Goal: Information Seeking & Learning: Learn about a topic

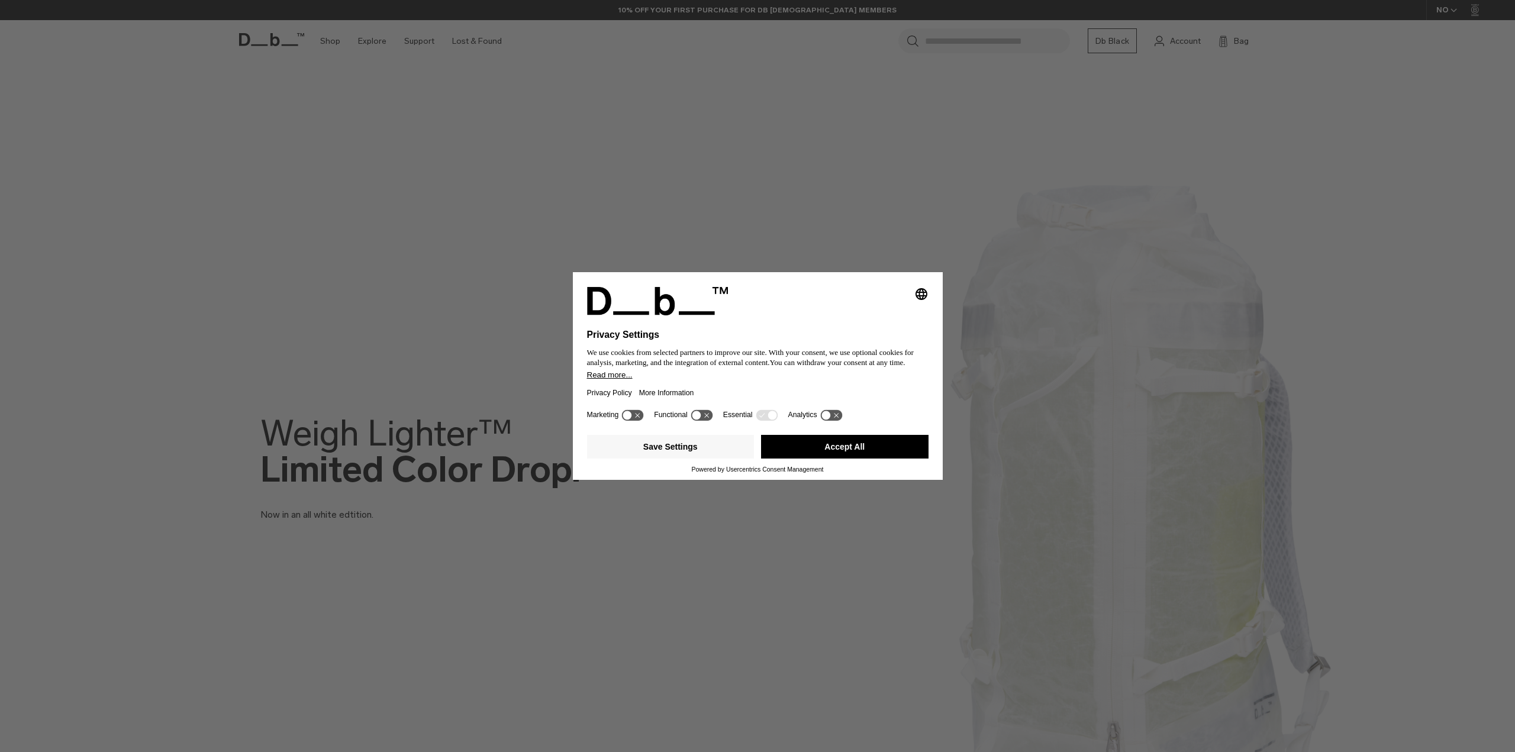
click at [858, 451] on button "Accept All" at bounding box center [844, 447] width 167 height 24
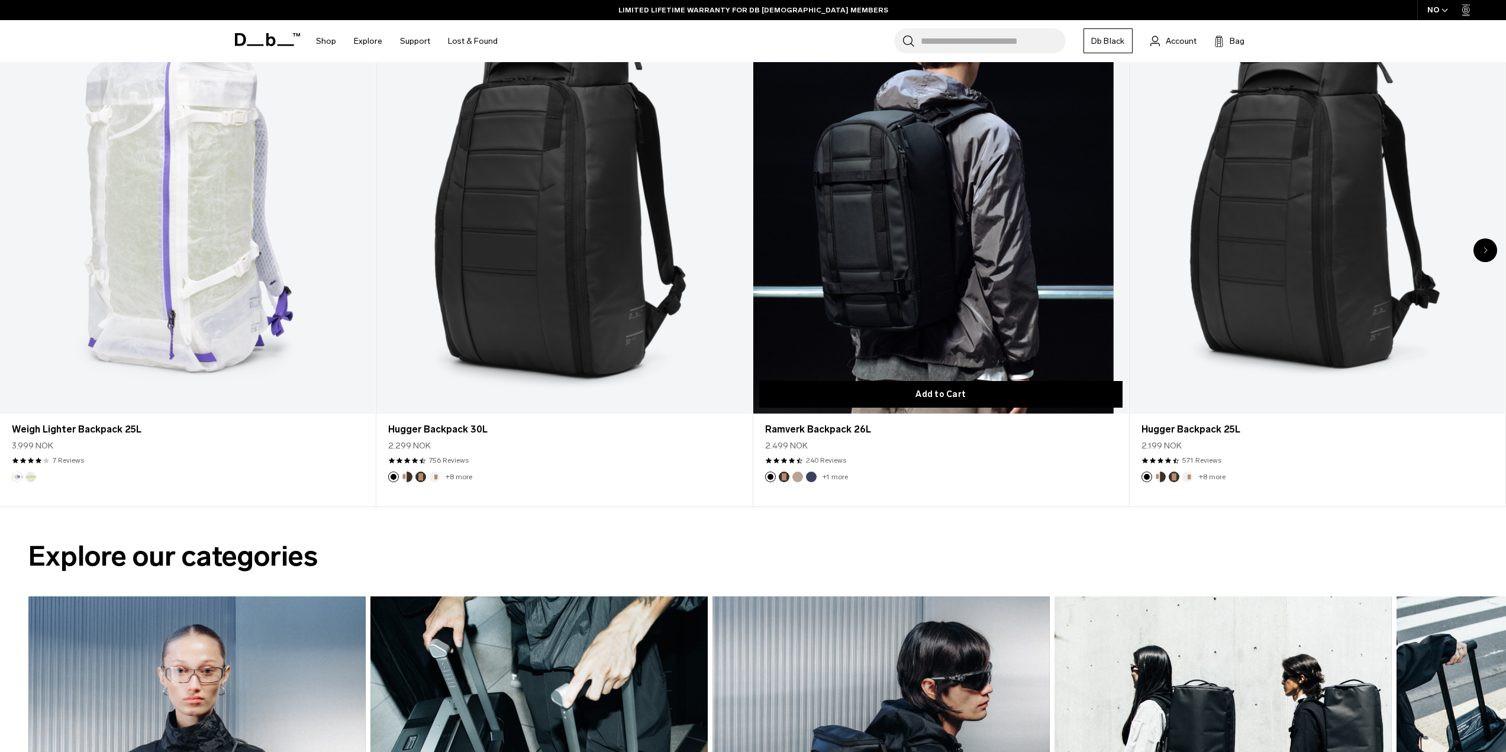
scroll to position [828, 0]
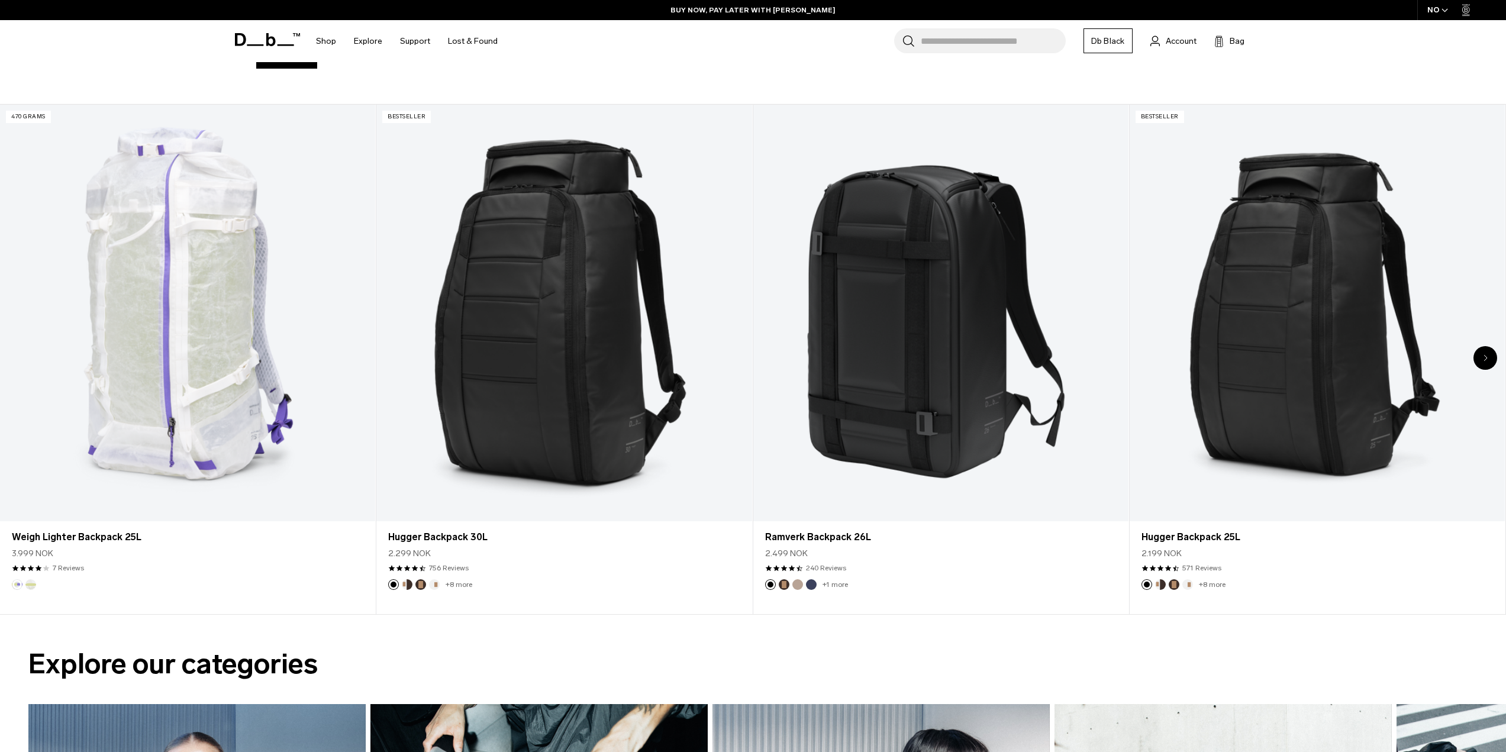
click at [1483, 354] on icon "Next slide" at bounding box center [1485, 357] width 4 height 7
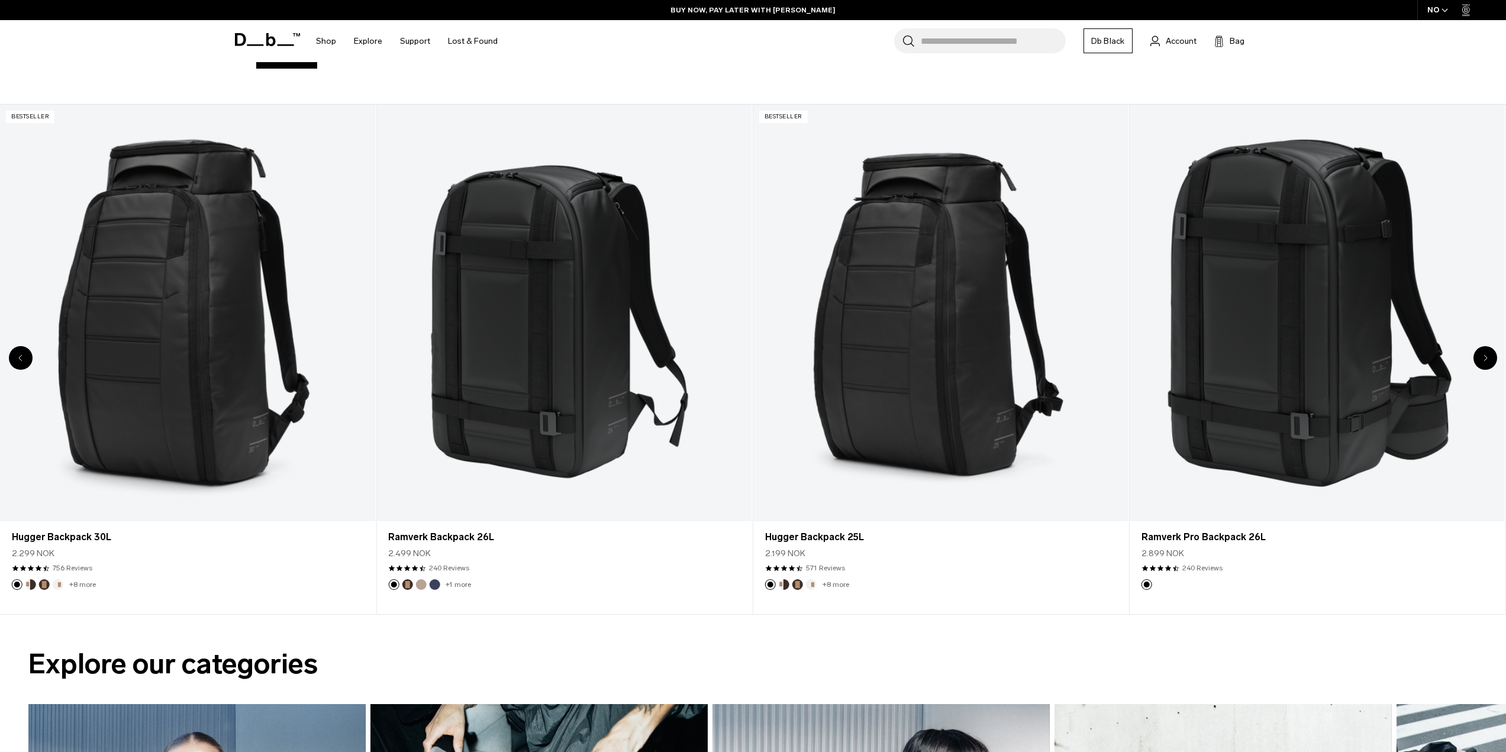
click at [1483, 354] on icon "Next slide" at bounding box center [1485, 357] width 4 height 7
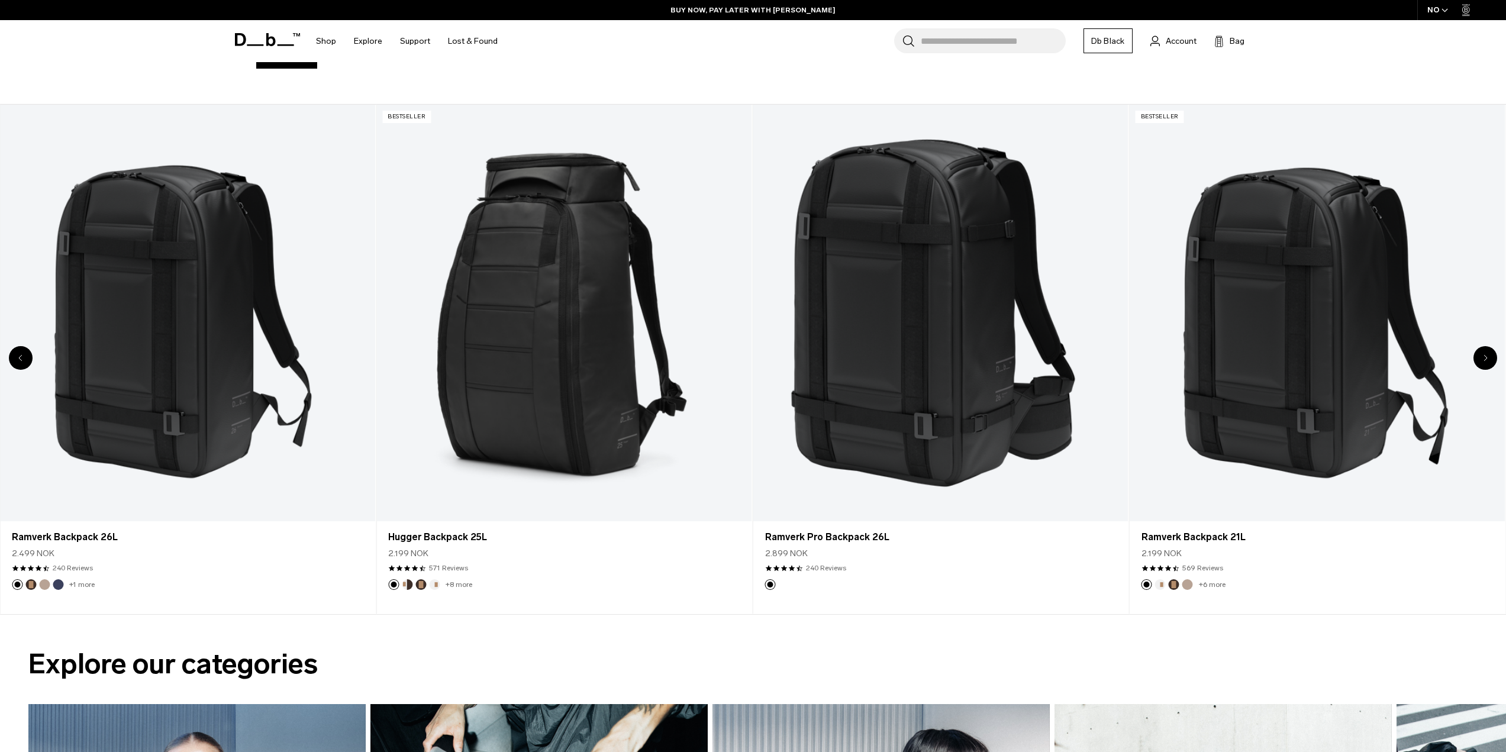
click at [1483, 354] on icon "Next slide" at bounding box center [1485, 357] width 4 height 7
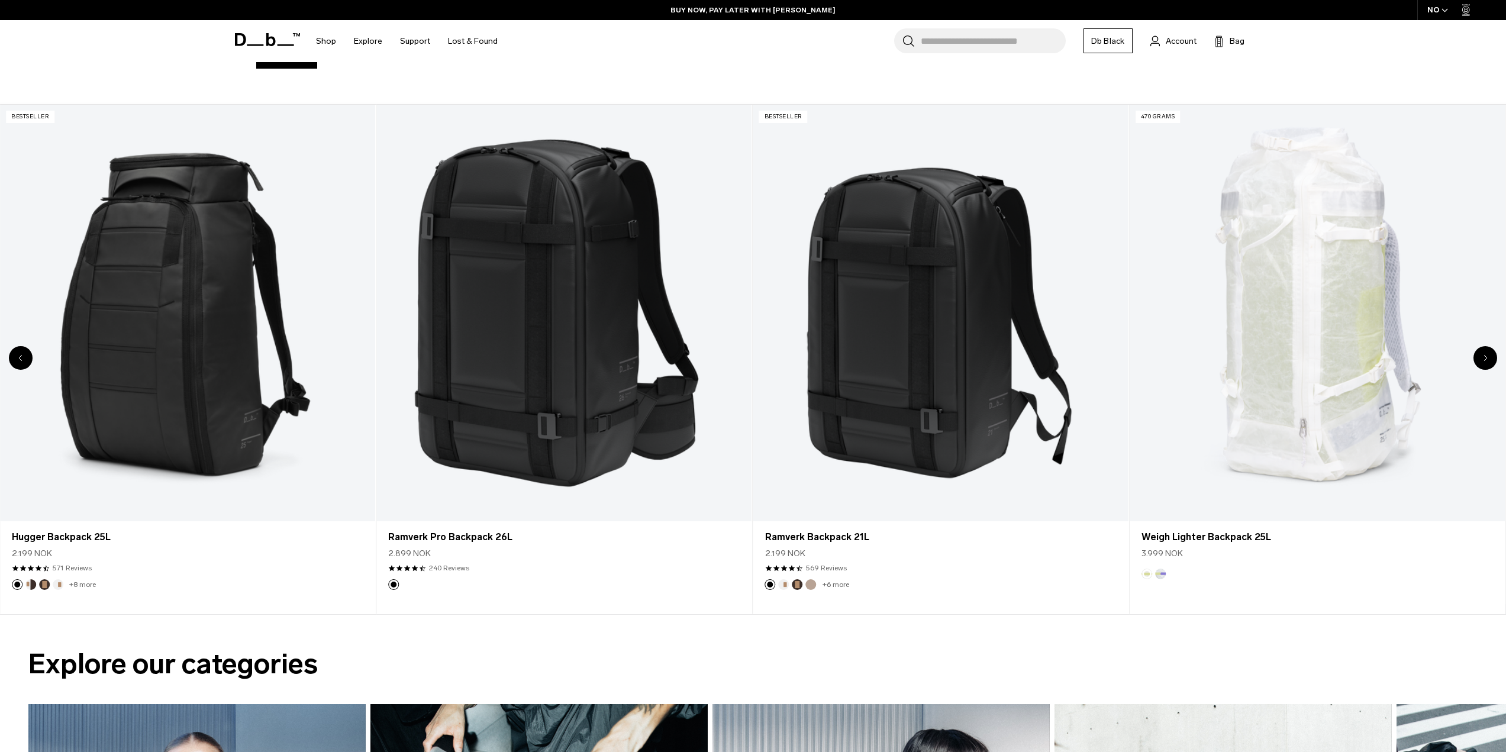
click at [1483, 354] on icon "Next slide" at bounding box center [1485, 357] width 4 height 7
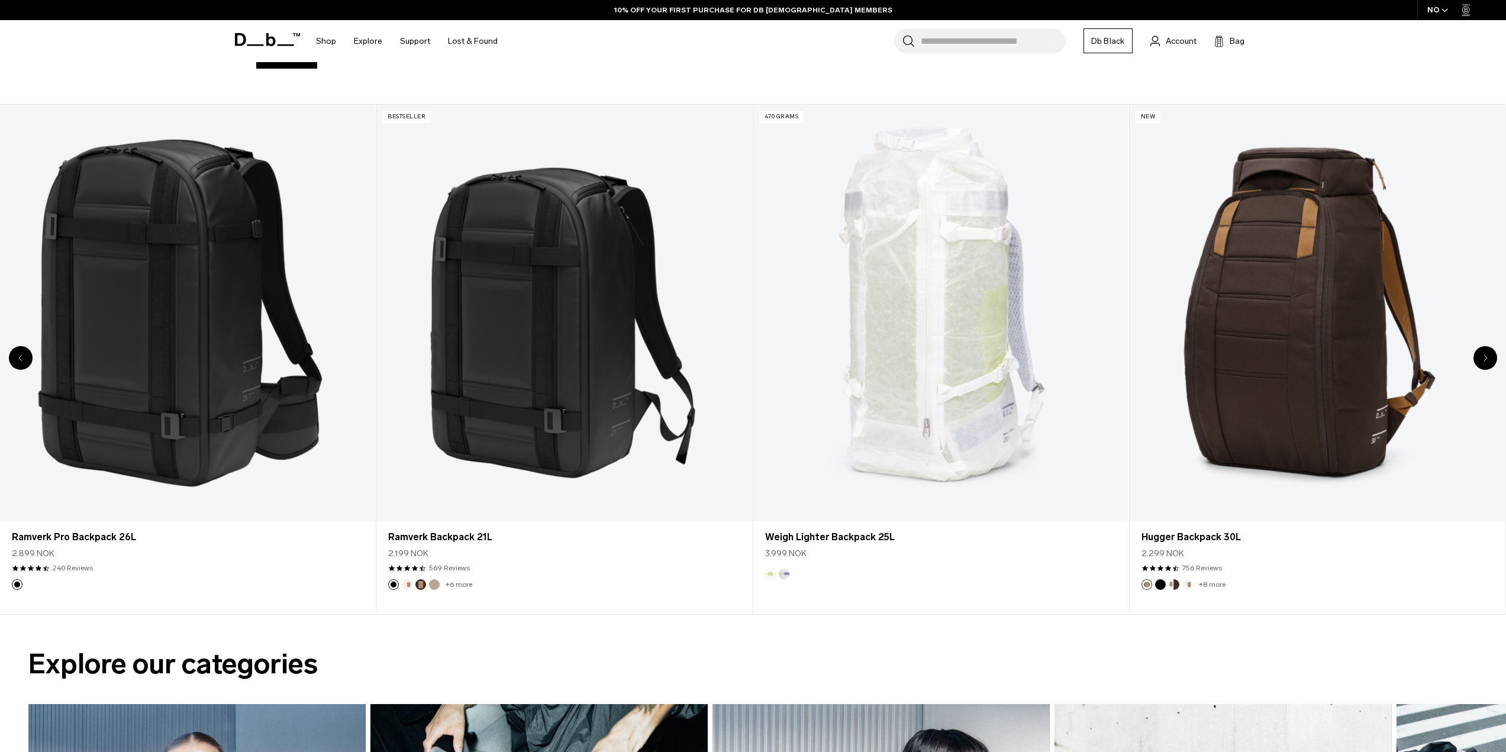
click at [1483, 354] on icon "Next slide" at bounding box center [1485, 357] width 4 height 7
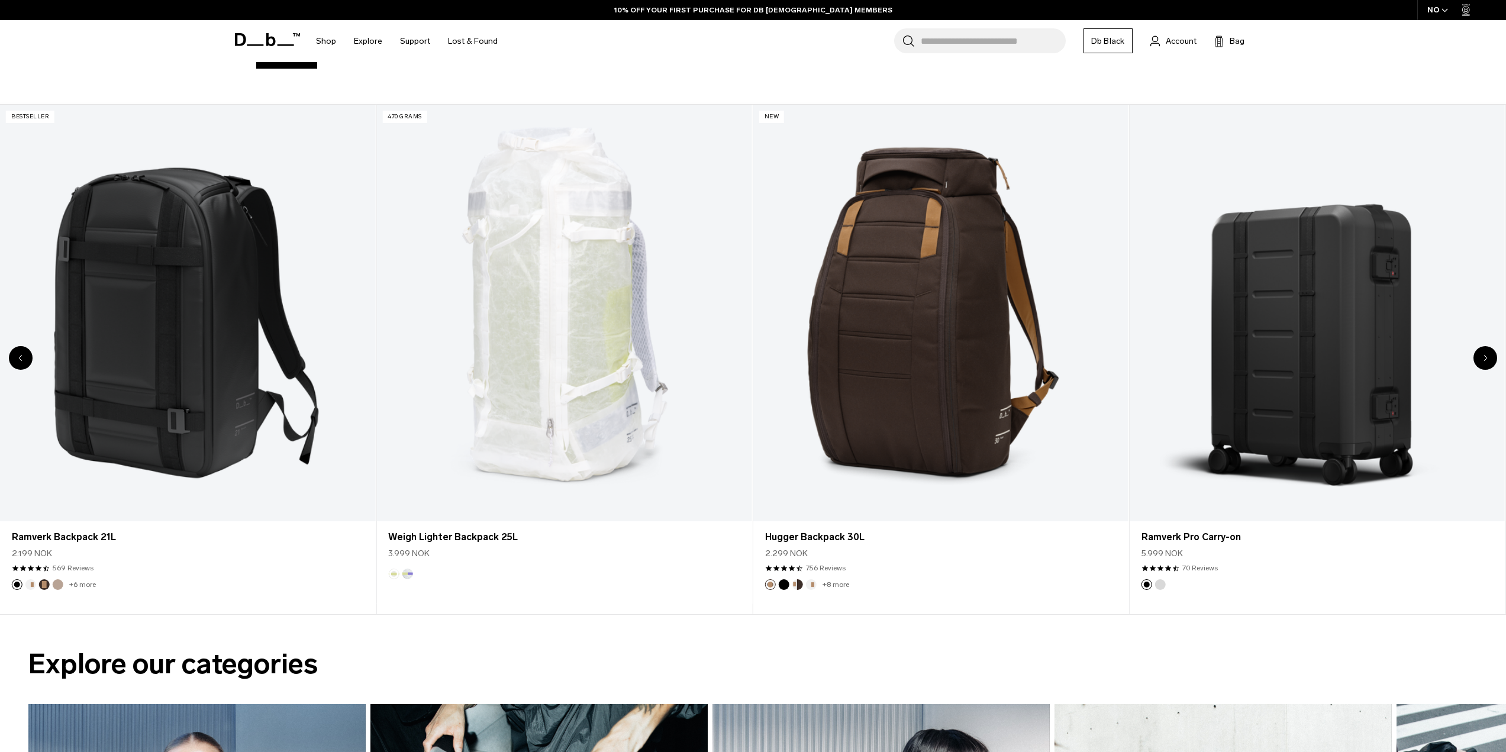
click at [1483, 354] on icon "Next slide" at bounding box center [1485, 357] width 4 height 7
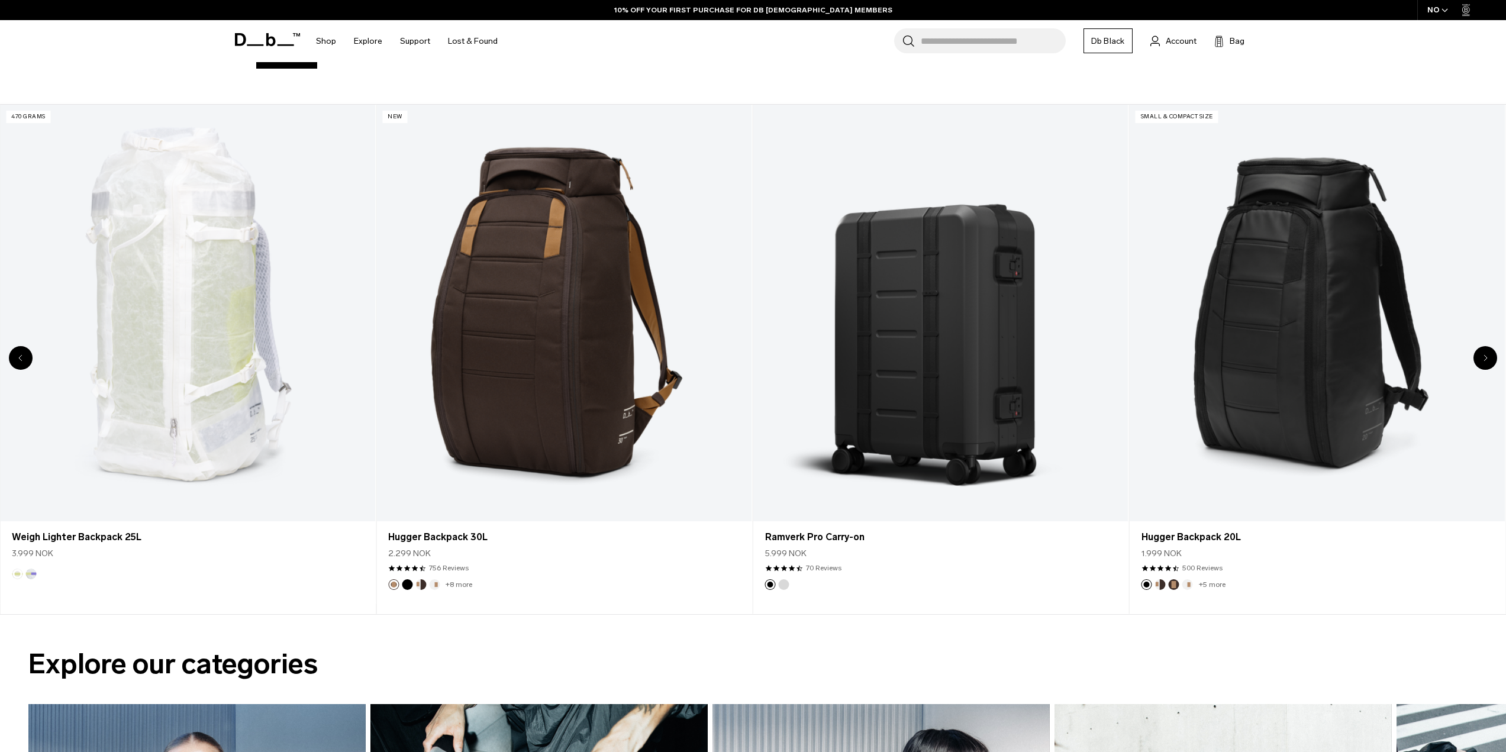
click at [1483, 354] on icon "Next slide" at bounding box center [1485, 357] width 4 height 7
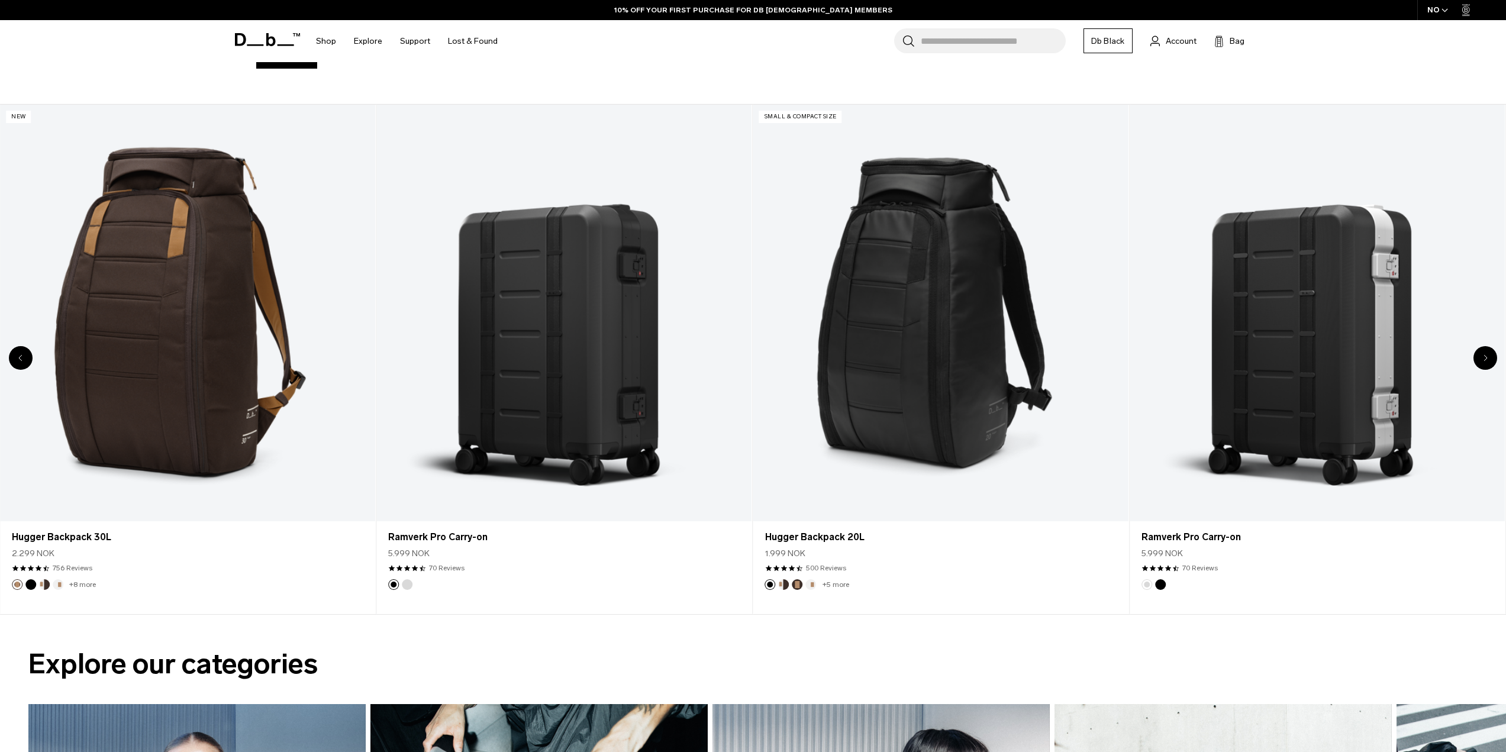
click at [1483, 354] on icon "Next slide" at bounding box center [1485, 357] width 4 height 7
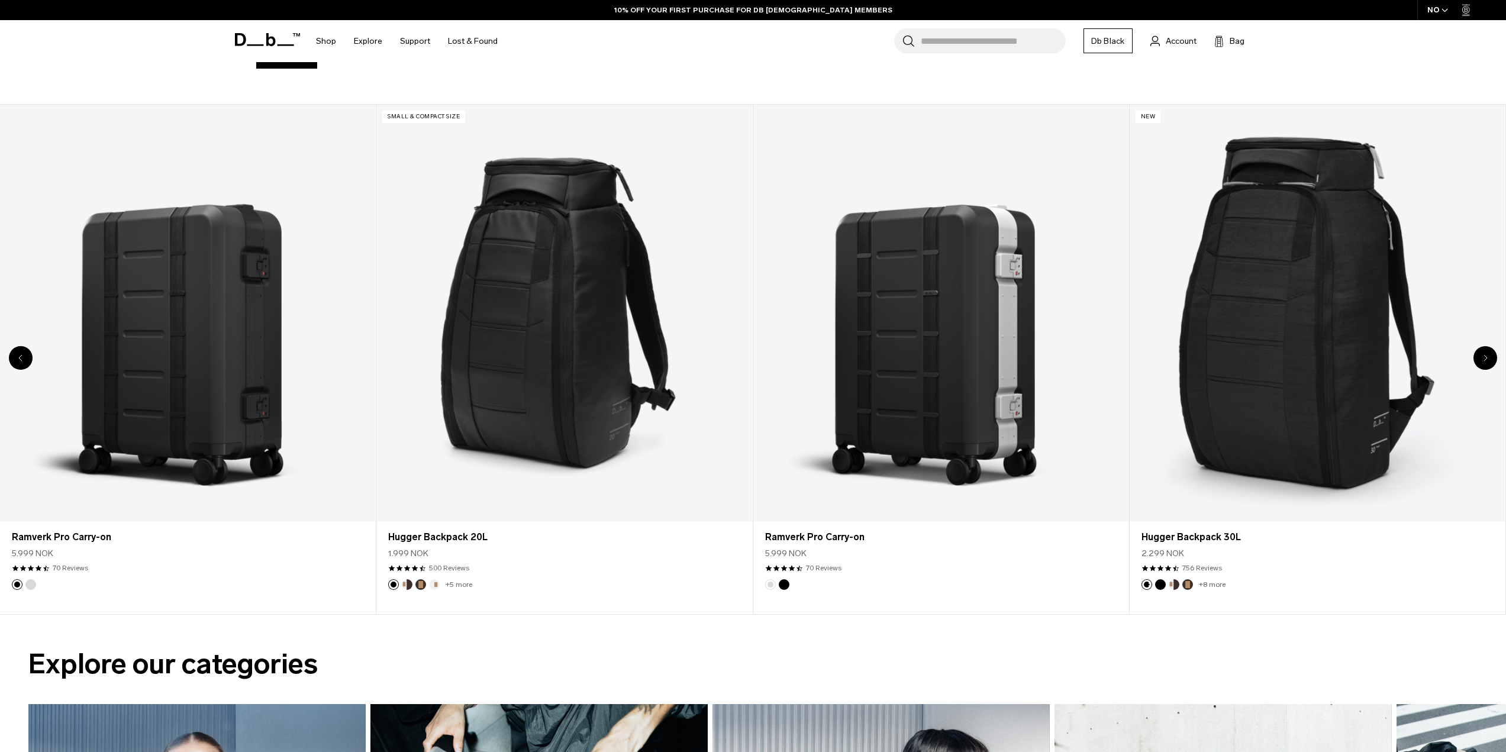
click at [1483, 354] on icon "Next slide" at bounding box center [1485, 357] width 4 height 7
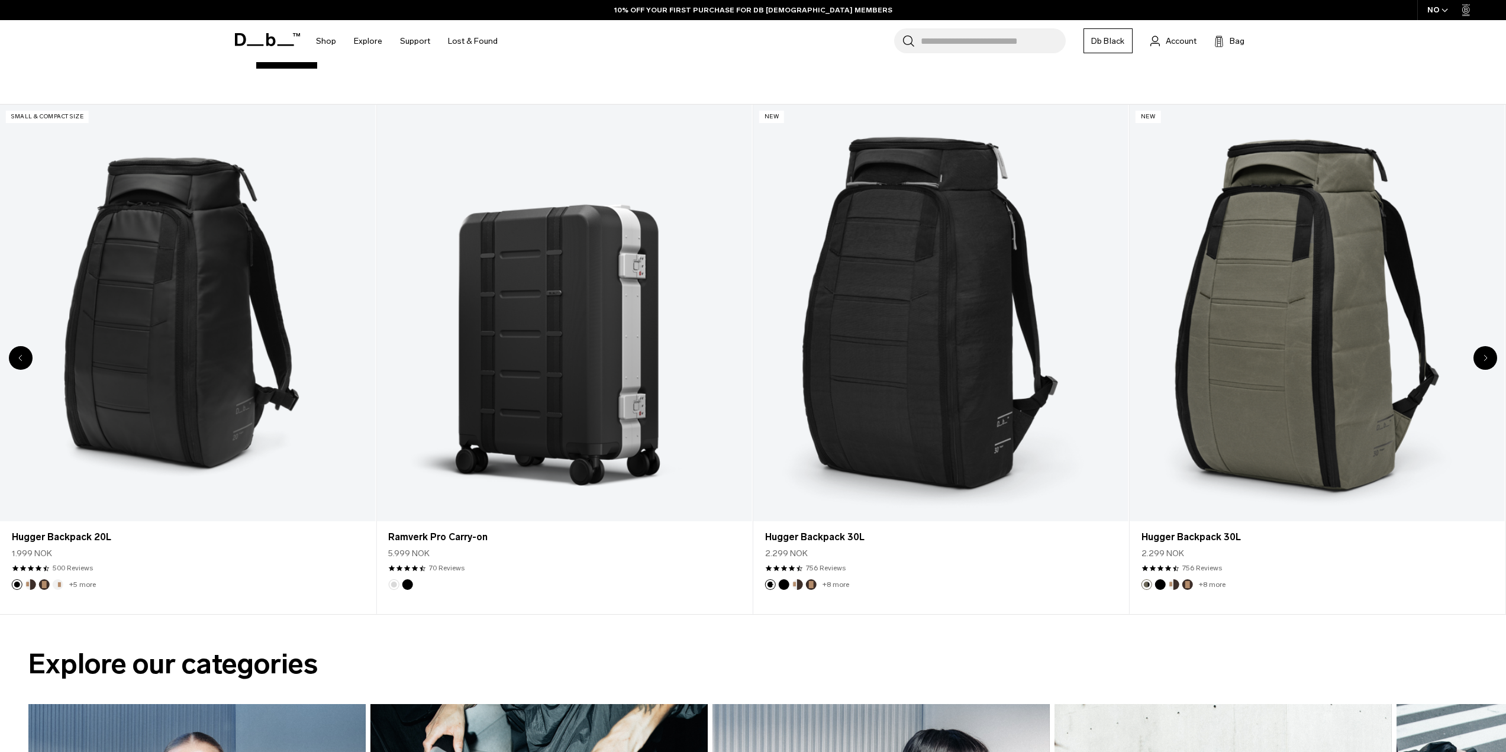
click at [1483, 354] on icon "Next slide" at bounding box center [1485, 357] width 4 height 7
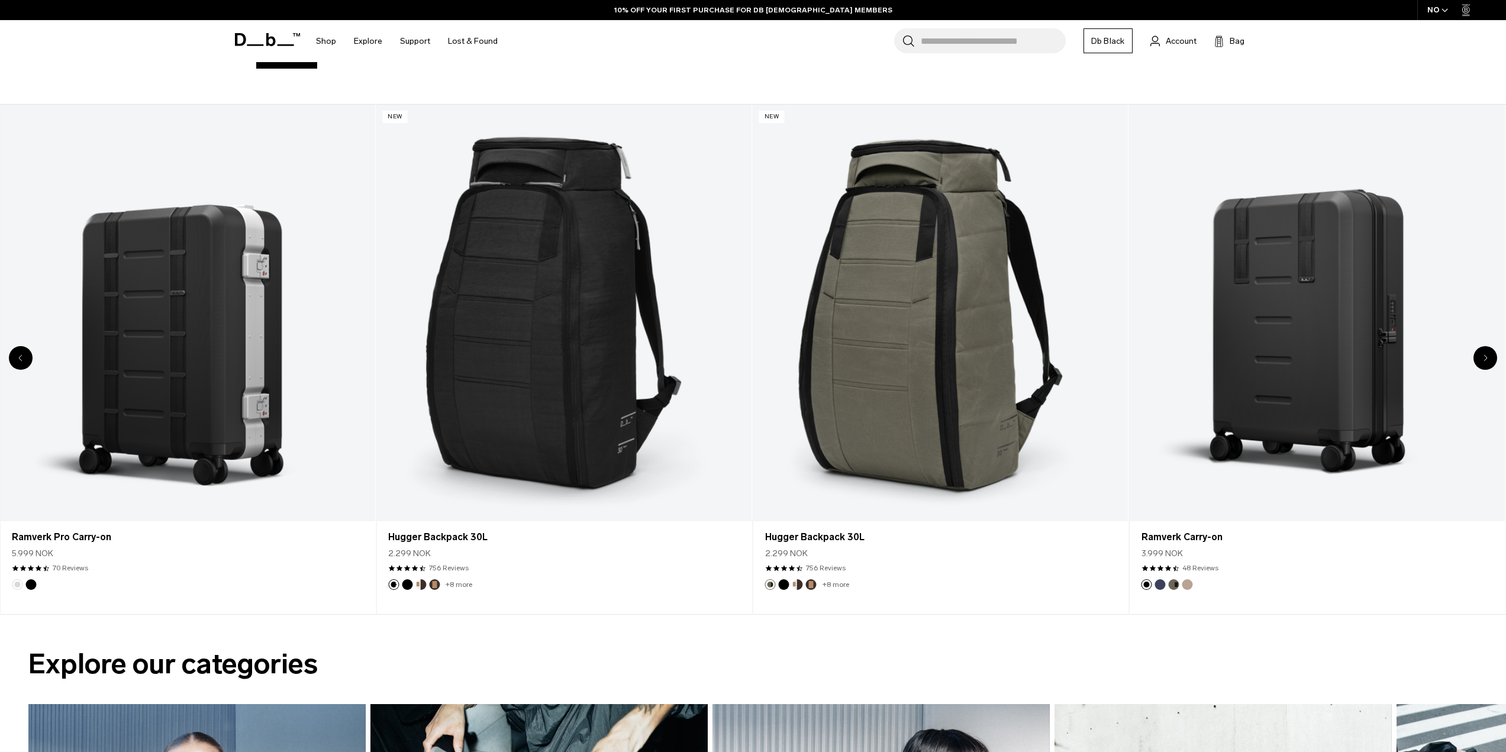
click at [1483, 354] on icon "Next slide" at bounding box center [1485, 357] width 4 height 7
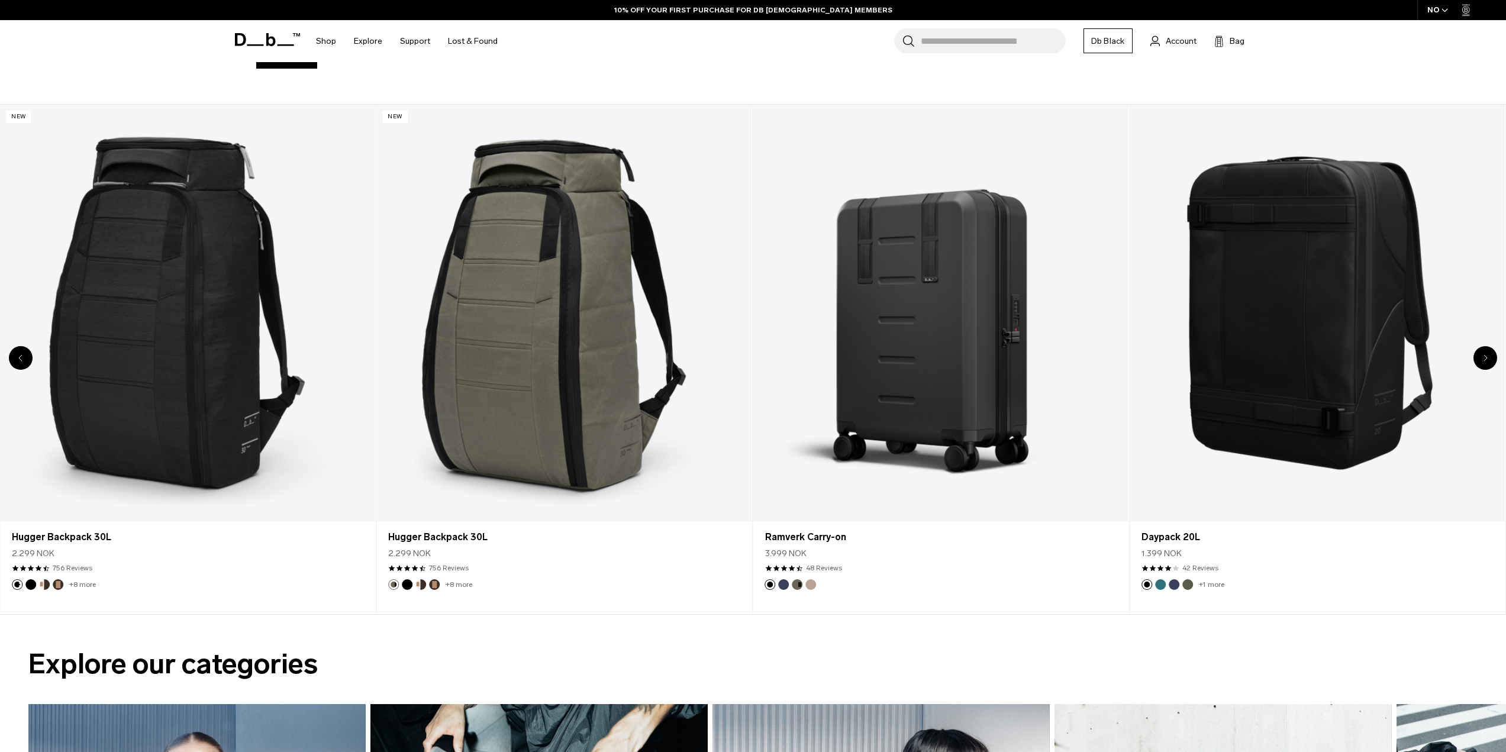
click at [1483, 354] on icon "Next slide" at bounding box center [1485, 357] width 4 height 7
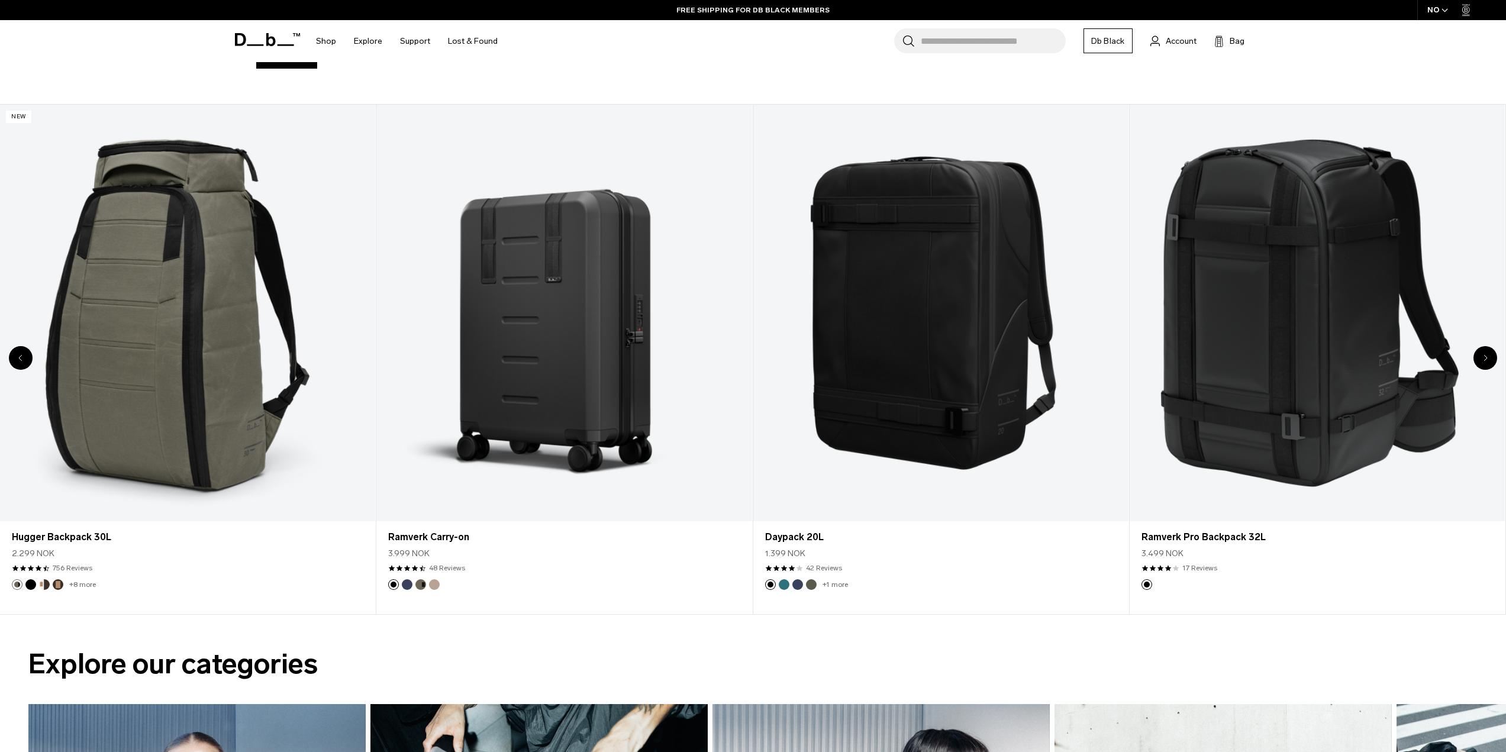
click at [1483, 354] on icon "Next slide" at bounding box center [1485, 357] width 4 height 7
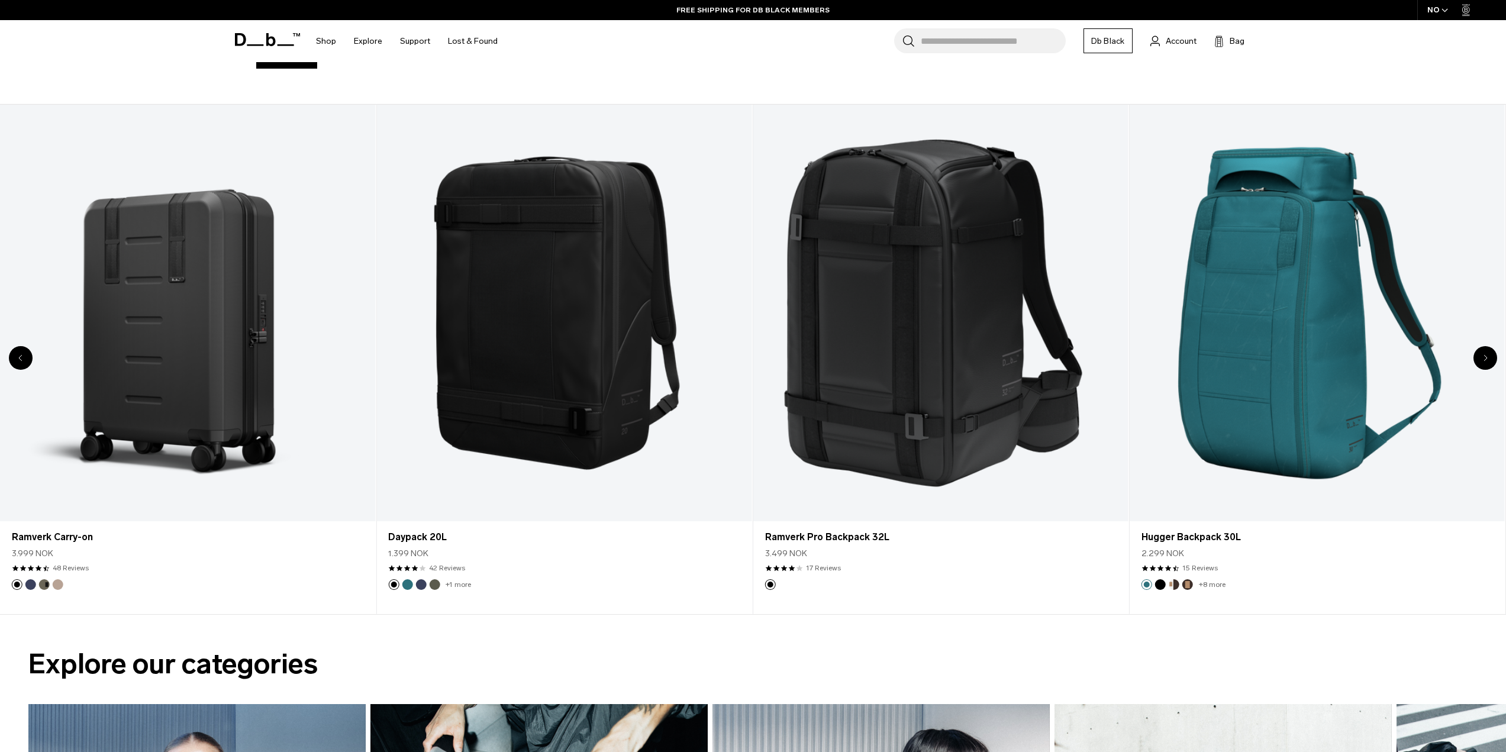
click at [1483, 354] on icon "Next slide" at bounding box center [1485, 357] width 4 height 7
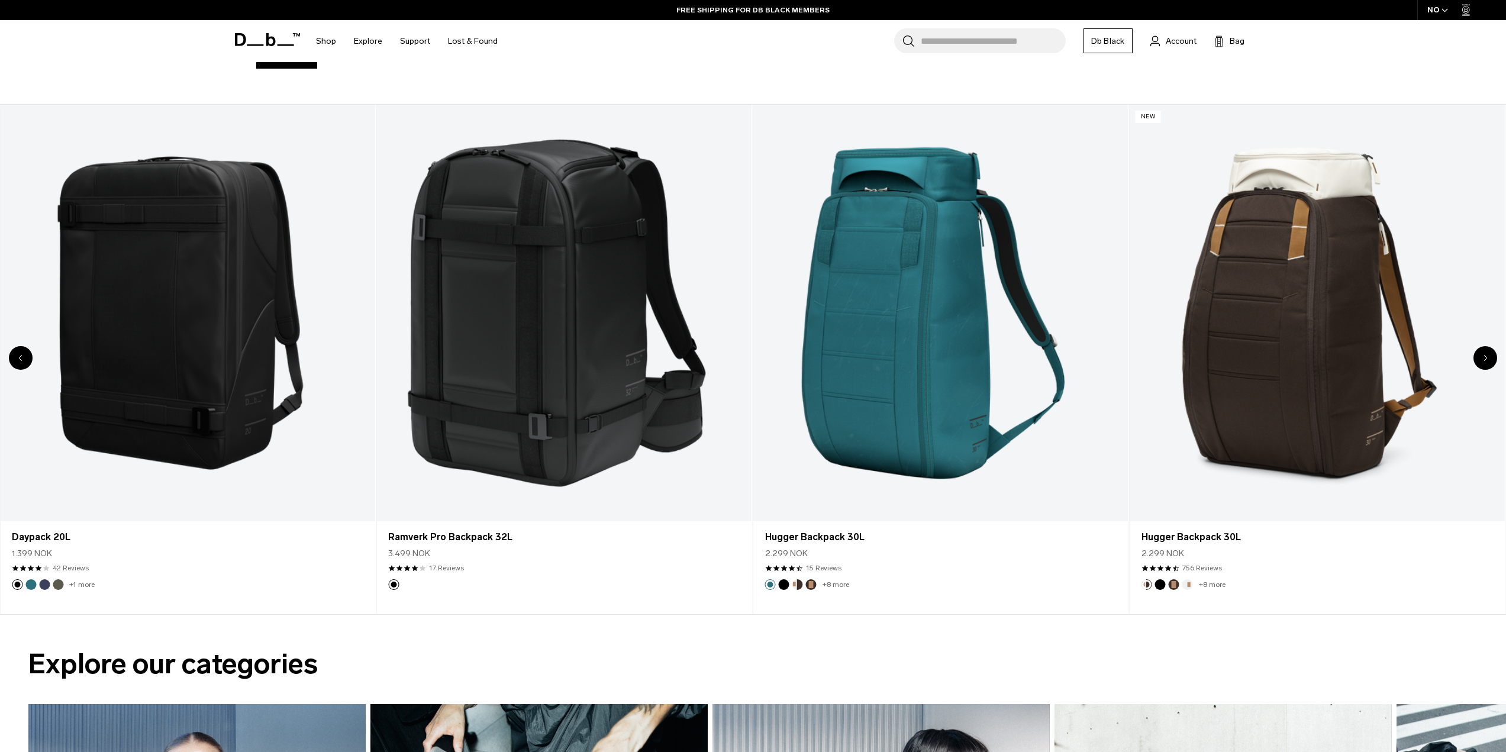
click at [1483, 354] on icon "Next slide" at bounding box center [1485, 357] width 4 height 7
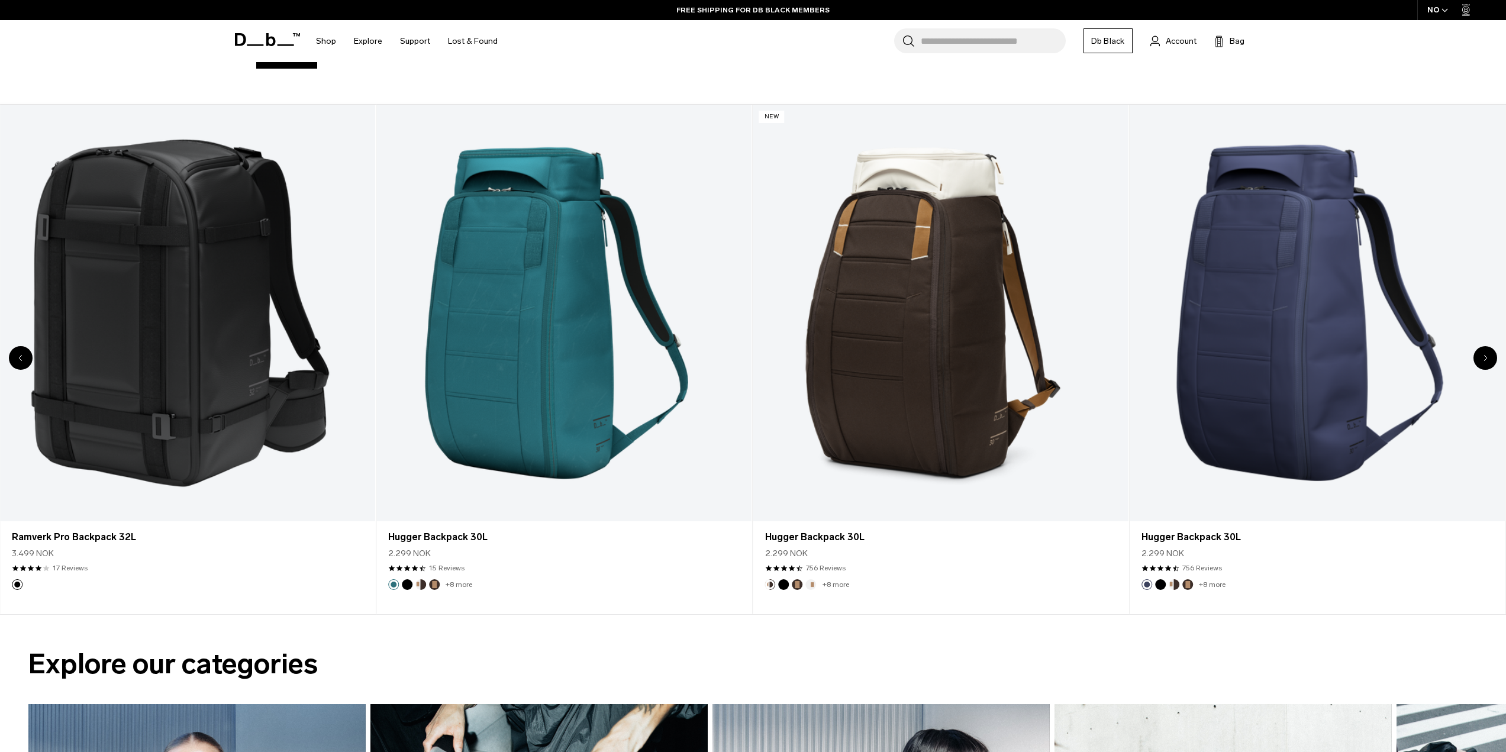
click at [1483, 354] on icon "Next slide" at bounding box center [1485, 357] width 4 height 7
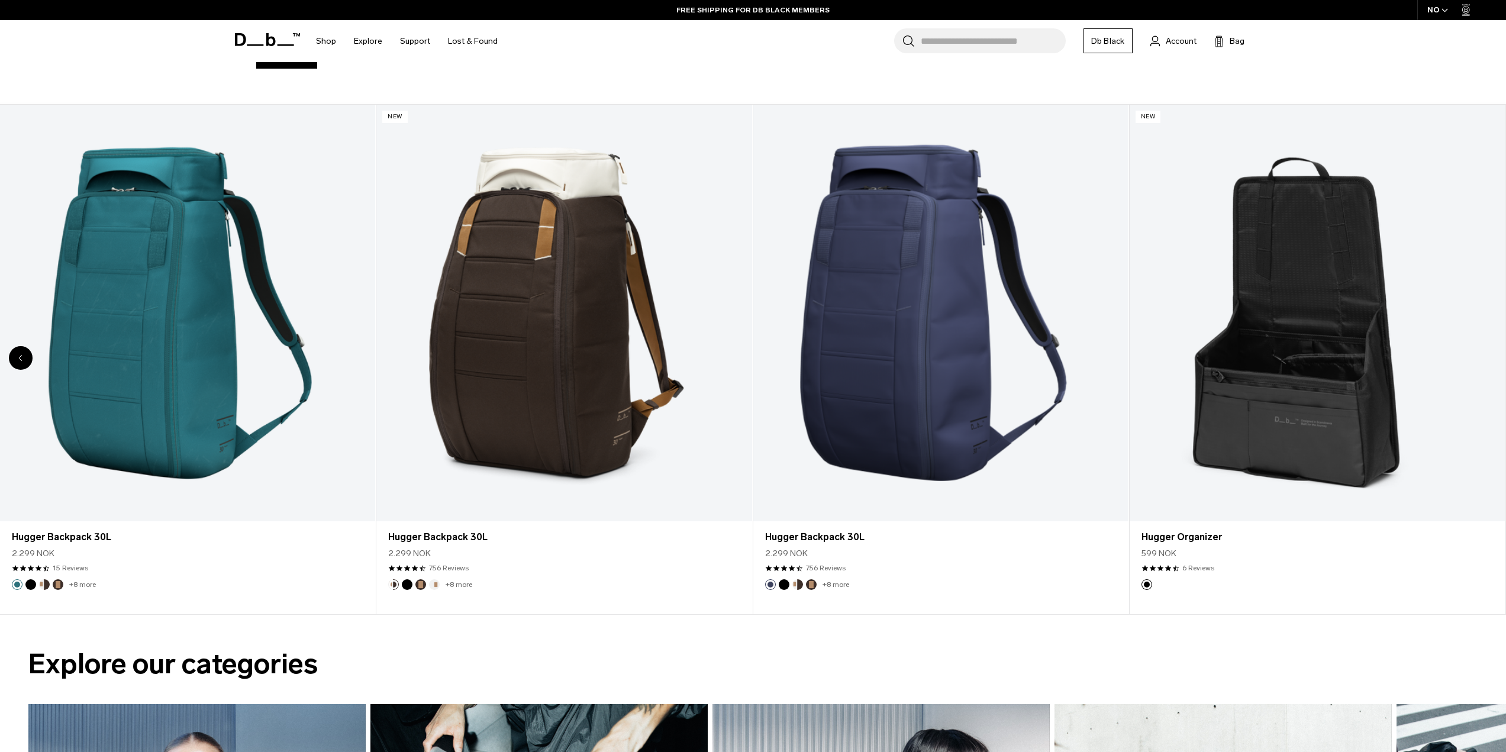
click at [1483, 354] on link "Hugger Organizer" at bounding box center [1317, 313] width 375 height 417
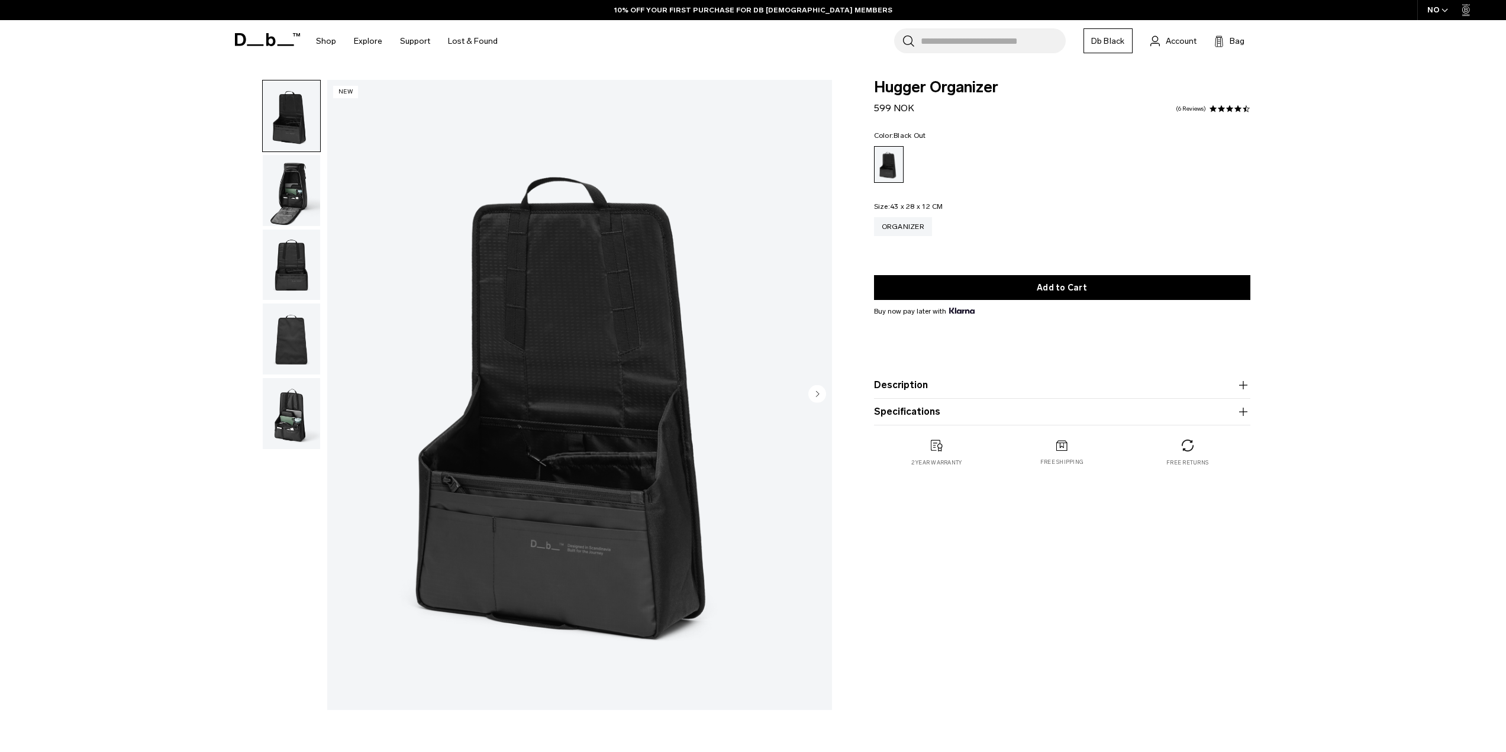
click at [293, 176] on img "button" at bounding box center [291, 190] width 57 height 71
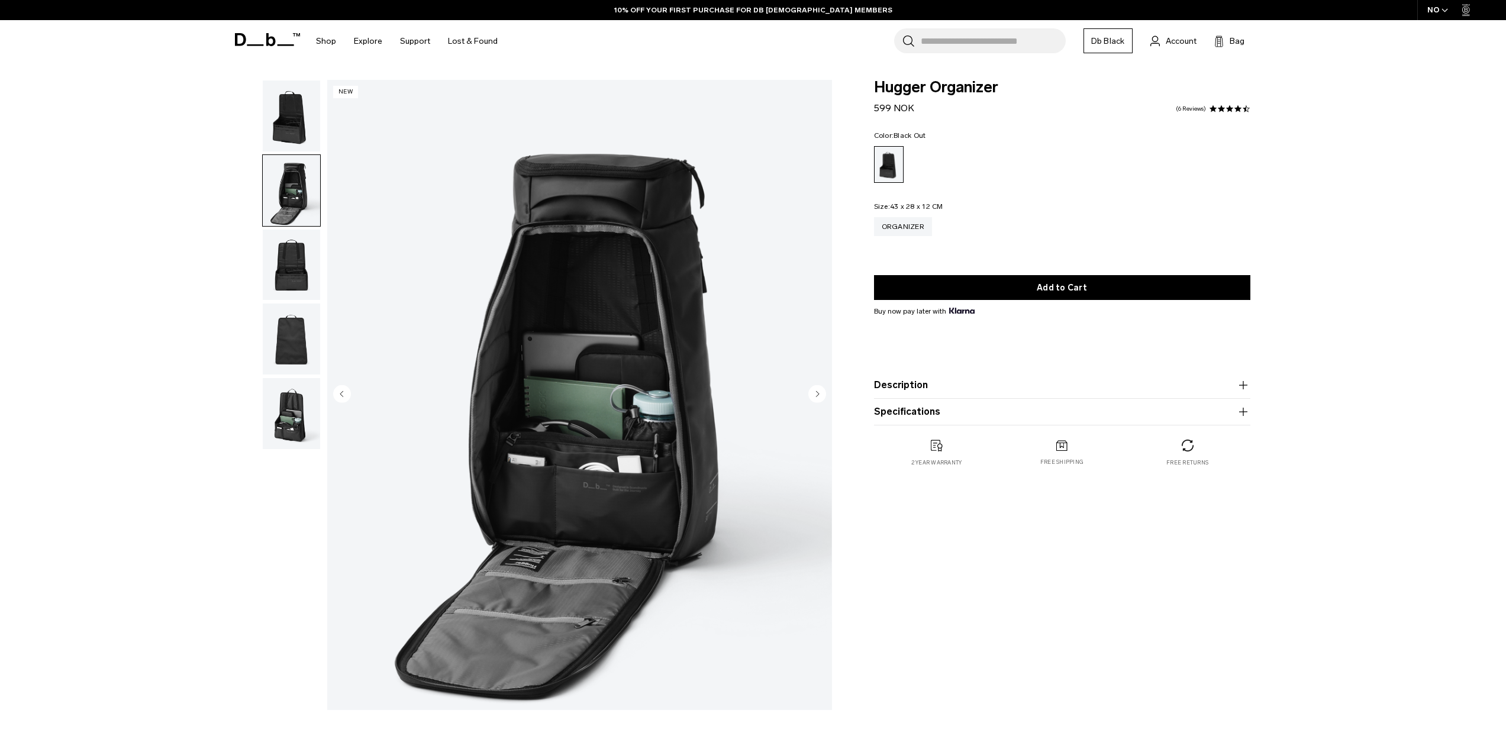
click at [290, 135] on img "button" at bounding box center [291, 115] width 57 height 71
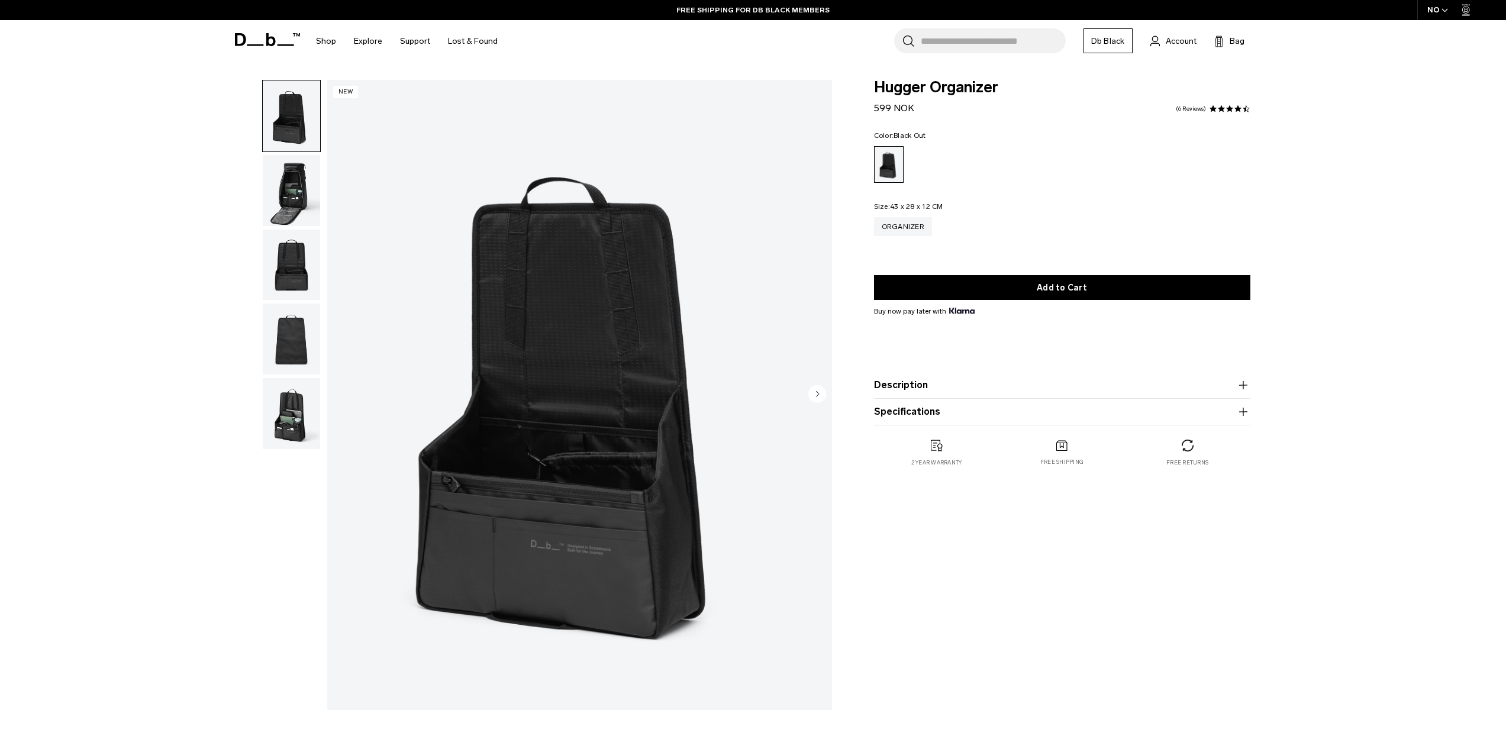
click at [302, 258] on img "button" at bounding box center [291, 265] width 57 height 71
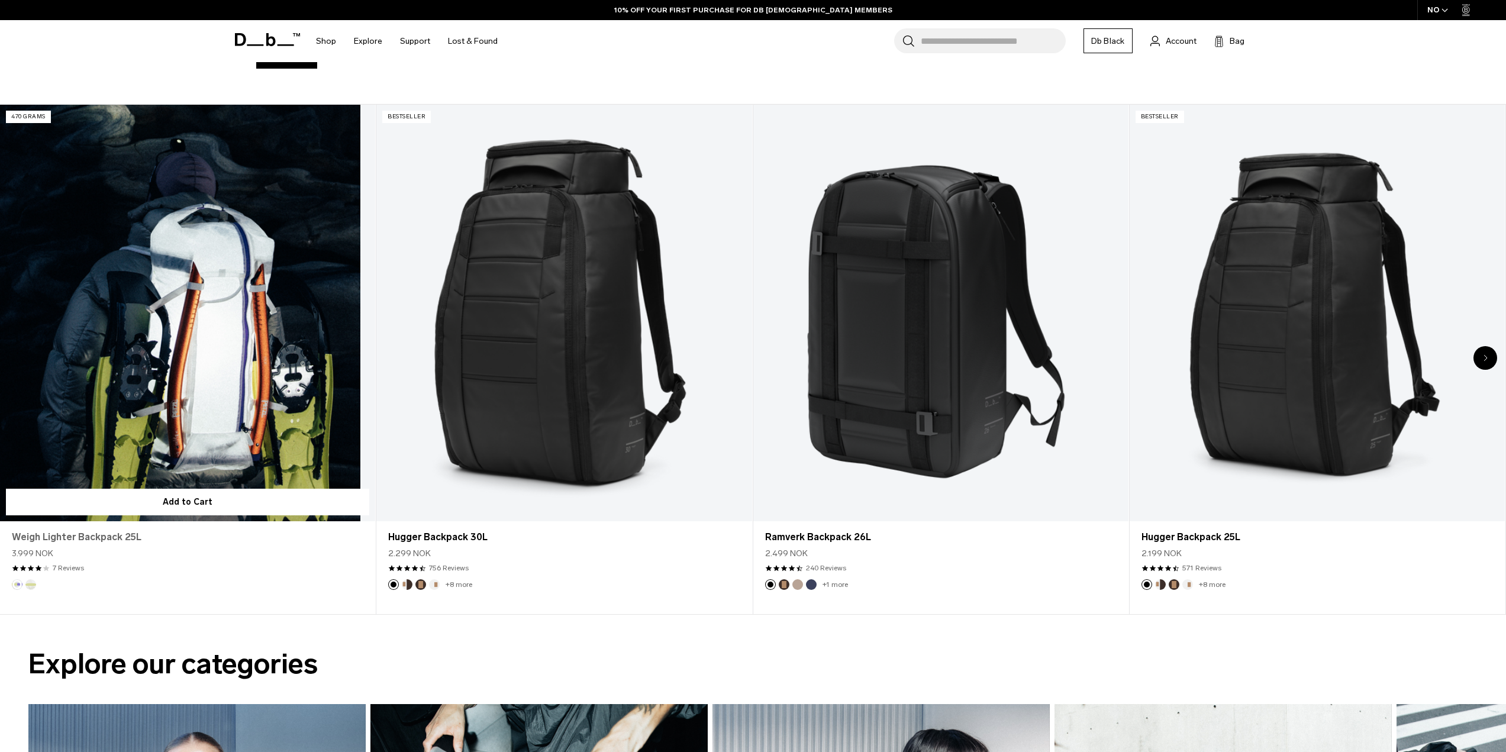
click at [104, 531] on link "Weigh Lighter Backpack 25L" at bounding box center [187, 537] width 351 height 14
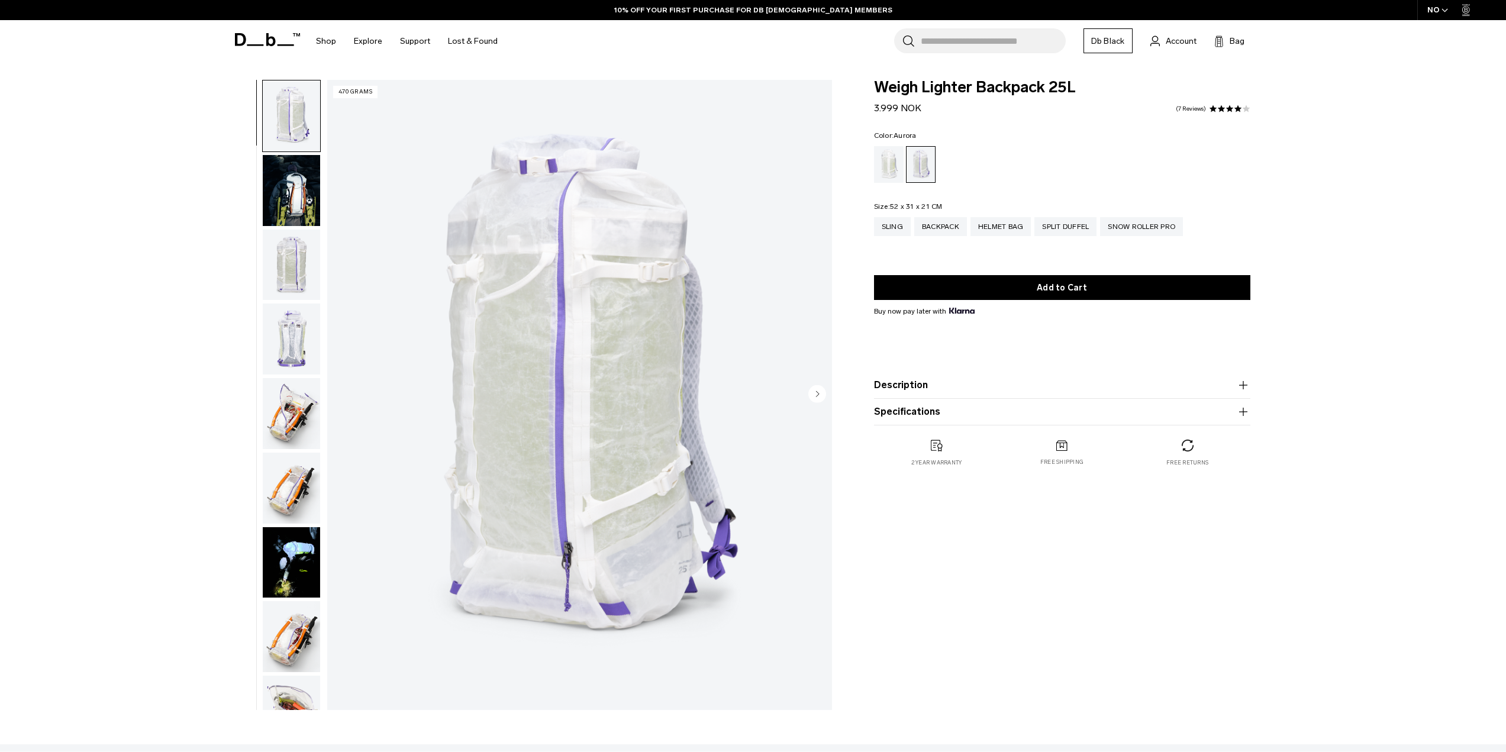
click at [287, 492] on img "button" at bounding box center [291, 488] width 57 height 71
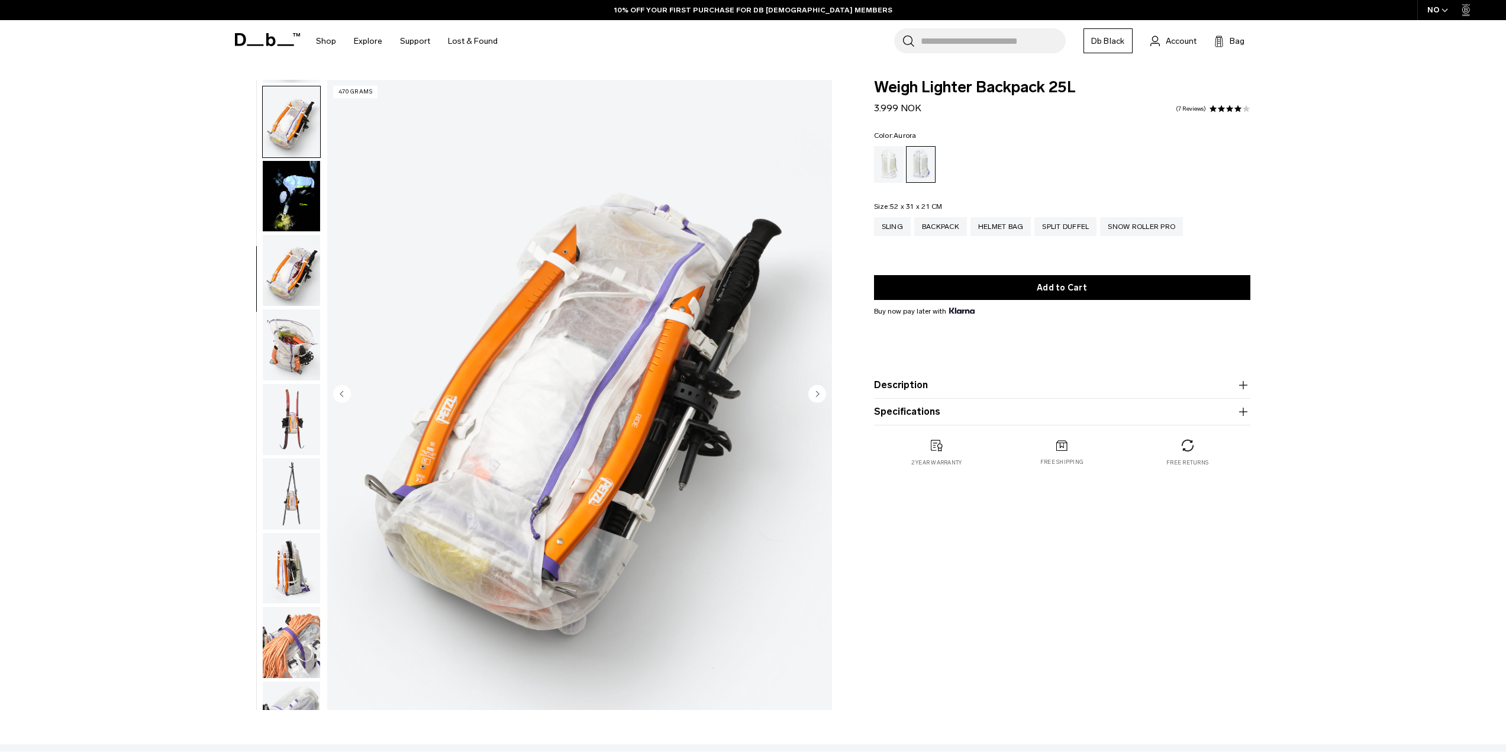
scroll to position [372, 0]
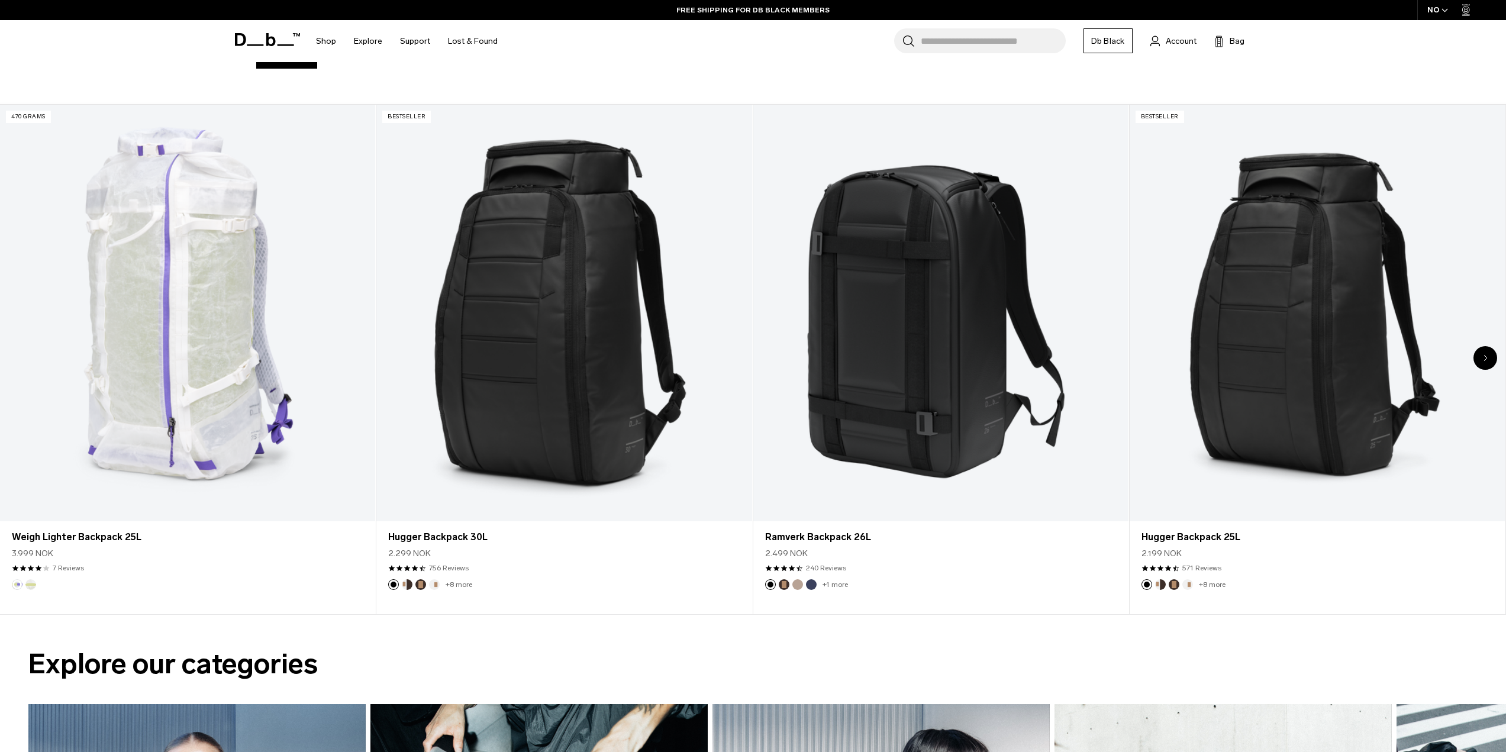
click at [1483, 357] on icon "Next slide" at bounding box center [1485, 357] width 4 height 7
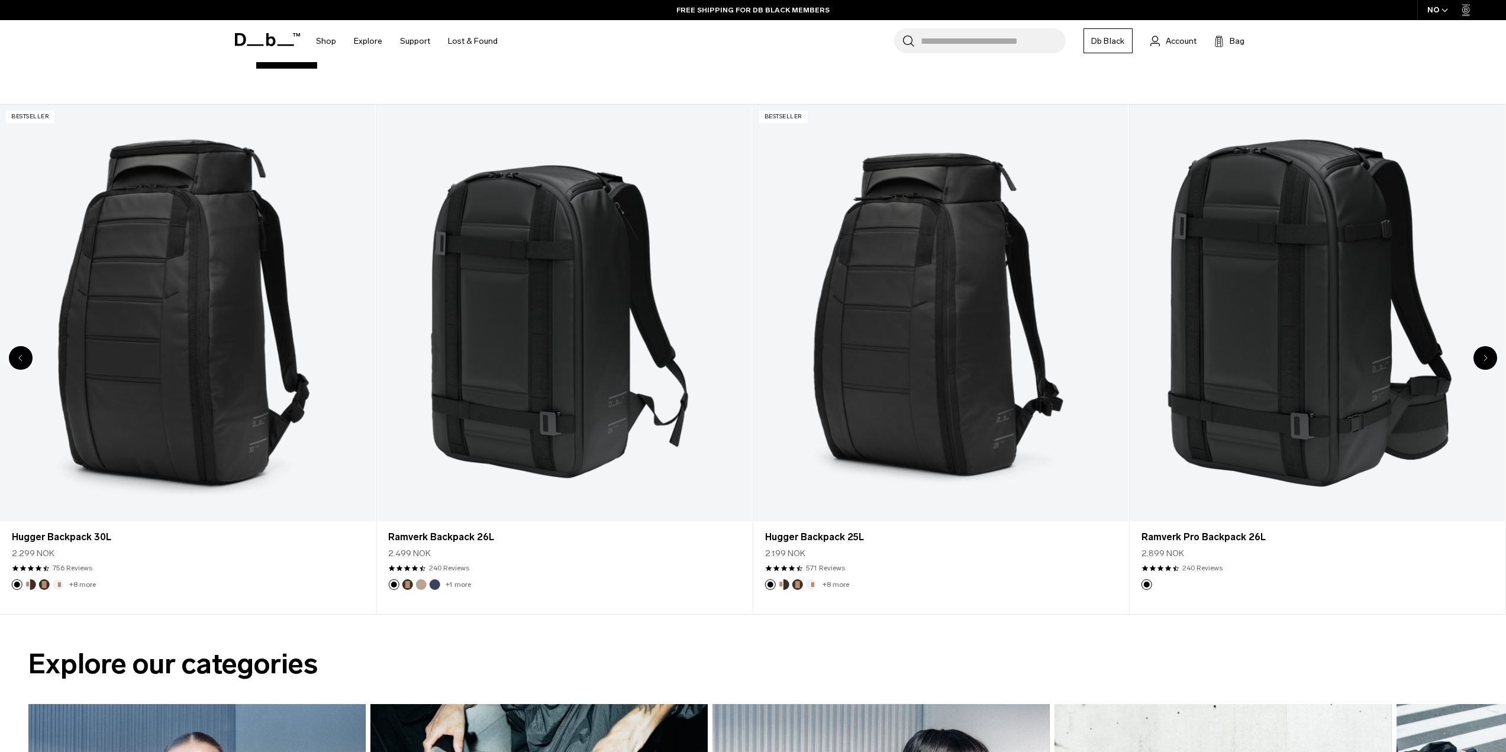
click at [1483, 357] on icon "Next slide" at bounding box center [1485, 357] width 4 height 7
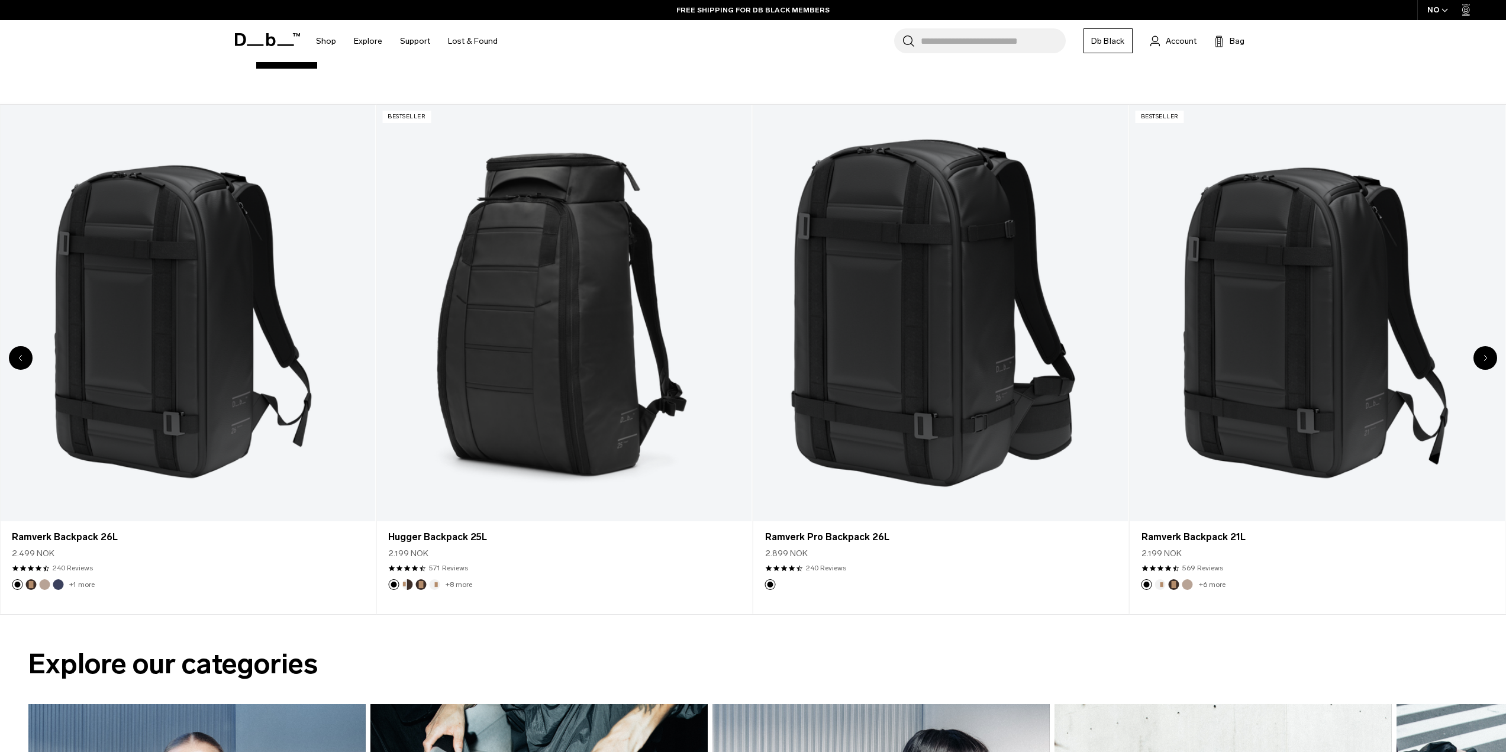
click at [1483, 356] on icon "Next slide" at bounding box center [1485, 357] width 4 height 7
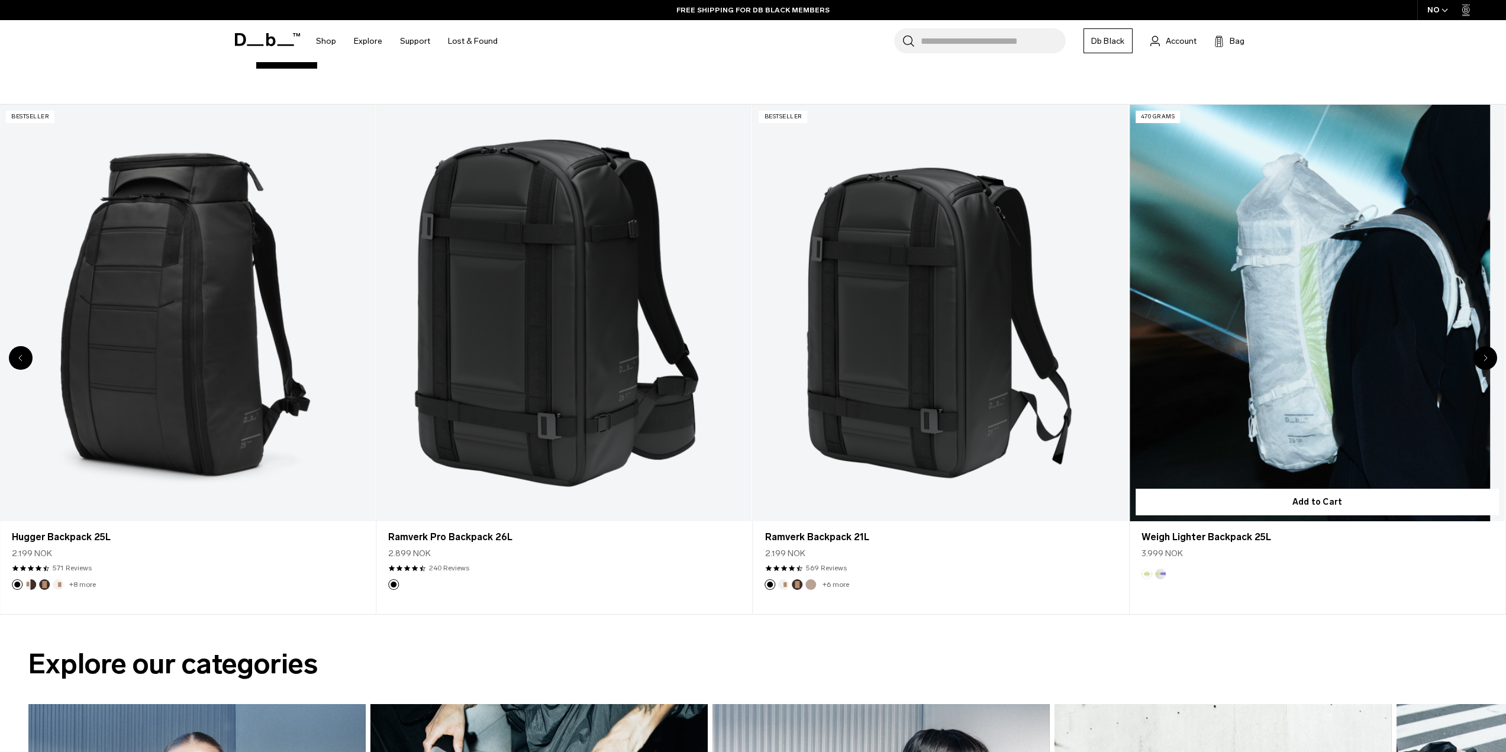
click at [1359, 336] on link "Weigh Lighter Backpack 25L" at bounding box center [1317, 313] width 375 height 417
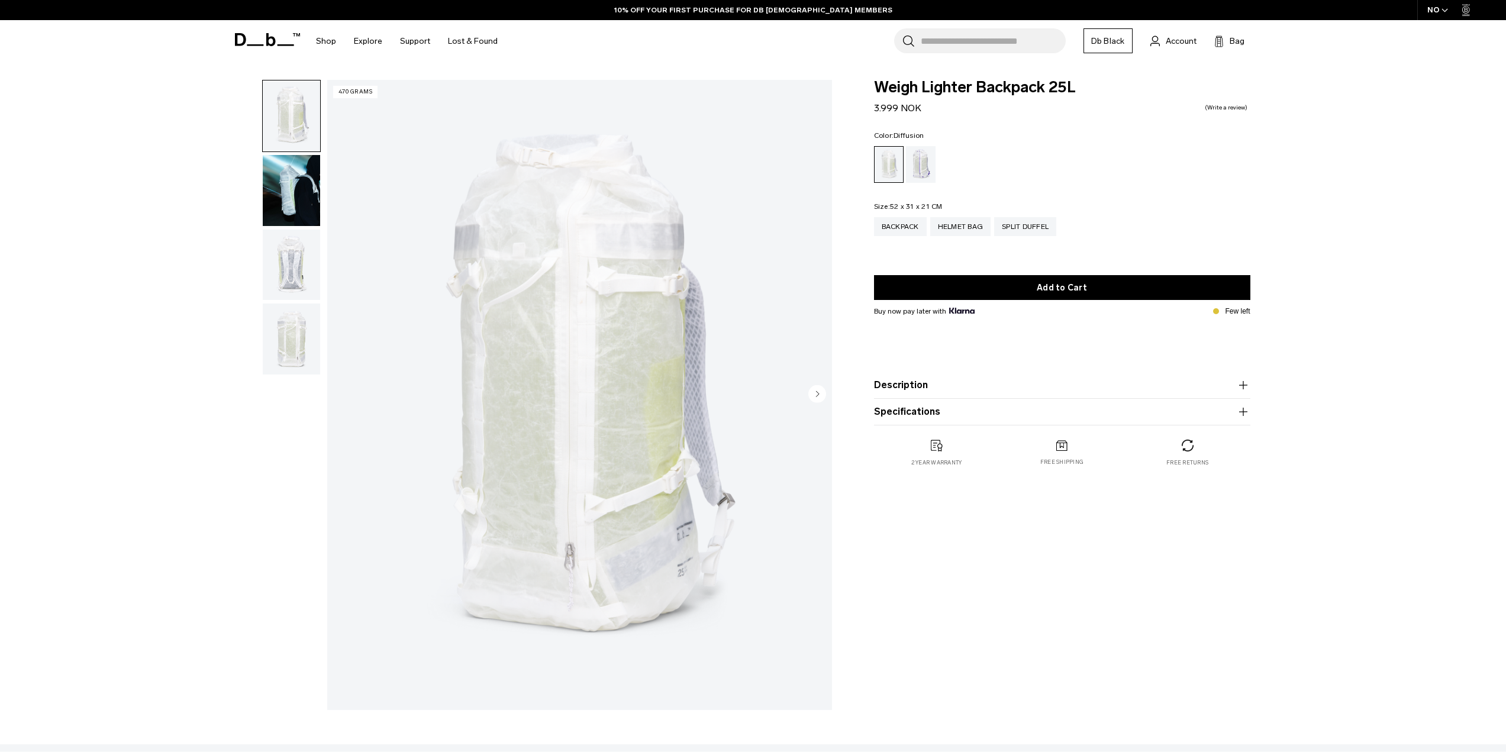
click at [279, 196] on img "button" at bounding box center [291, 190] width 57 height 71
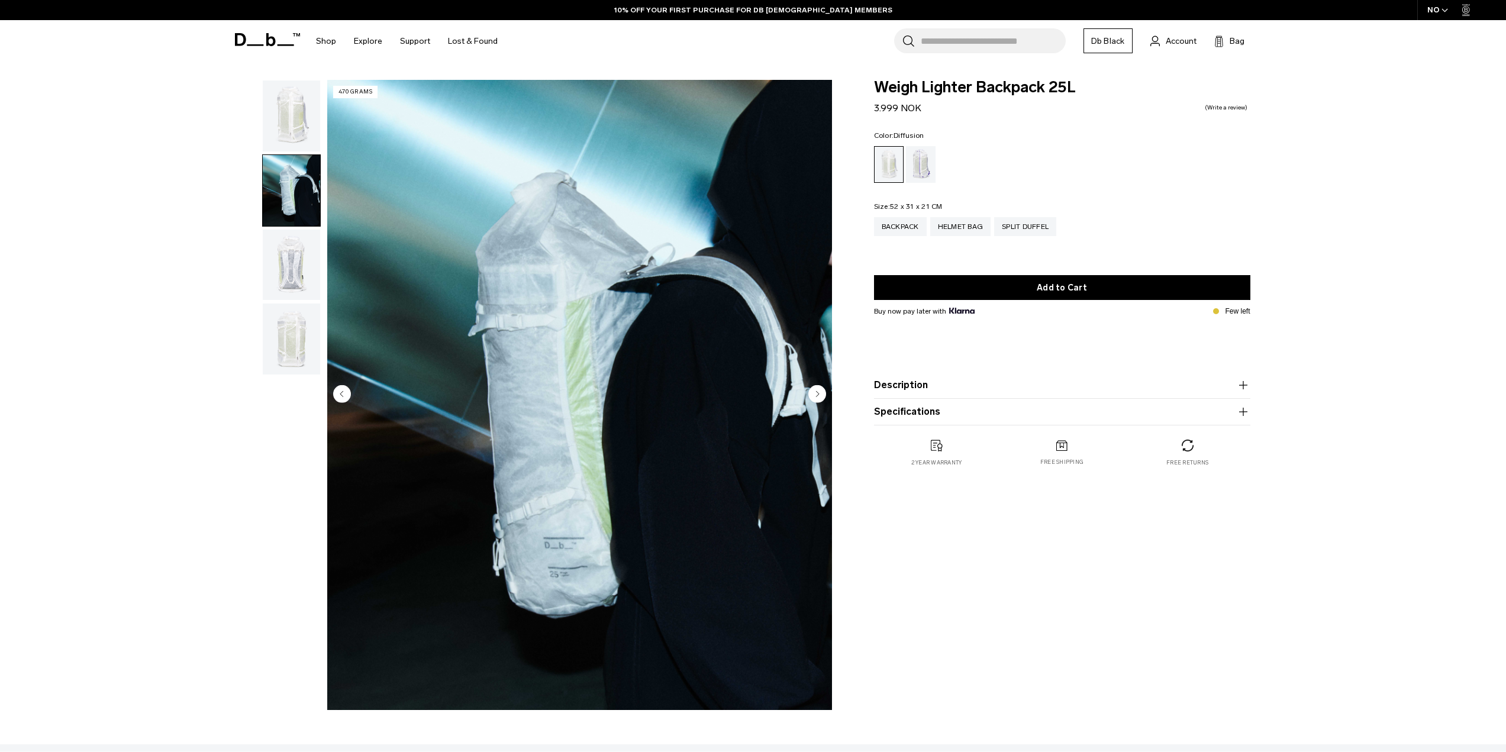
click at [297, 282] on img "button" at bounding box center [291, 265] width 57 height 71
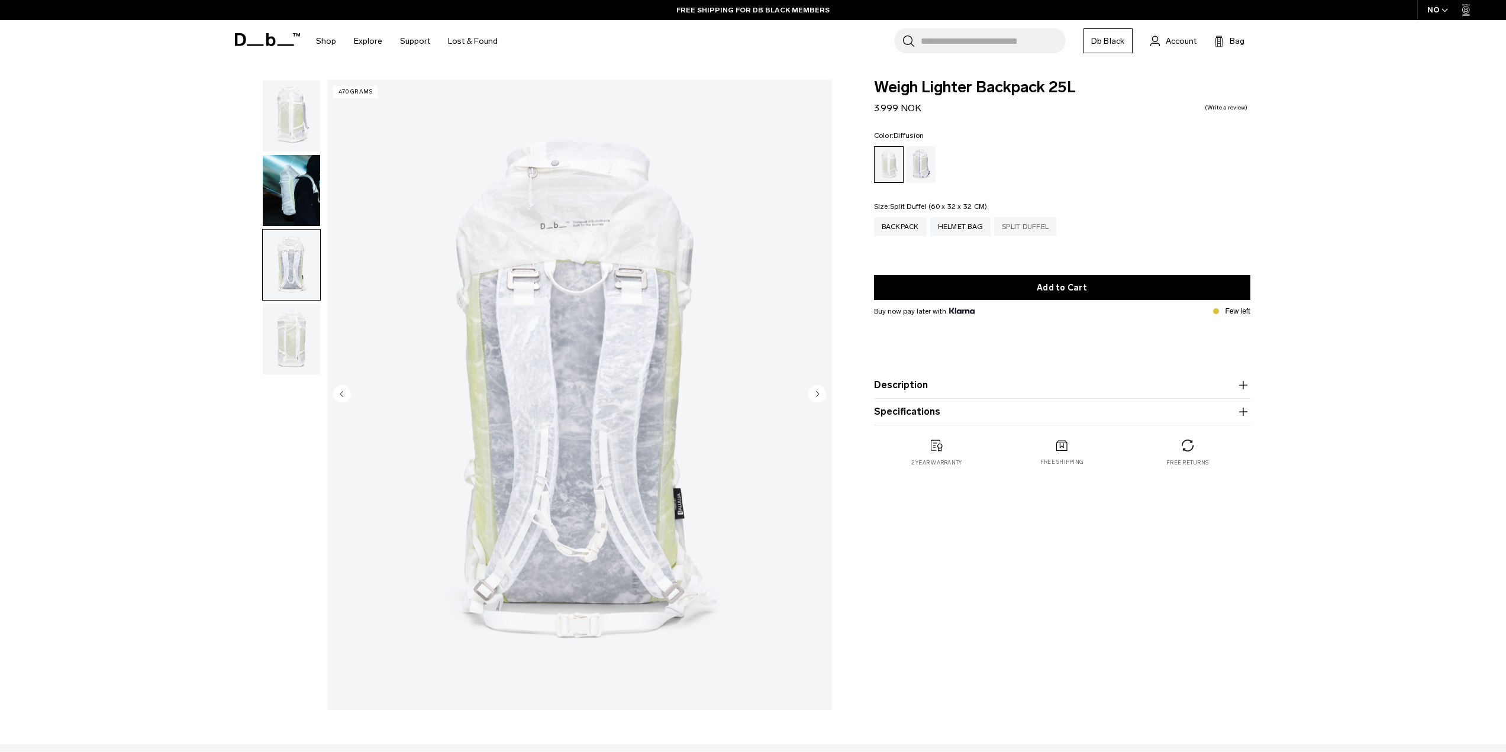
click at [1024, 231] on div "Split Duffel" at bounding box center [1025, 226] width 62 height 19
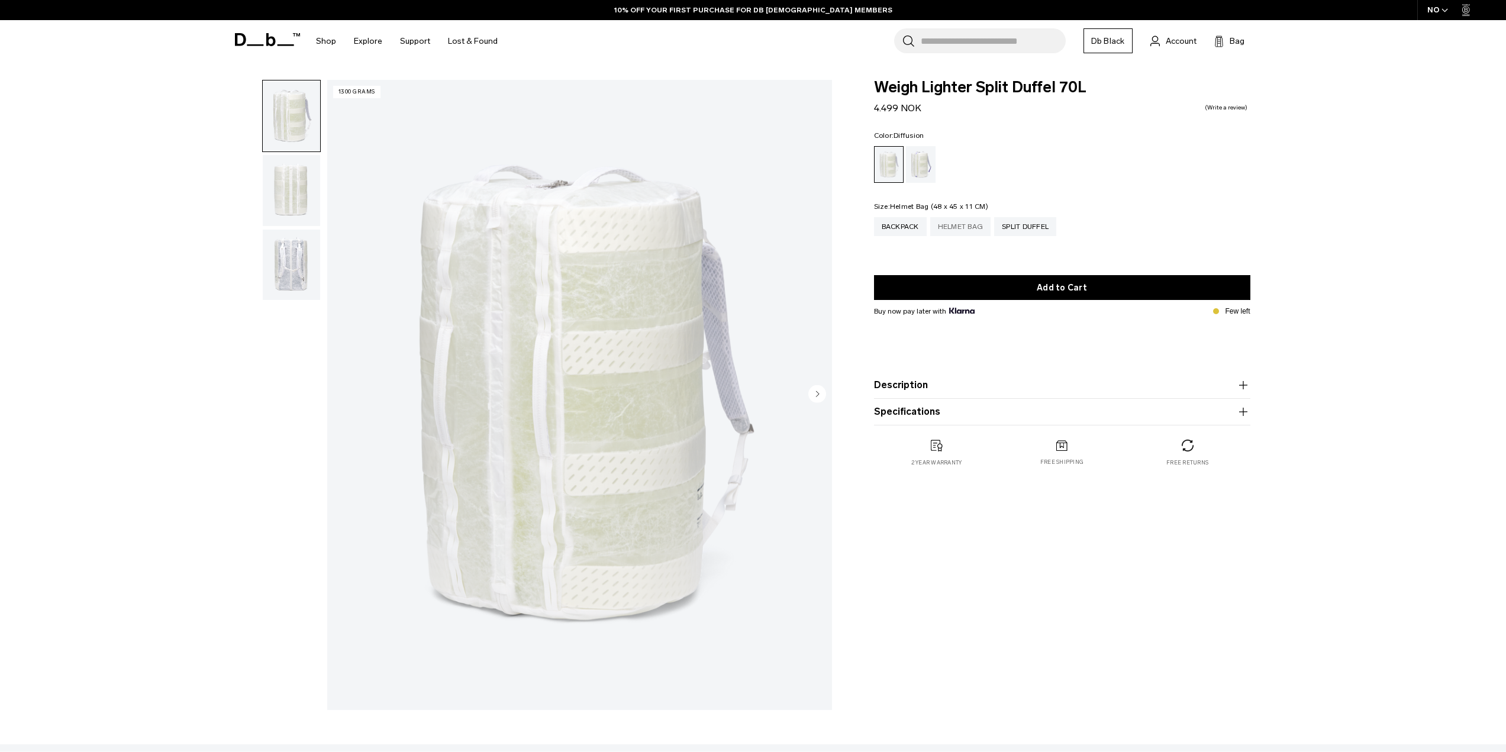
click at [966, 228] on div "Helmet Bag" at bounding box center [960, 226] width 61 height 19
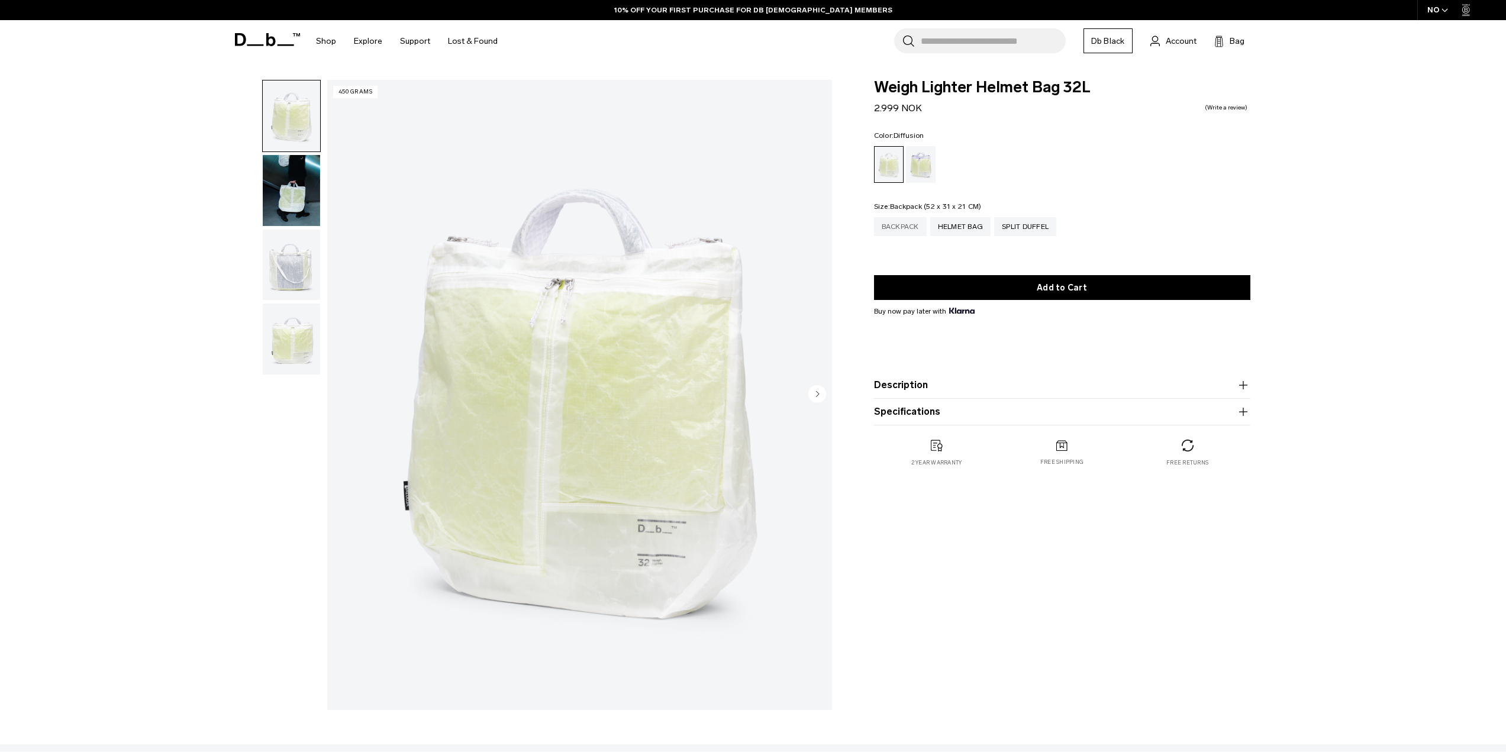
click at [890, 228] on div "Backpack" at bounding box center [900, 226] width 53 height 19
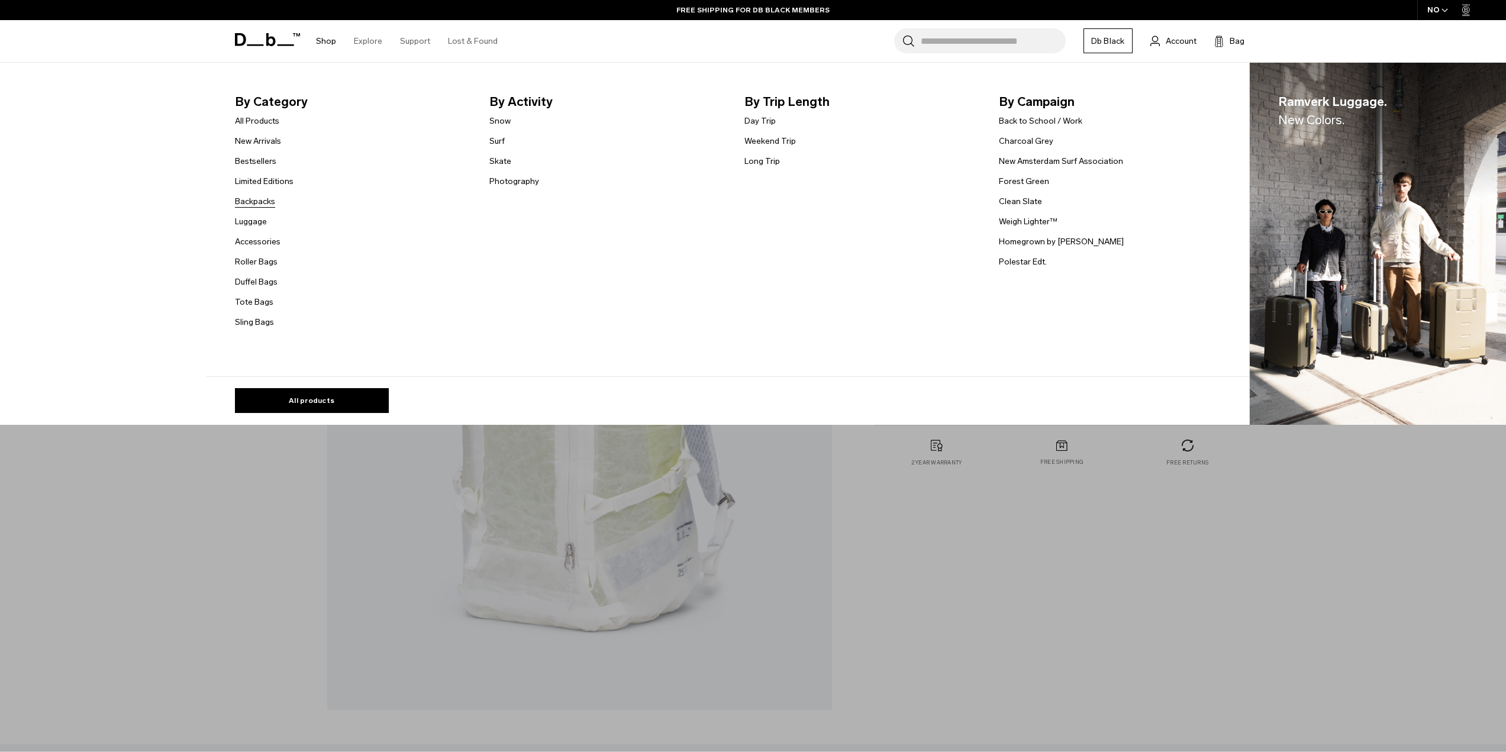
click at [272, 204] on link "Backpacks" at bounding box center [255, 201] width 40 height 12
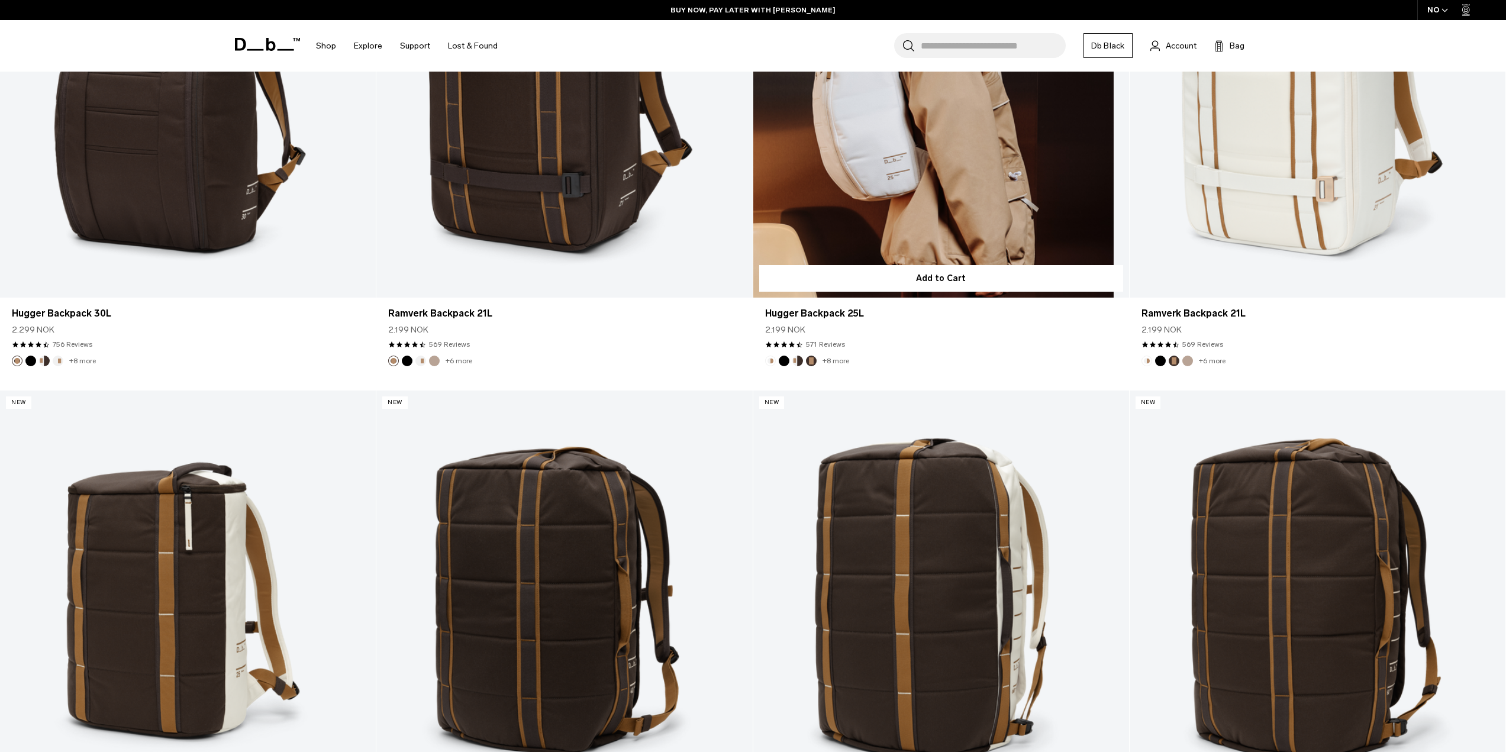
scroll to position [1236, 0]
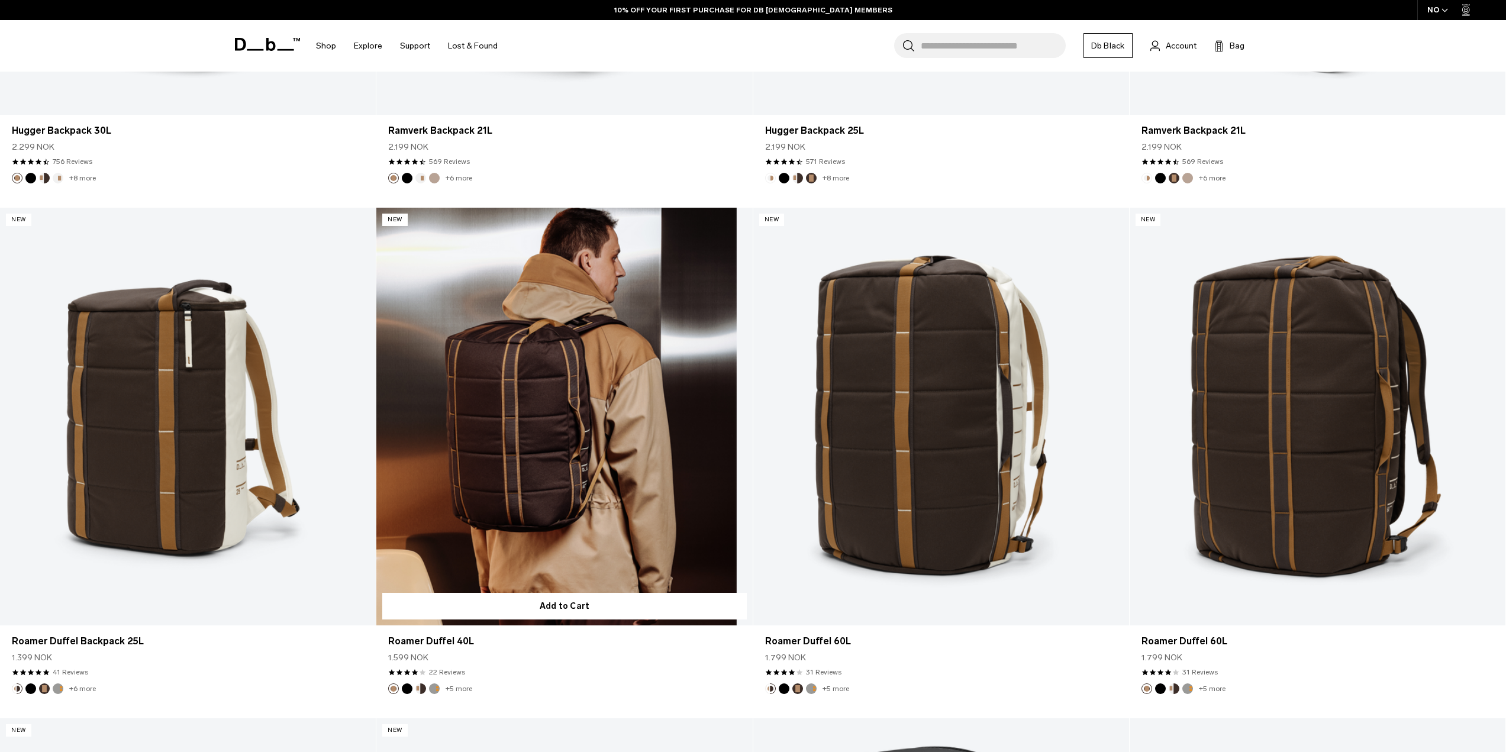
click at [669, 431] on link "Roamer Duffel 40L" at bounding box center [564, 417] width 376 height 418
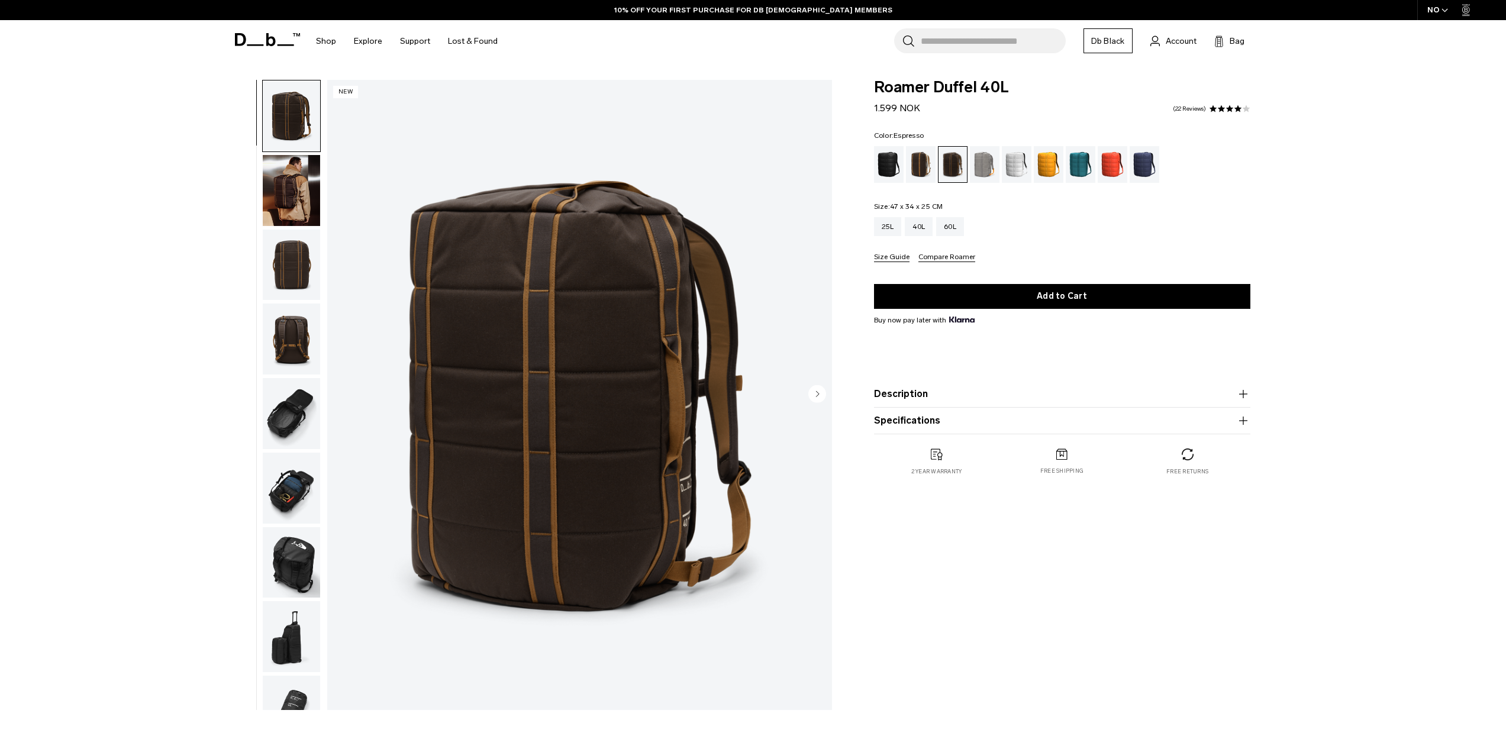
click at [289, 199] on img "button" at bounding box center [291, 190] width 57 height 71
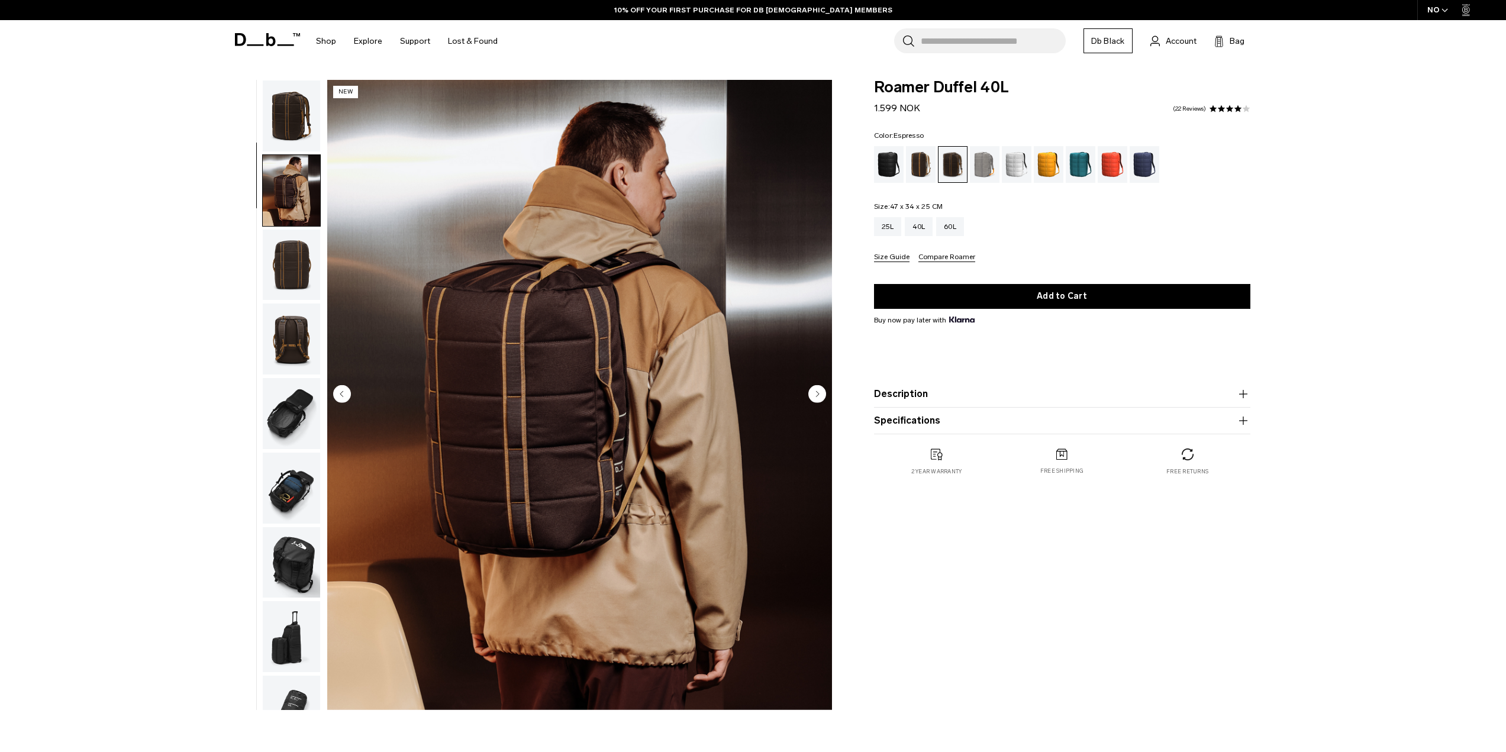
scroll to position [60, 0]
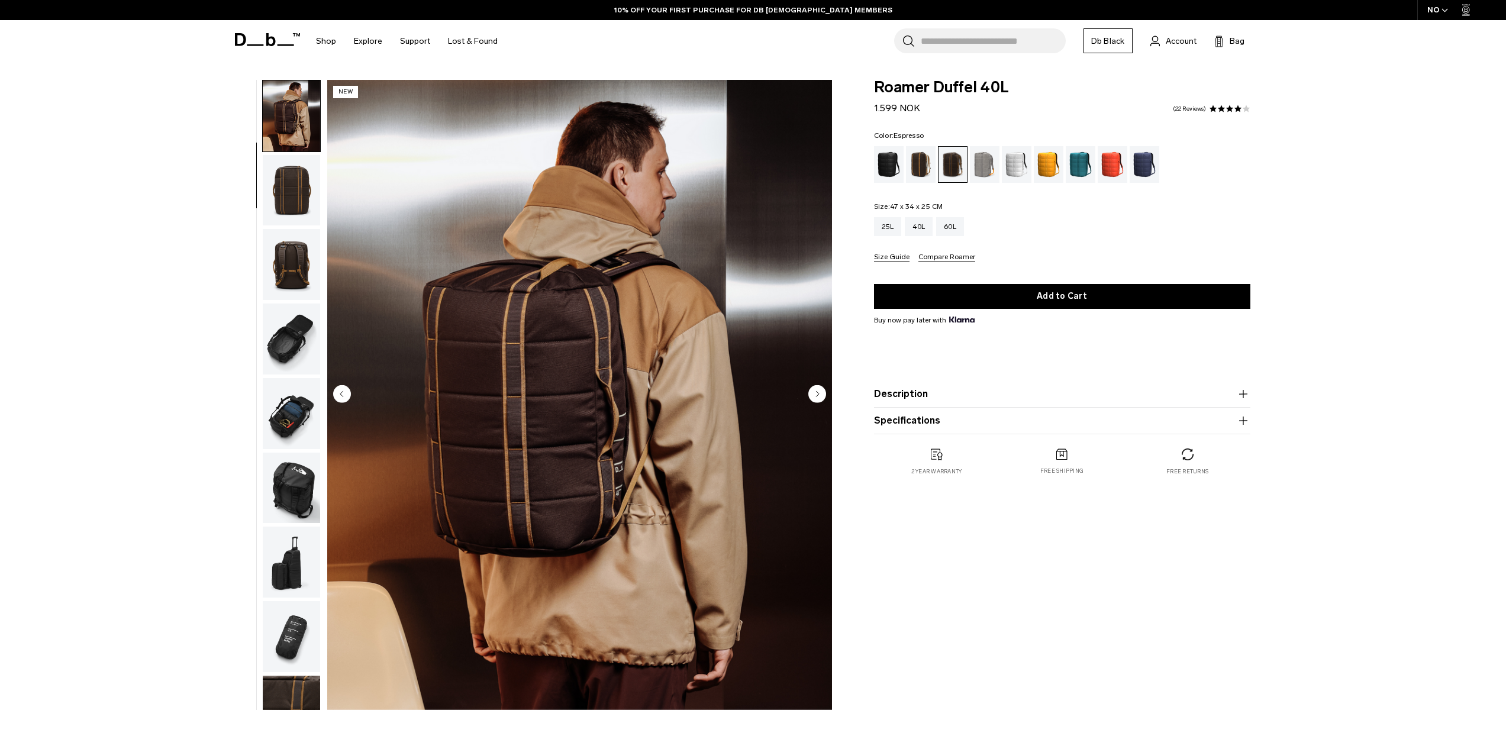
click at [285, 208] on img "button" at bounding box center [291, 190] width 57 height 71
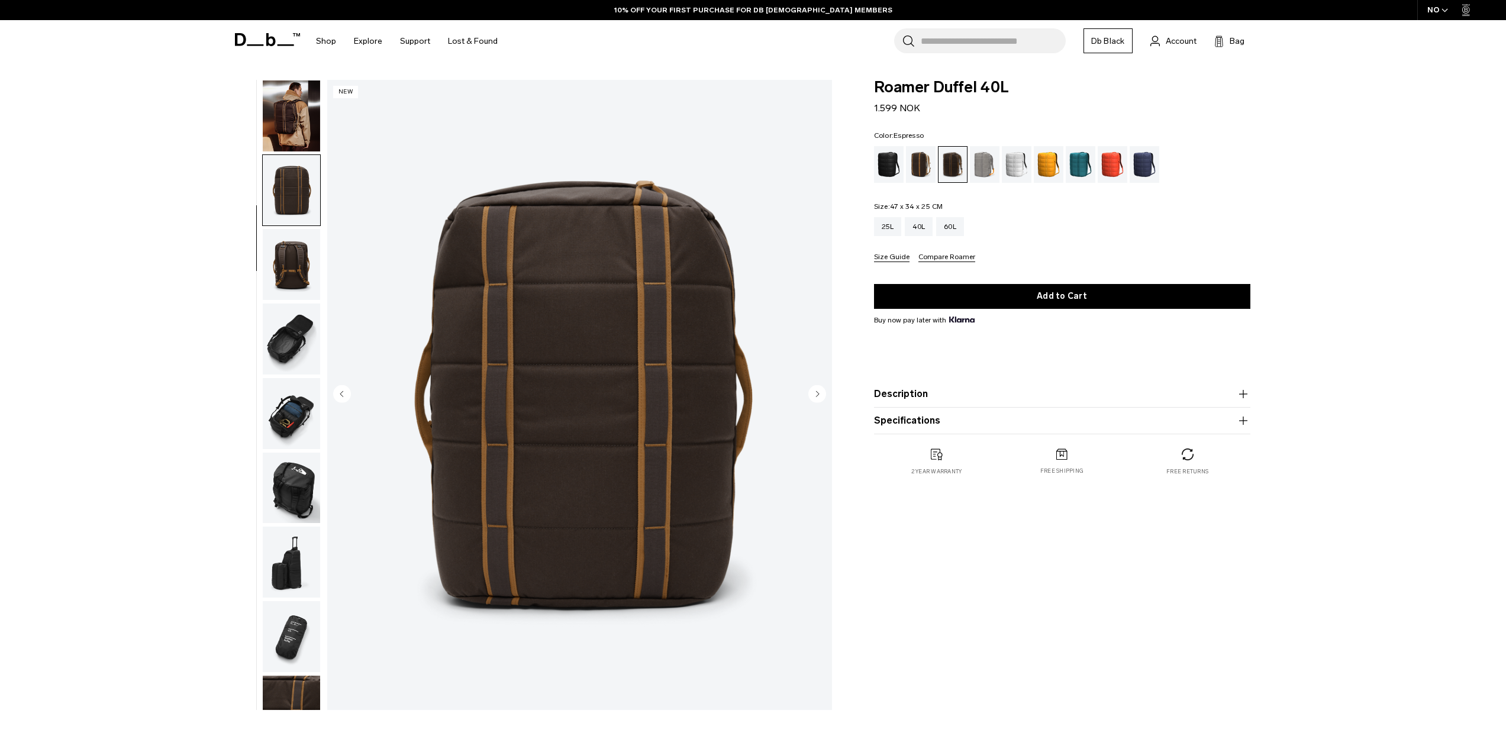
scroll to position [112, 0]
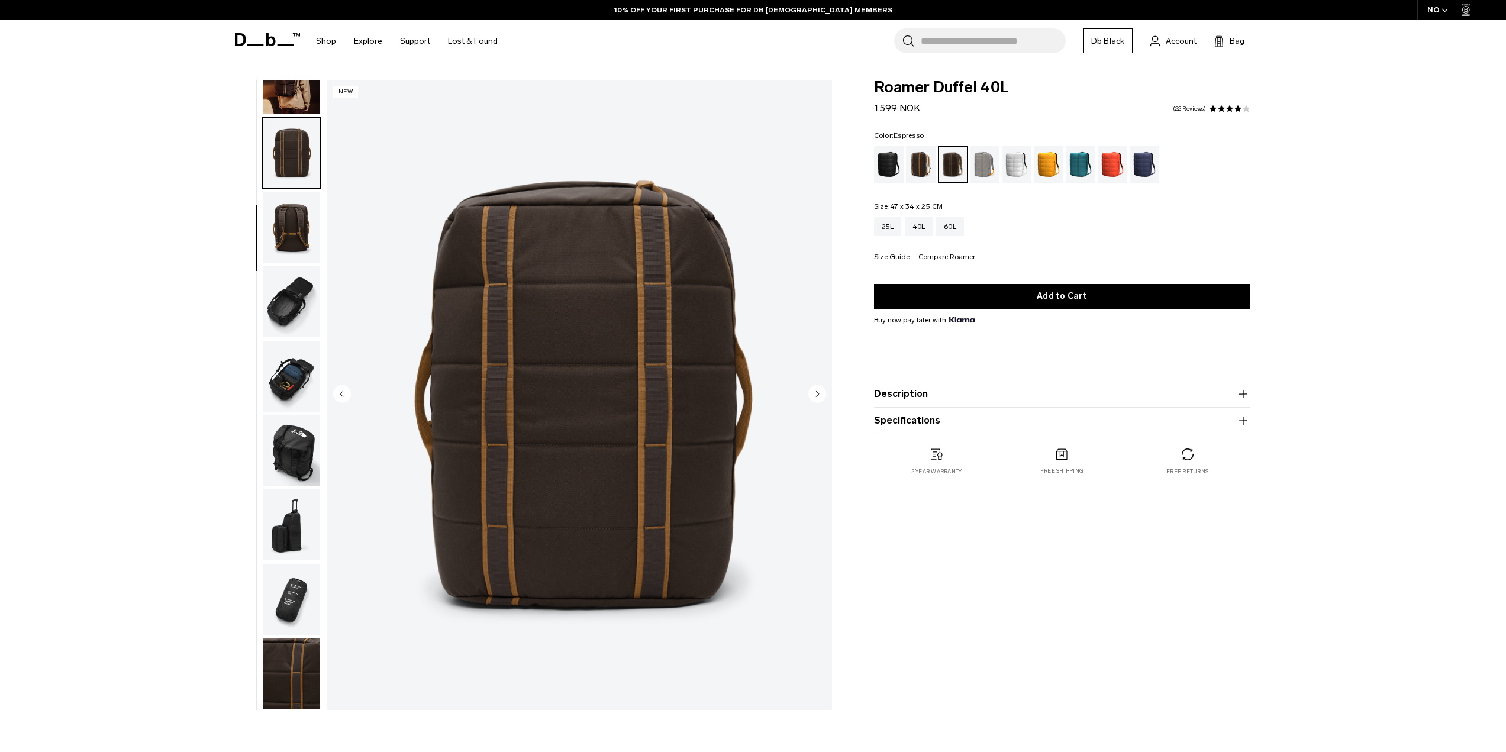
click at [285, 204] on img "button" at bounding box center [291, 227] width 57 height 71
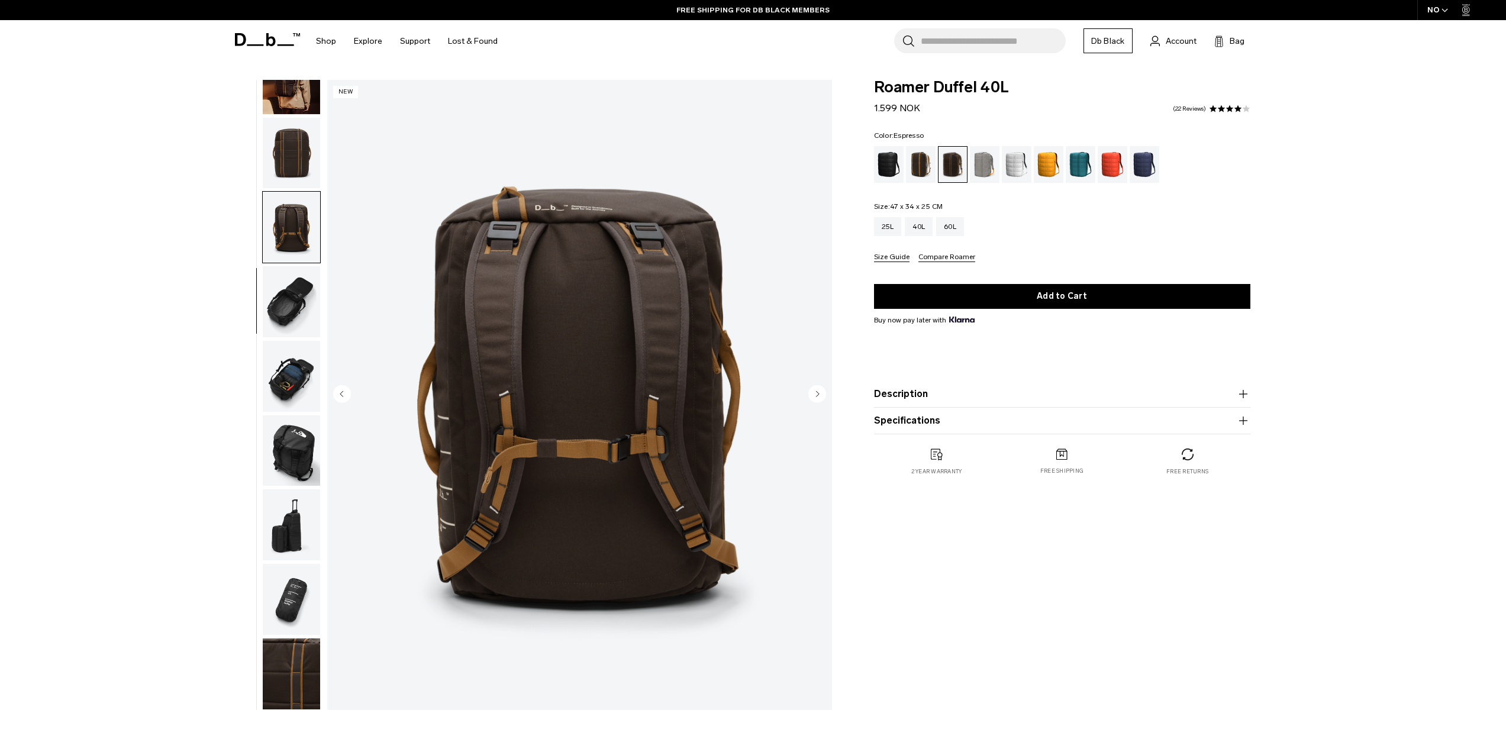
click at [282, 280] on img "button" at bounding box center [291, 301] width 57 height 71
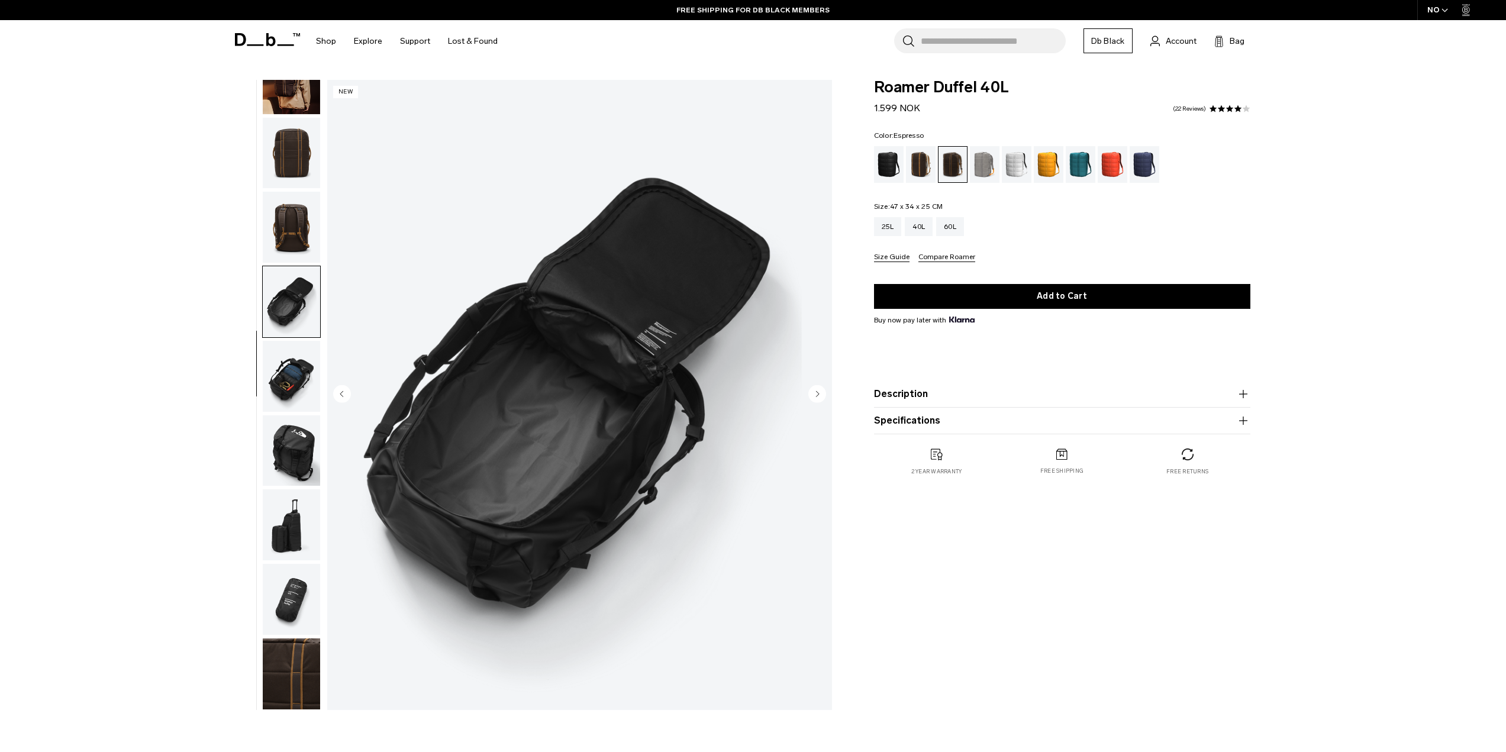
click at [304, 379] on img "button" at bounding box center [291, 376] width 57 height 71
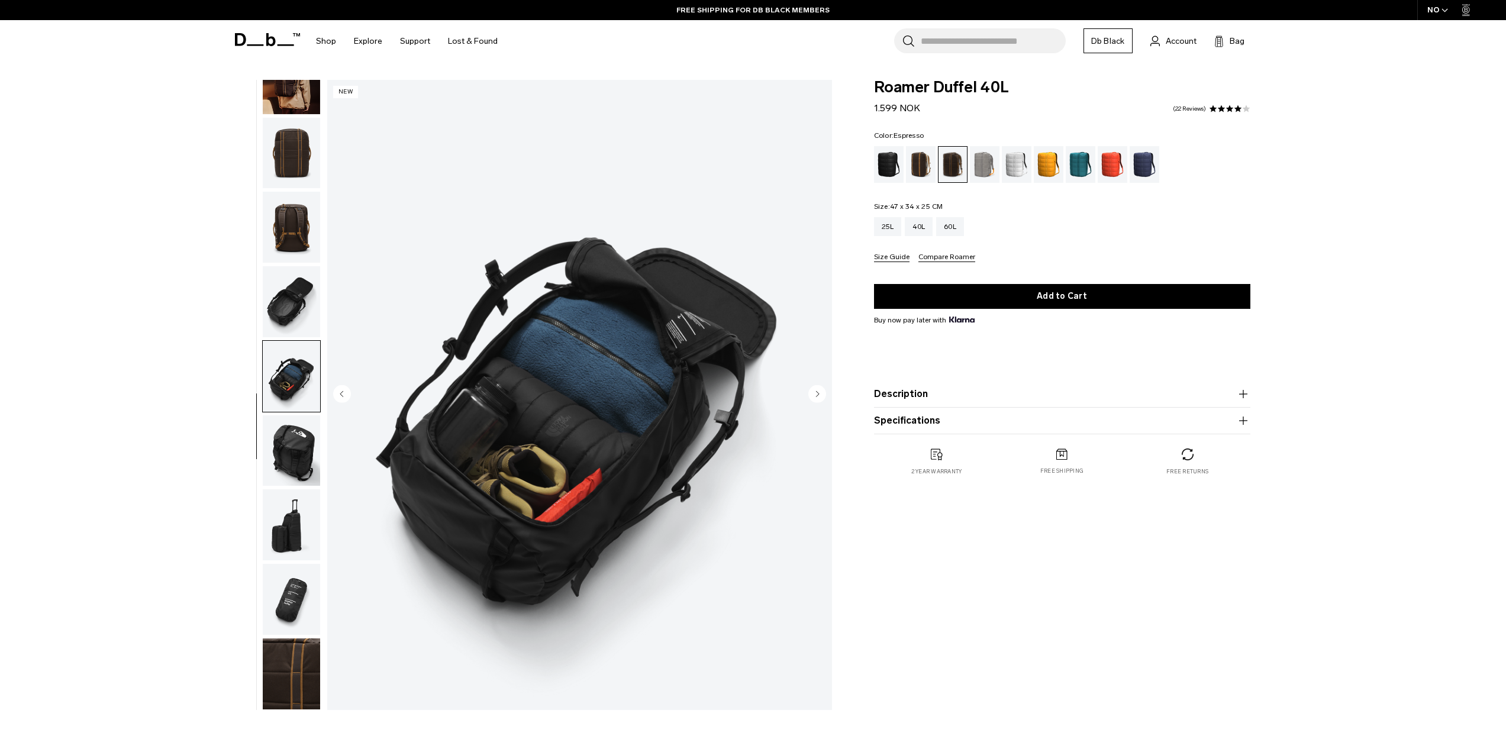
click at [299, 460] on img "button" at bounding box center [291, 450] width 57 height 71
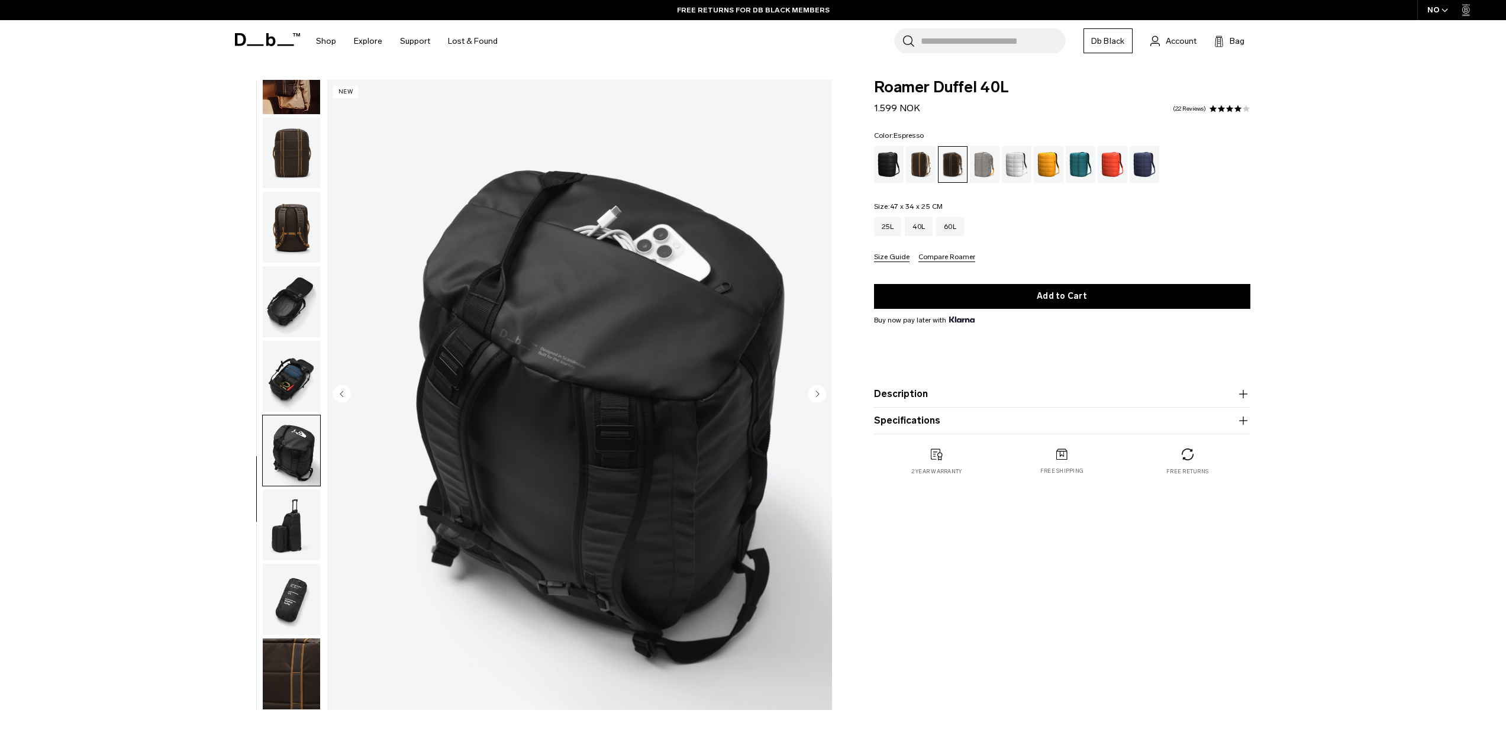
click at [302, 520] on img "button" at bounding box center [291, 524] width 57 height 71
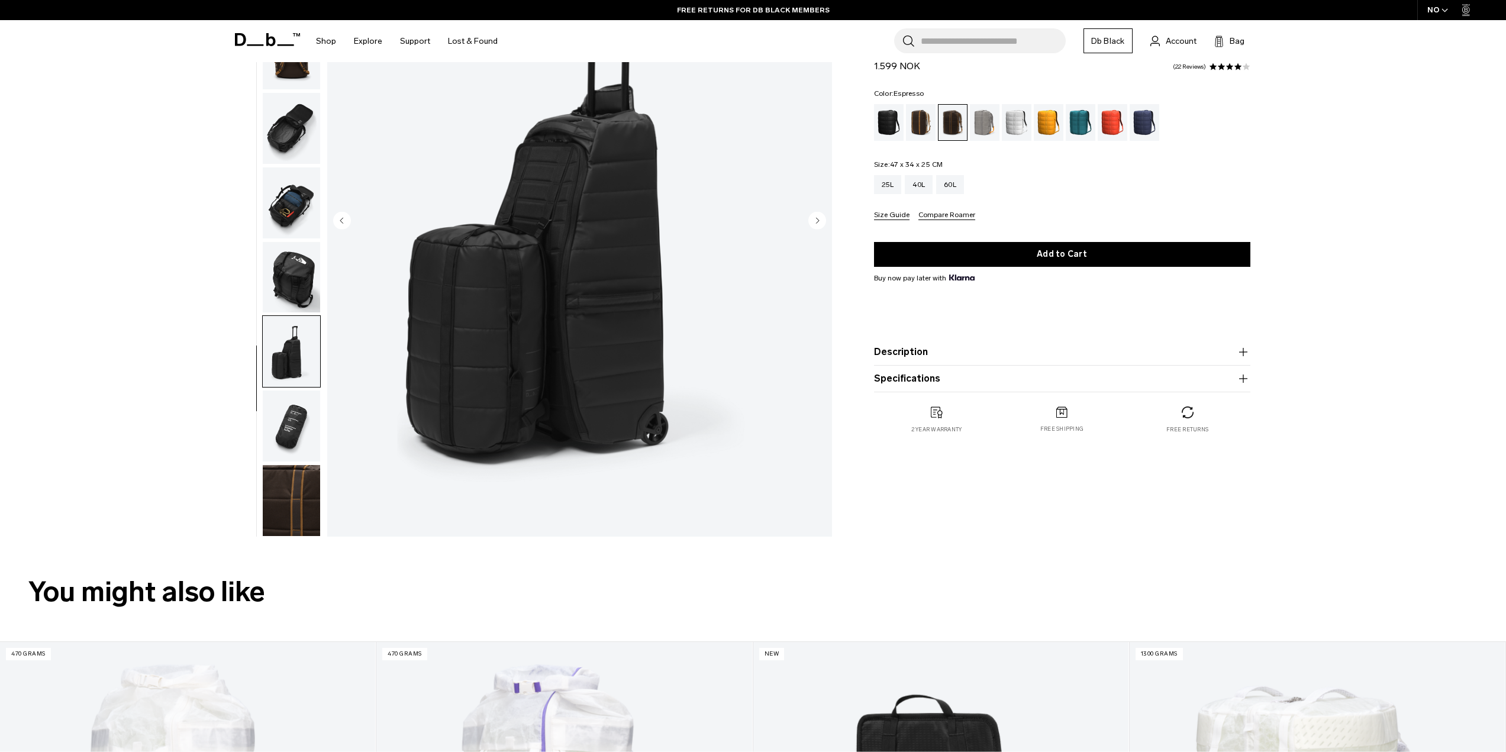
scroll to position [178, 0]
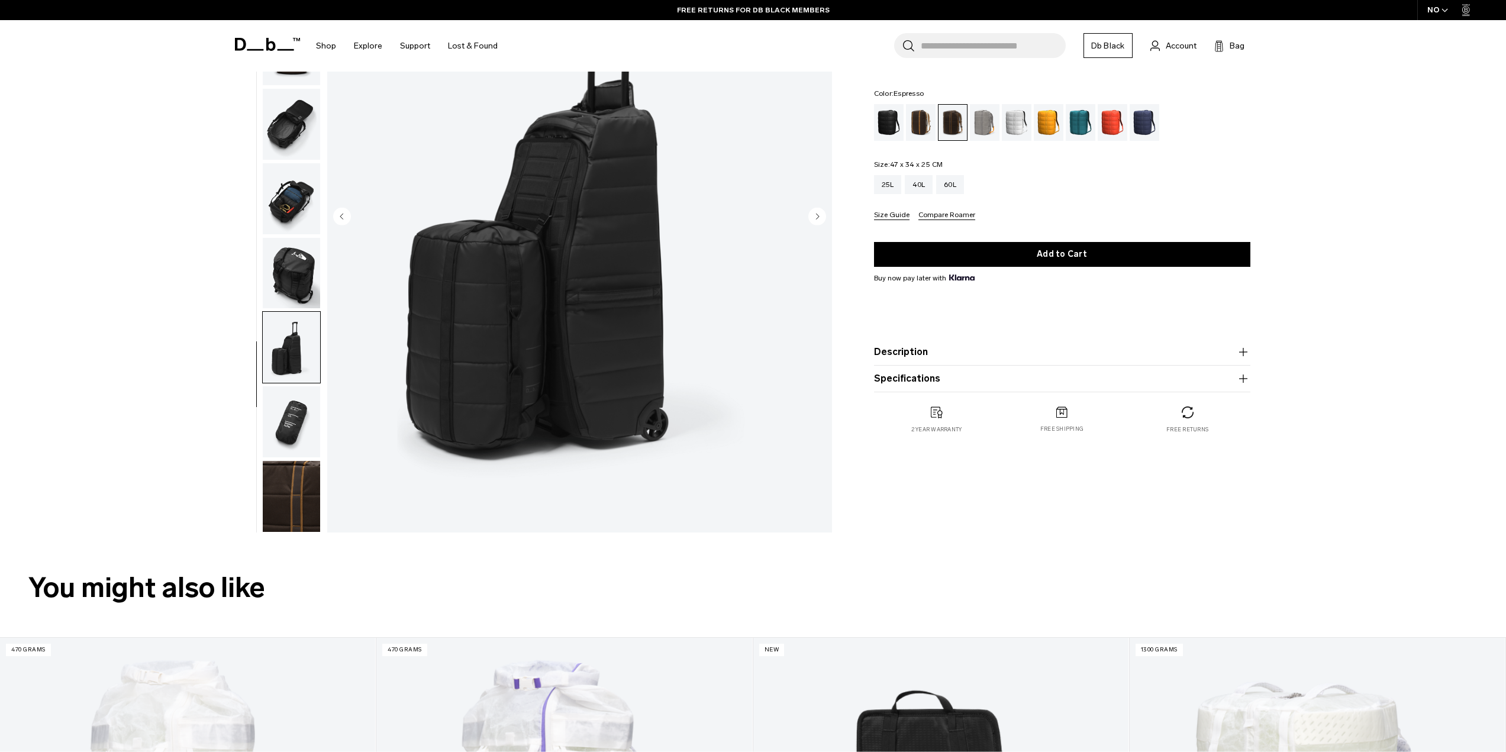
click at [310, 420] on img "button" at bounding box center [291, 421] width 57 height 71
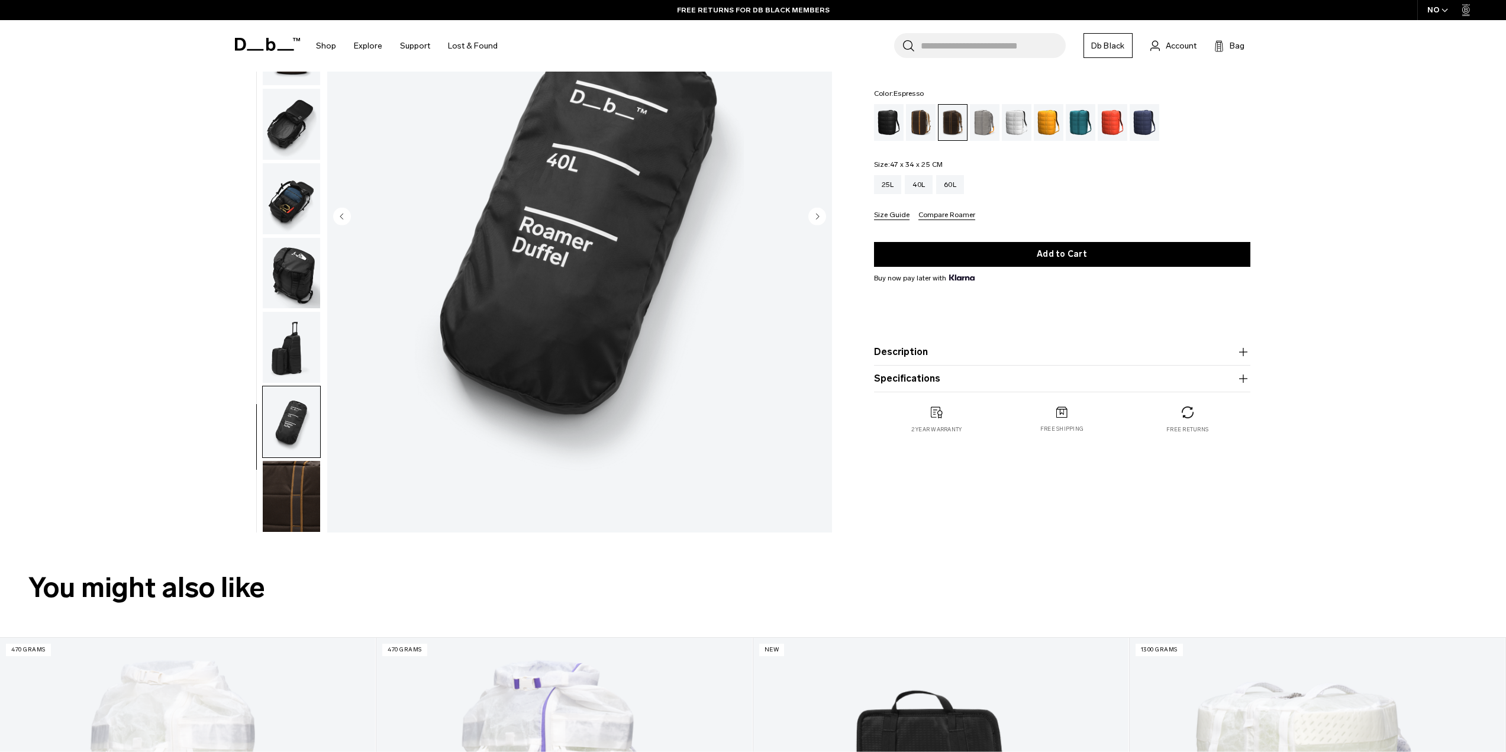
click at [304, 491] on img "button" at bounding box center [291, 496] width 57 height 71
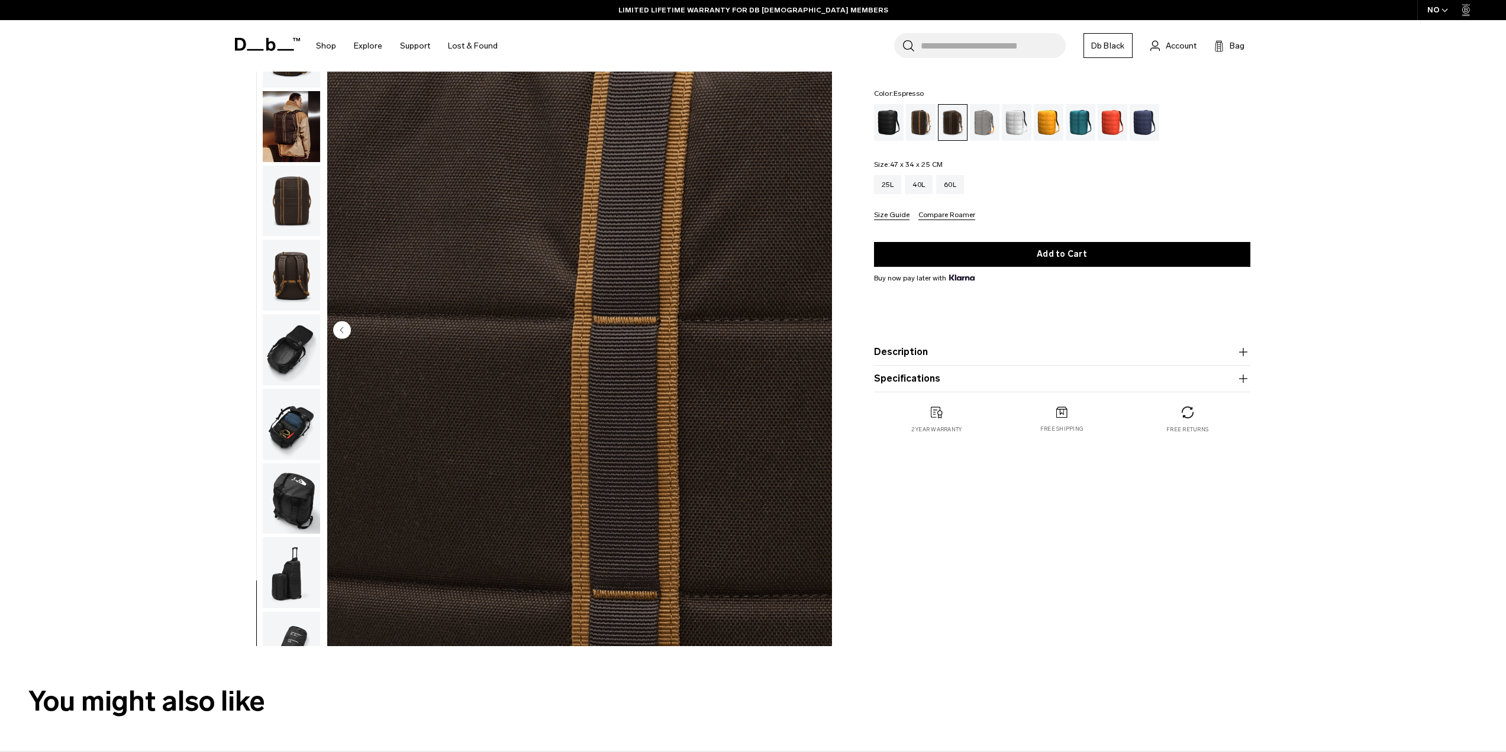
scroll to position [0, 0]
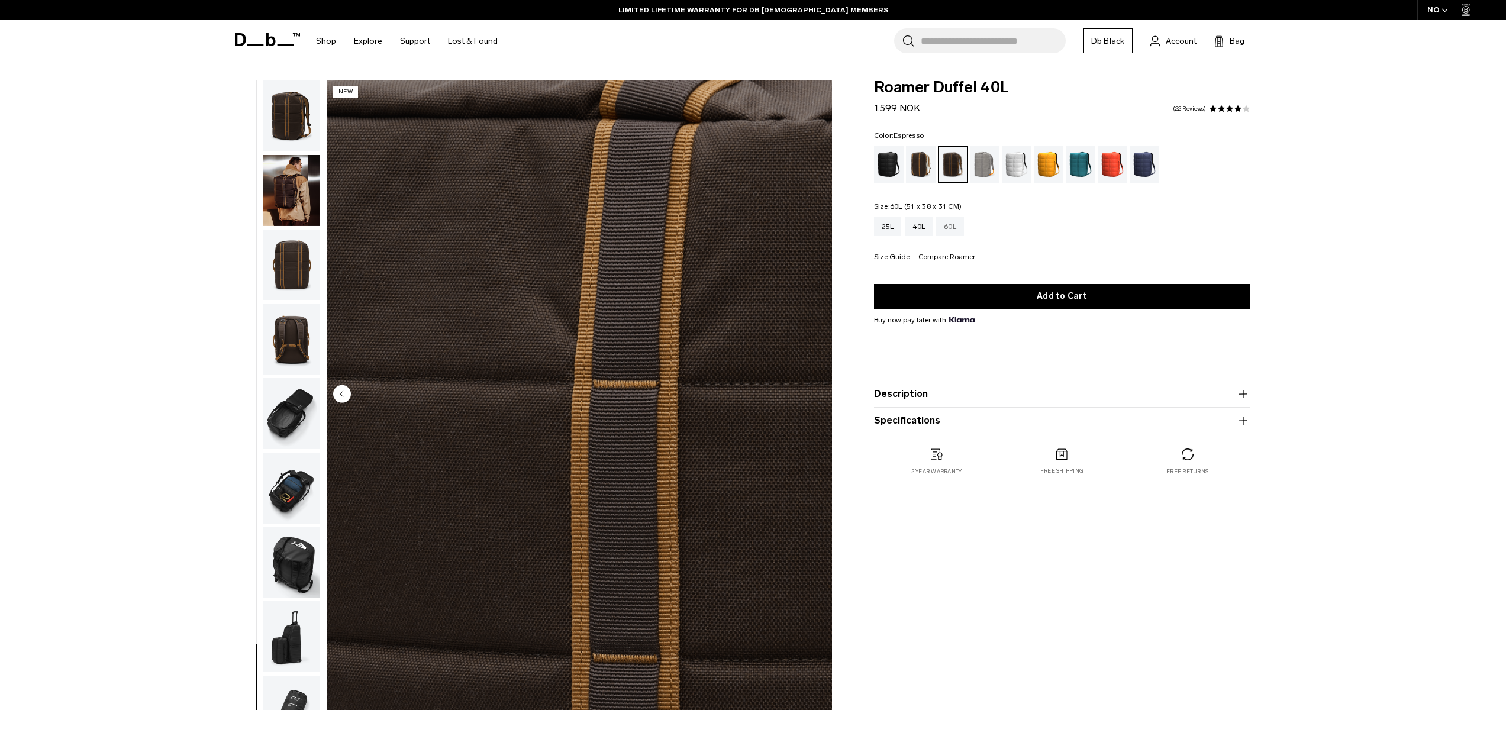
click at [952, 228] on div "60L" at bounding box center [950, 226] width 28 height 19
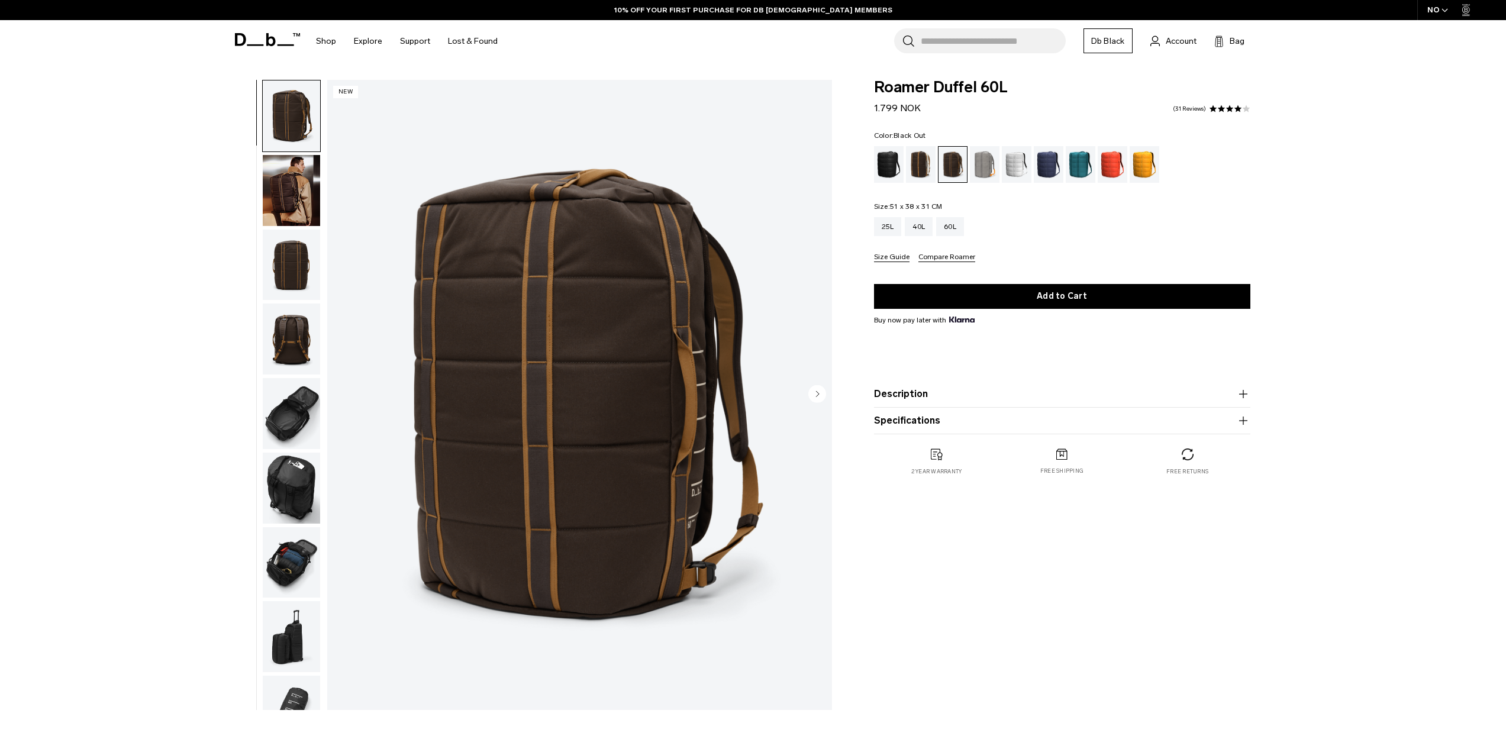
click at [895, 169] on div "Black Out" at bounding box center [889, 164] width 30 height 37
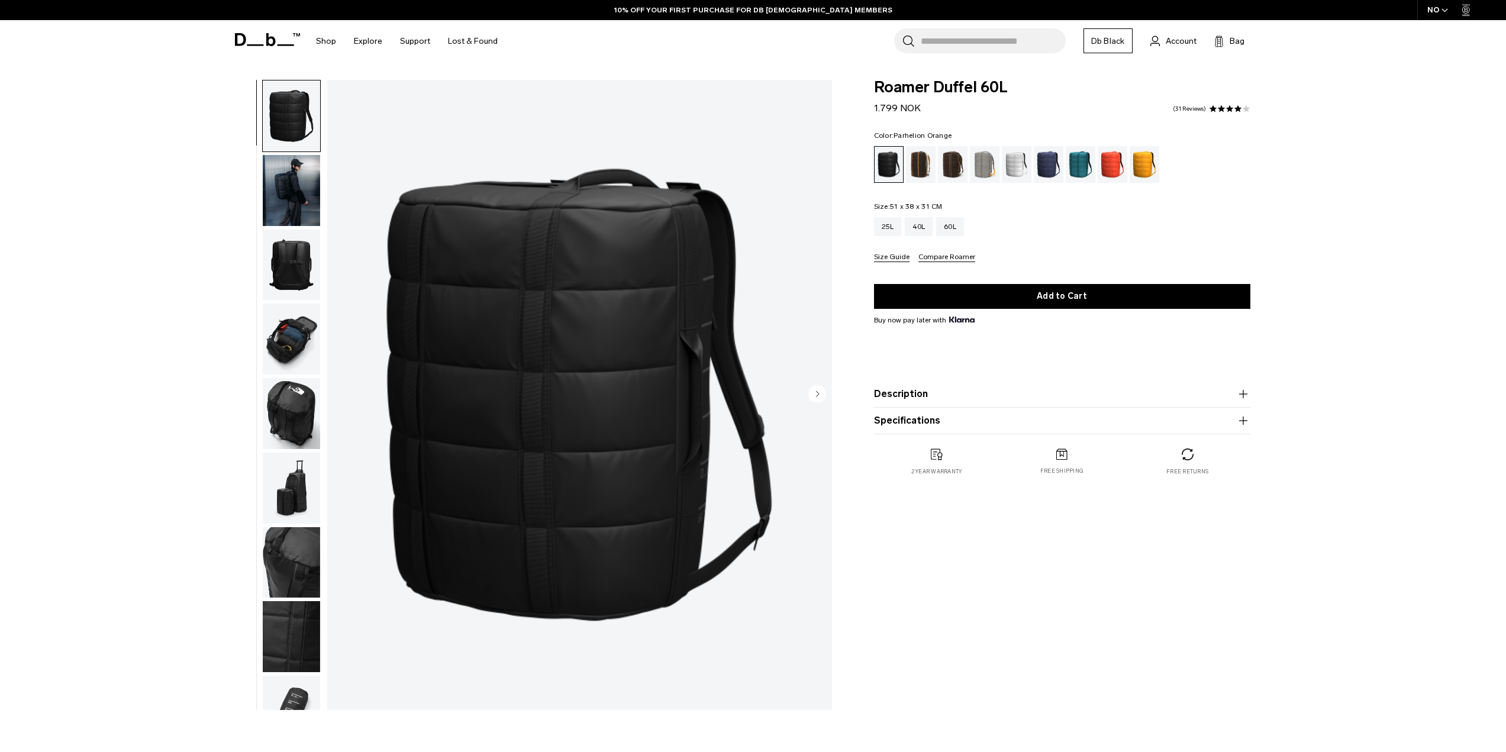
click at [1137, 158] on div "Parhelion Orange" at bounding box center [1145, 164] width 30 height 37
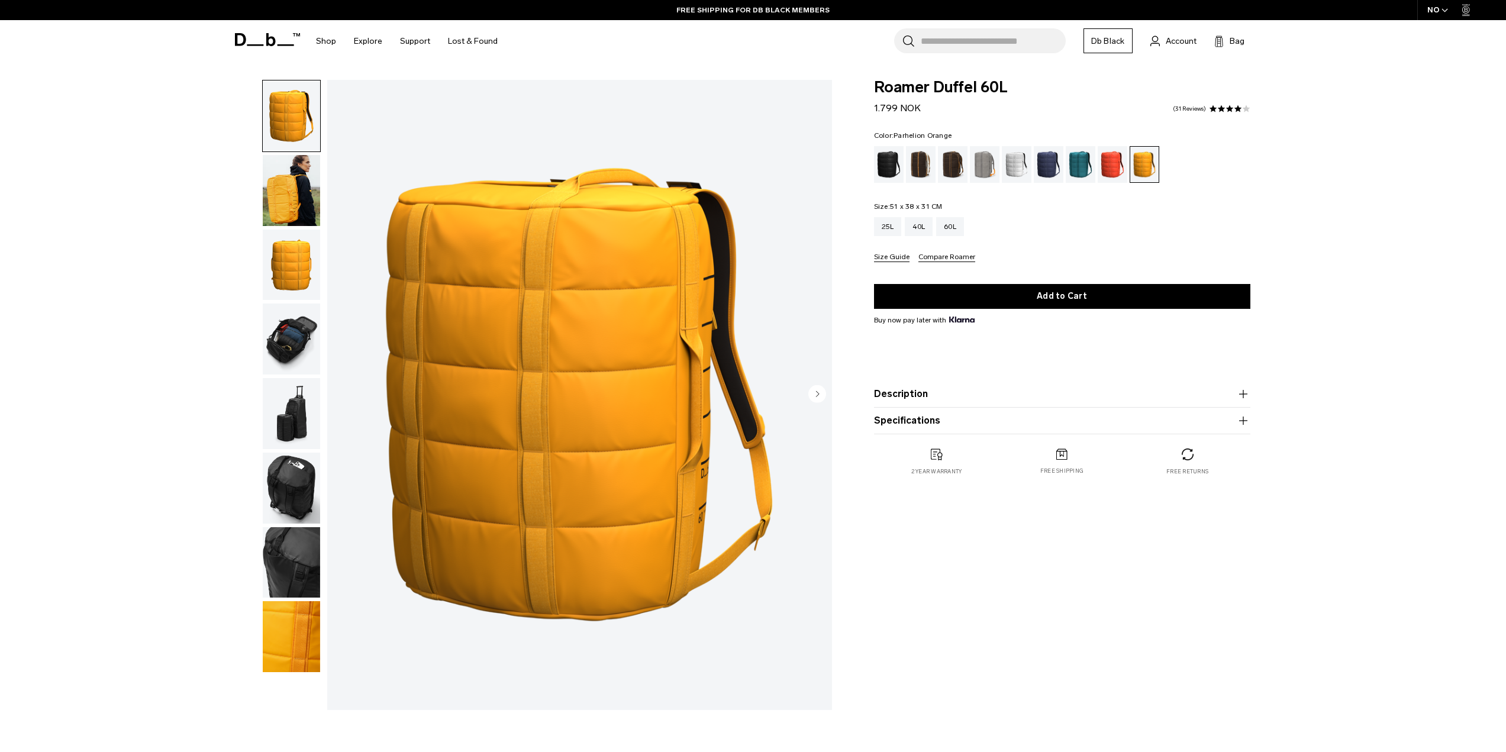
click at [291, 196] on img "button" at bounding box center [291, 190] width 57 height 71
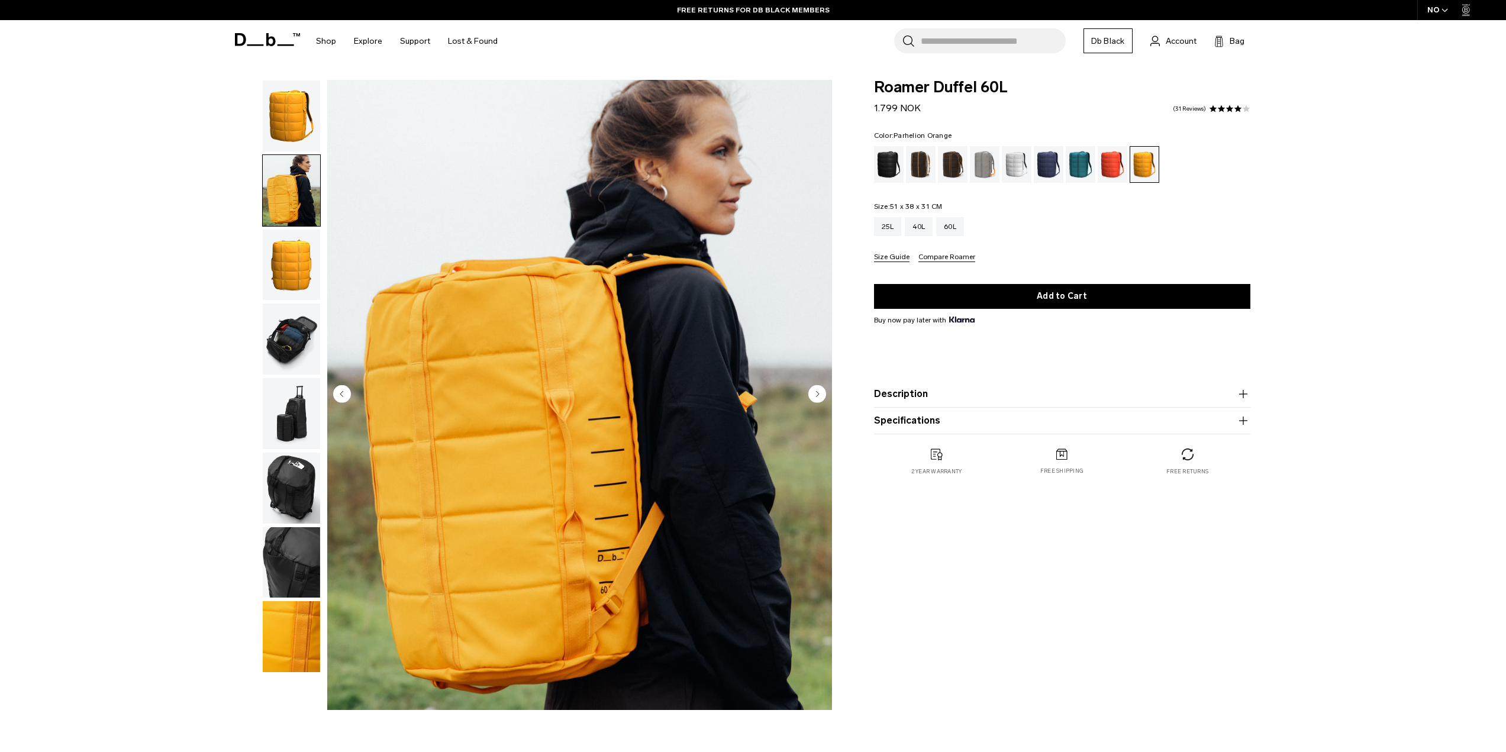
click at [292, 246] on img "button" at bounding box center [291, 265] width 57 height 71
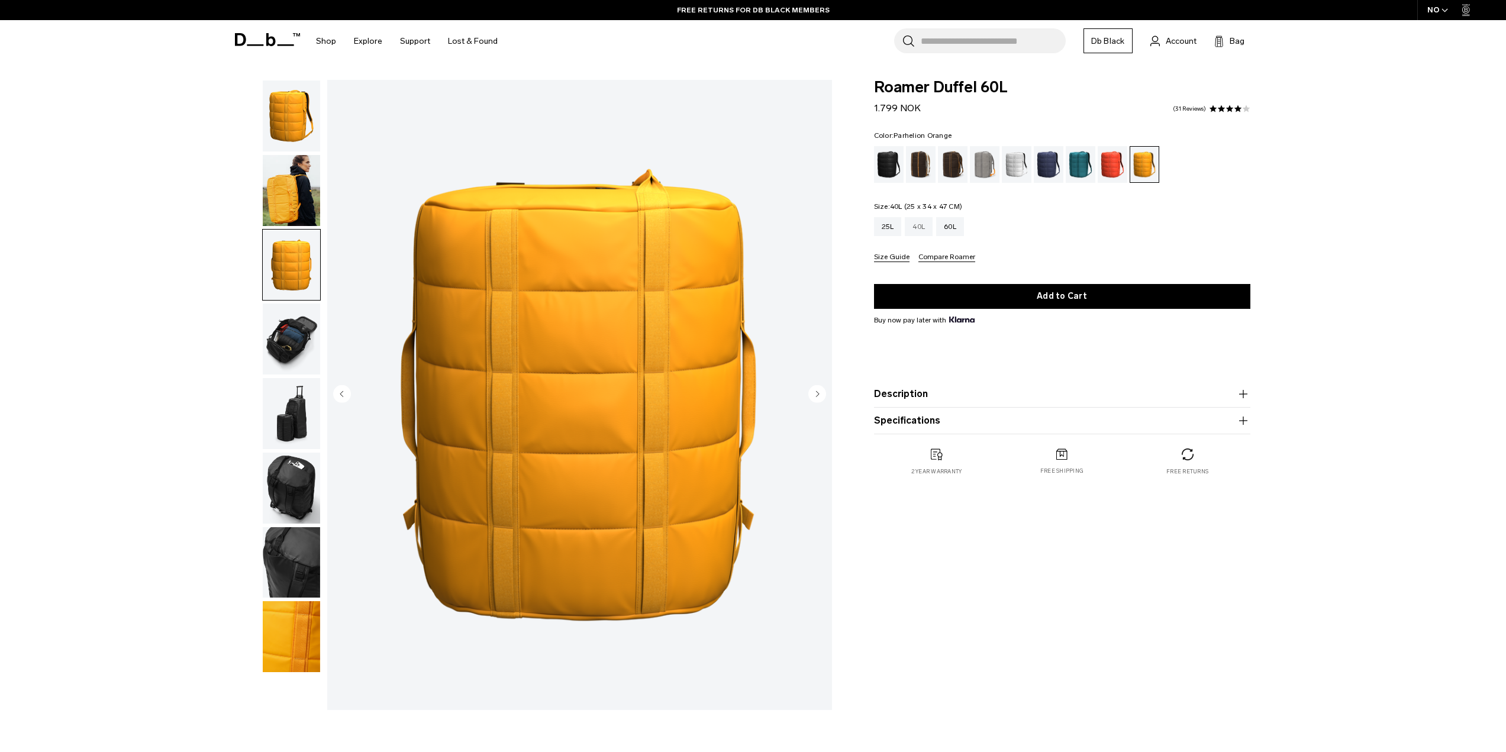
click at [914, 229] on div "40L" at bounding box center [919, 226] width 28 height 19
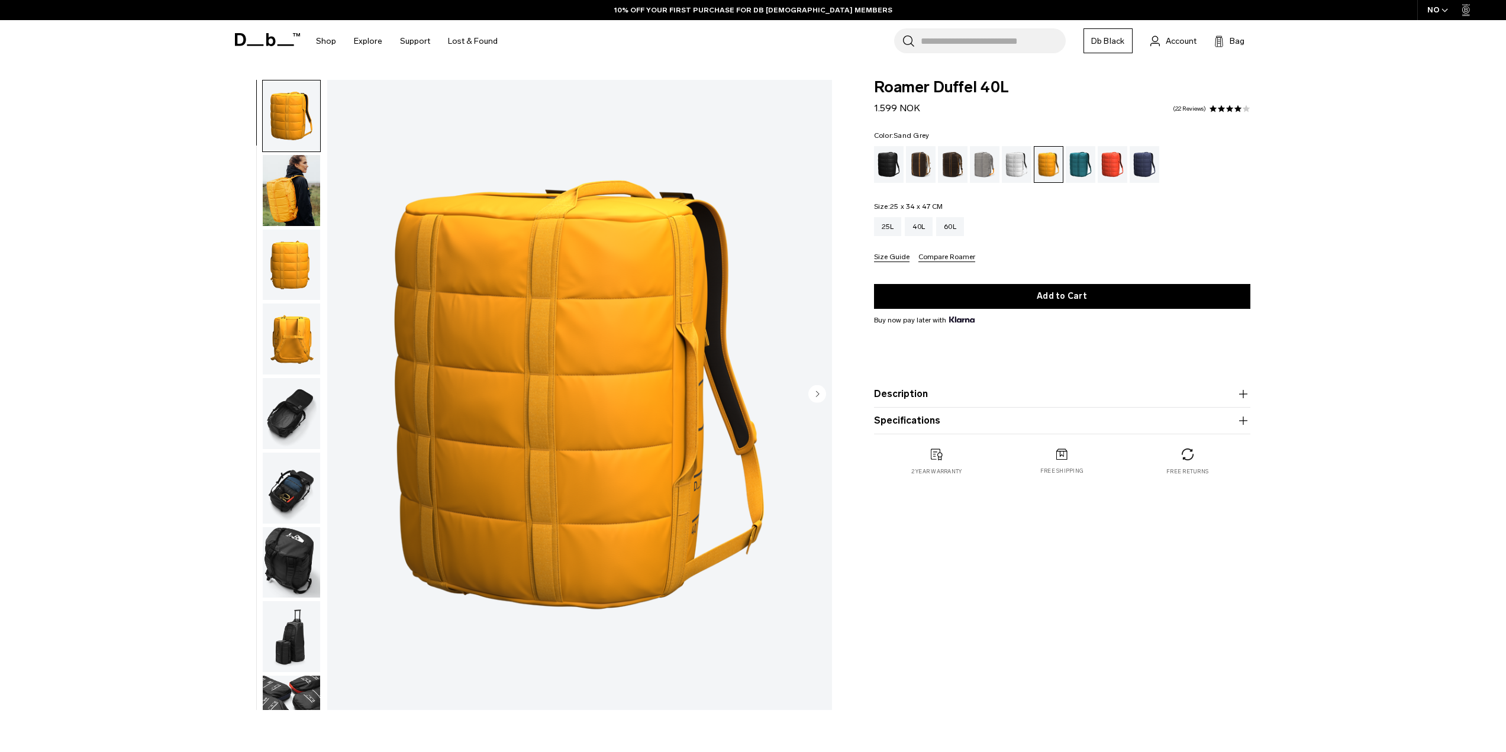
click at [976, 163] on div "Sand Grey" at bounding box center [985, 164] width 30 height 37
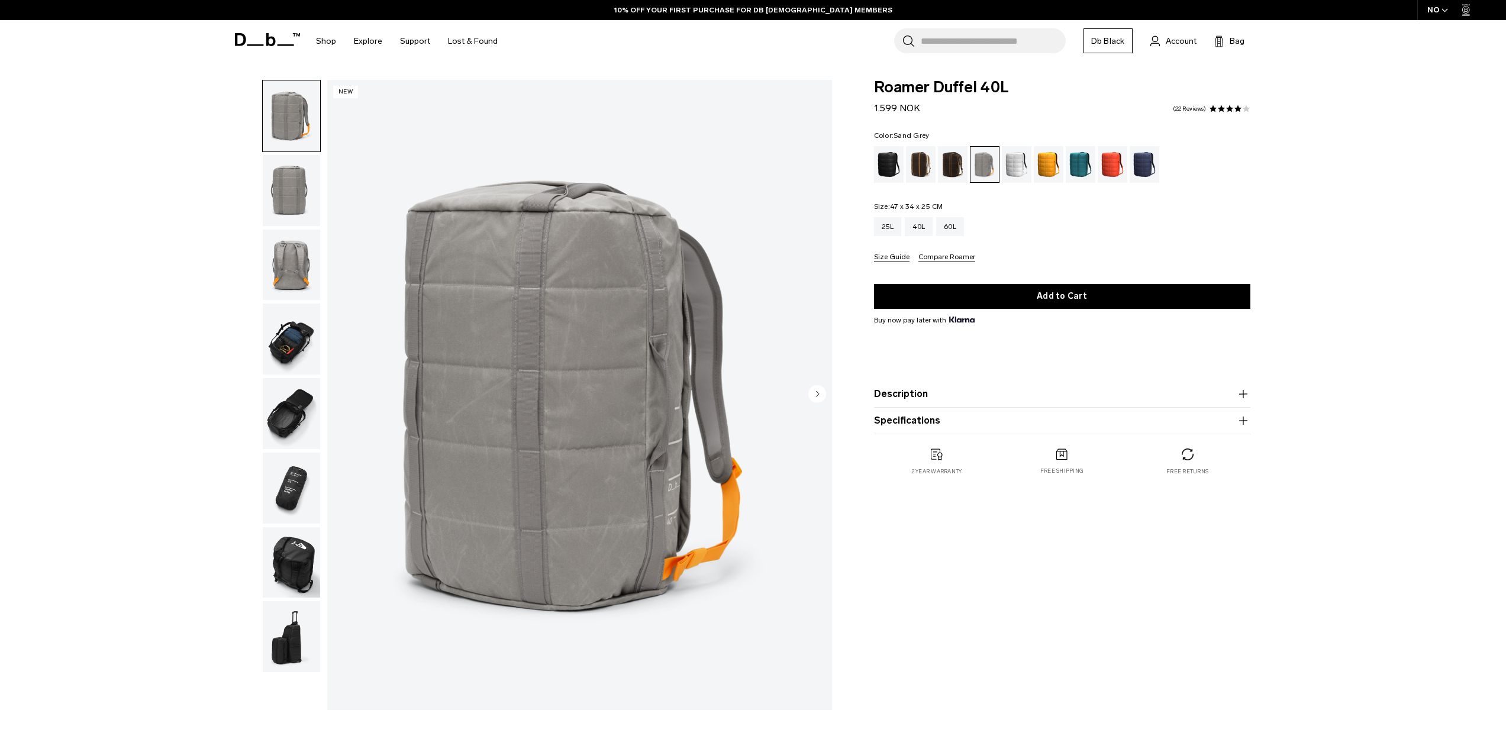
click at [304, 206] on img "button" at bounding box center [291, 190] width 57 height 71
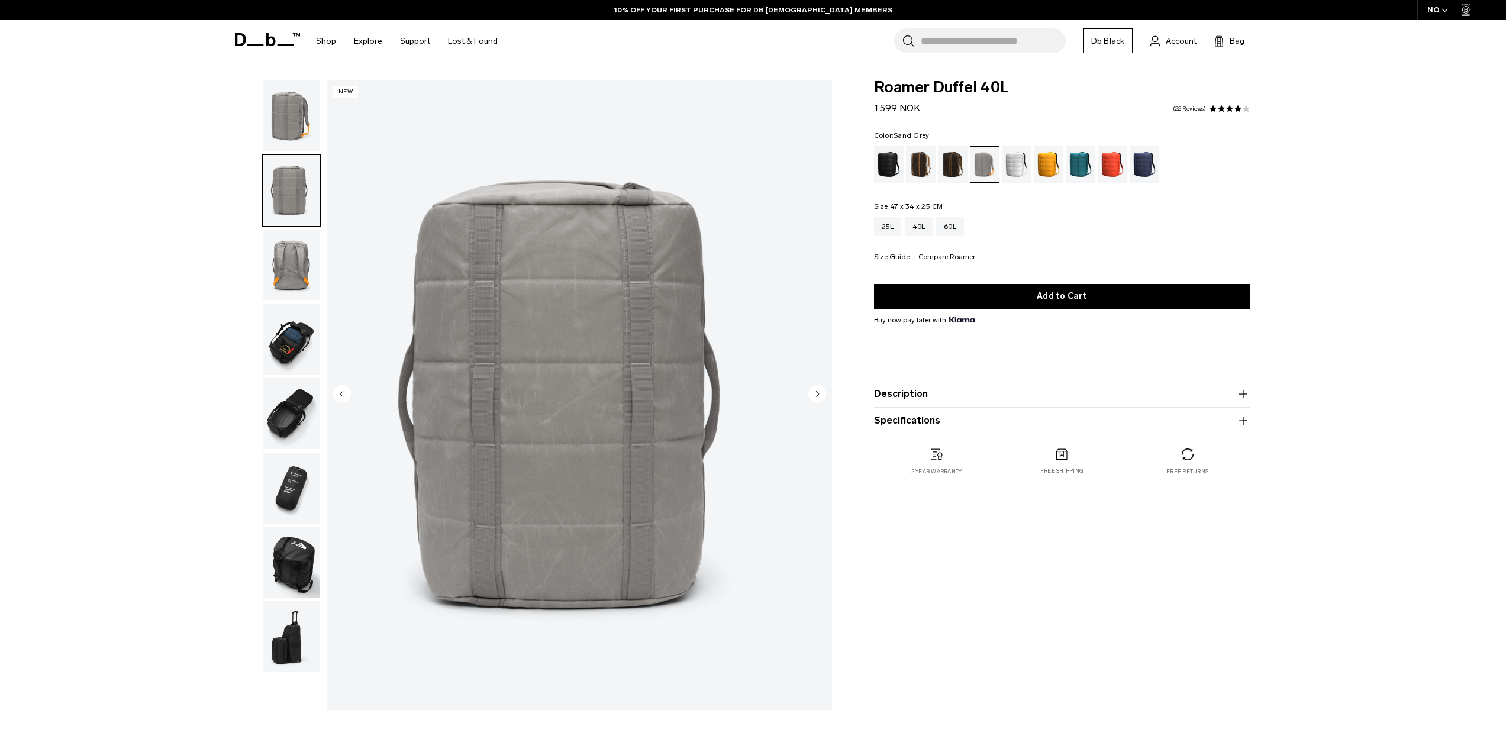
click at [304, 254] on img "button" at bounding box center [291, 265] width 57 height 71
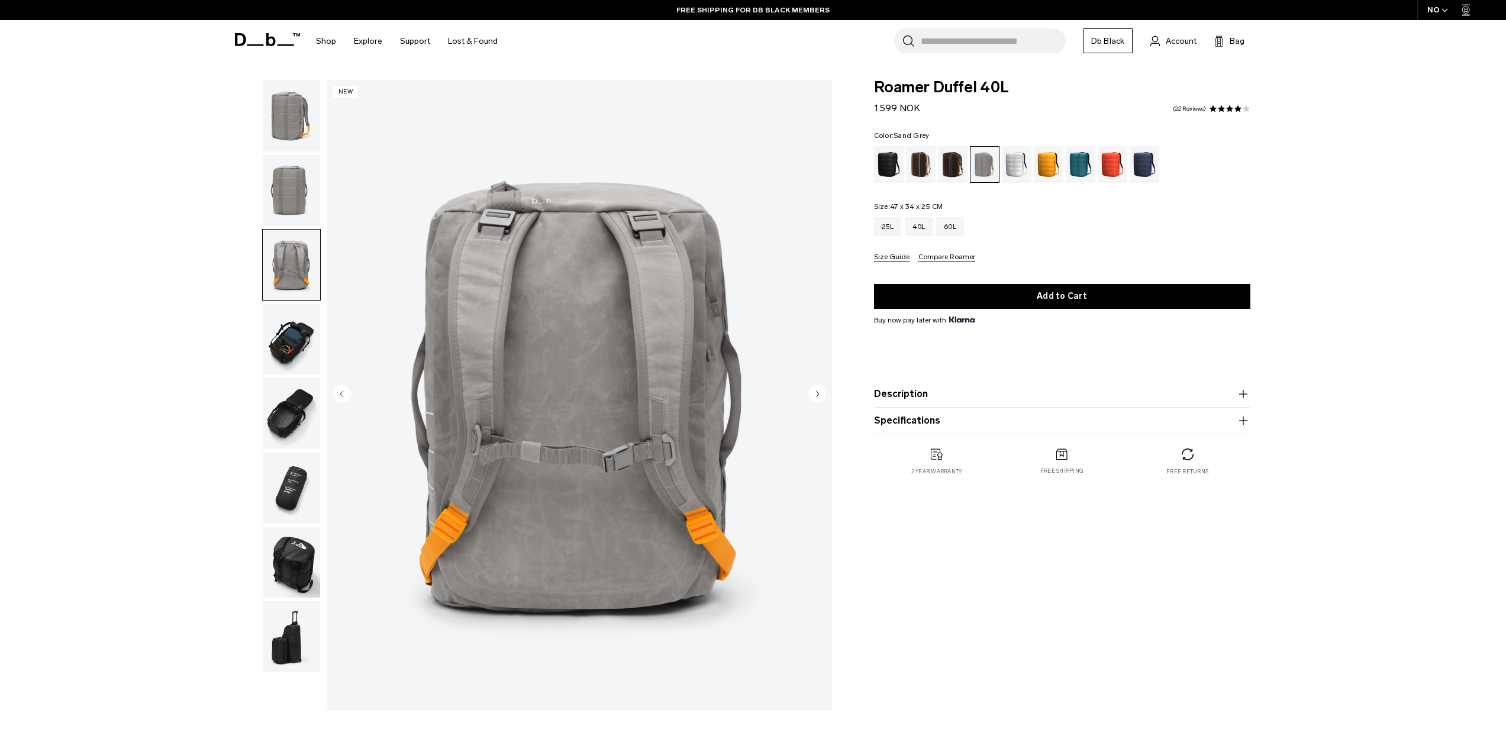
click at [279, 123] on img "button" at bounding box center [291, 115] width 57 height 71
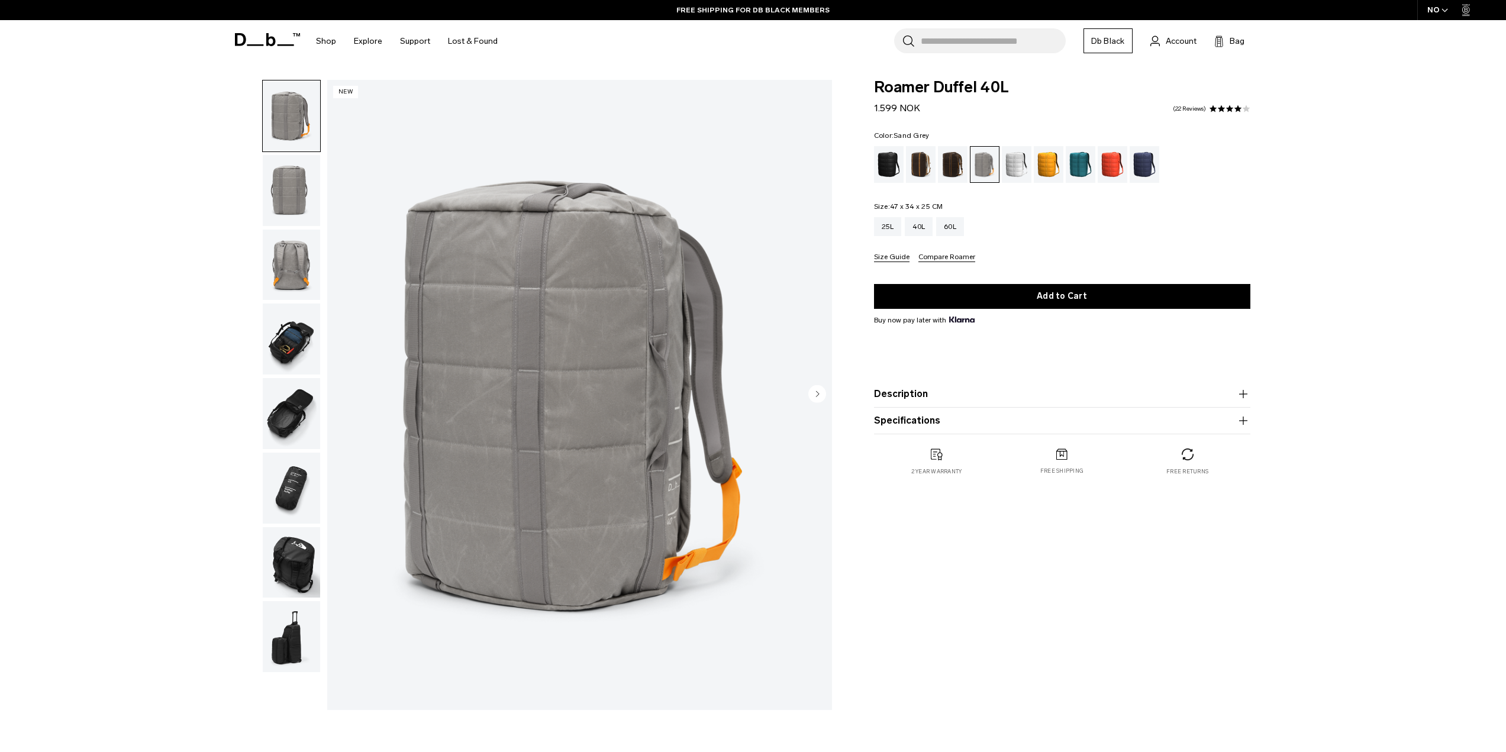
click at [292, 182] on img "button" at bounding box center [291, 190] width 57 height 71
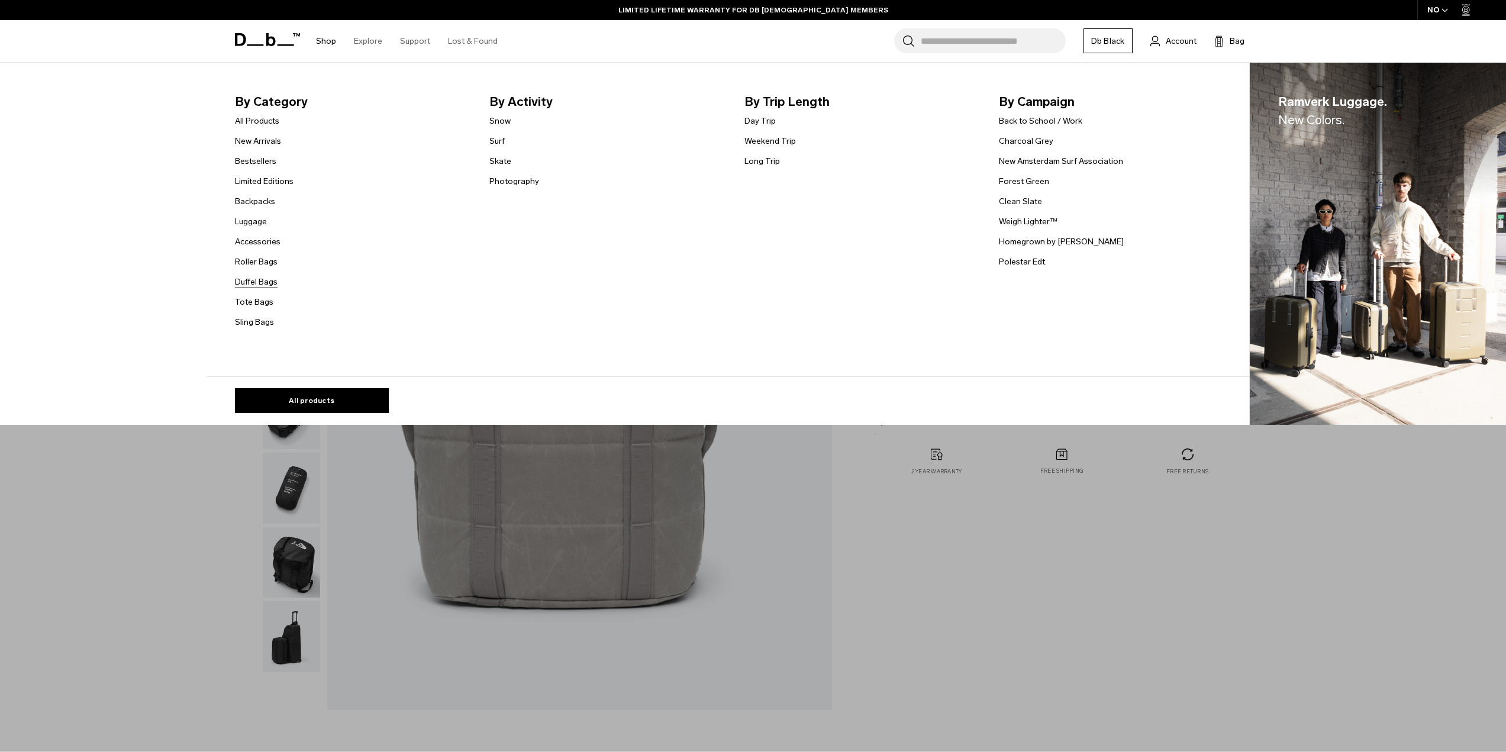
click at [277, 285] on link "Duffel Bags" at bounding box center [256, 282] width 43 height 12
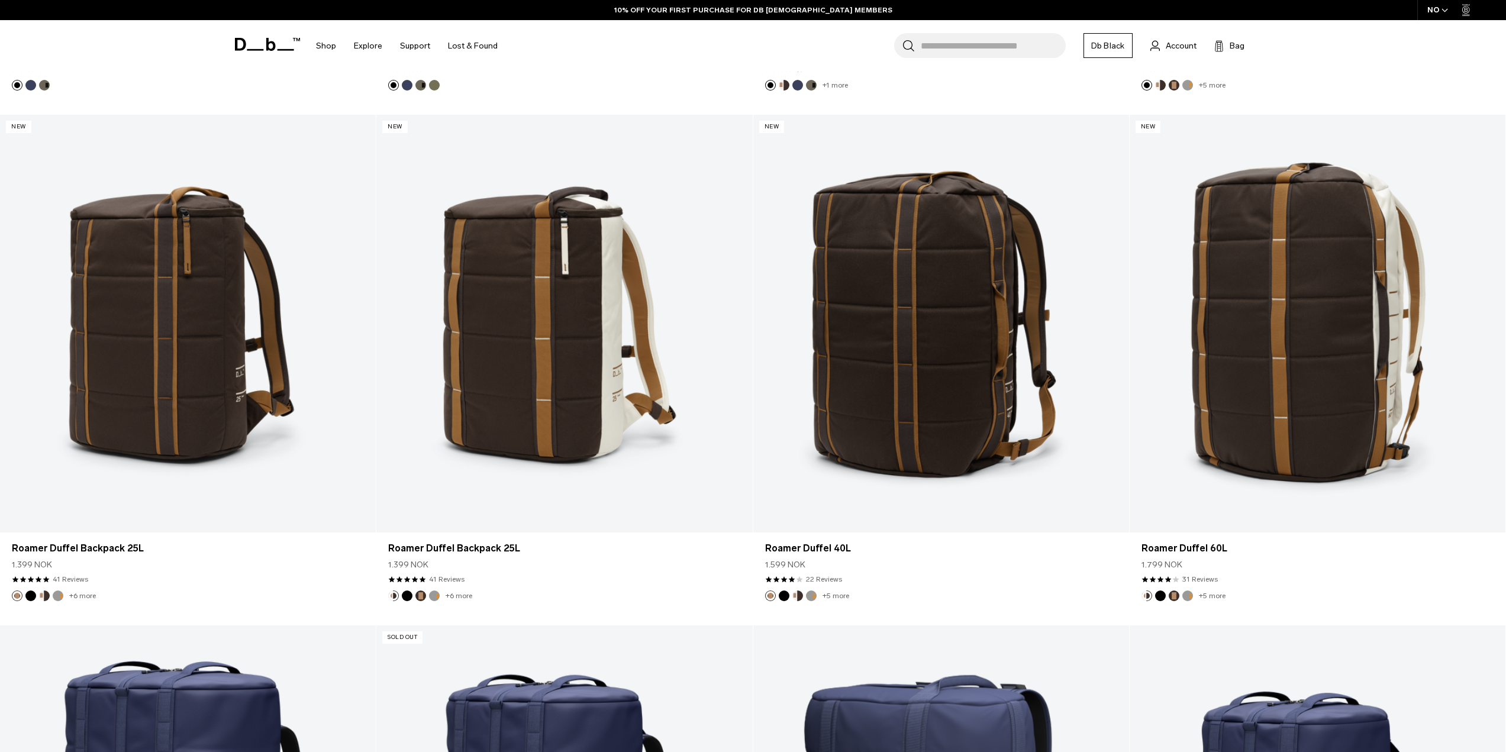
scroll to position [888, 0]
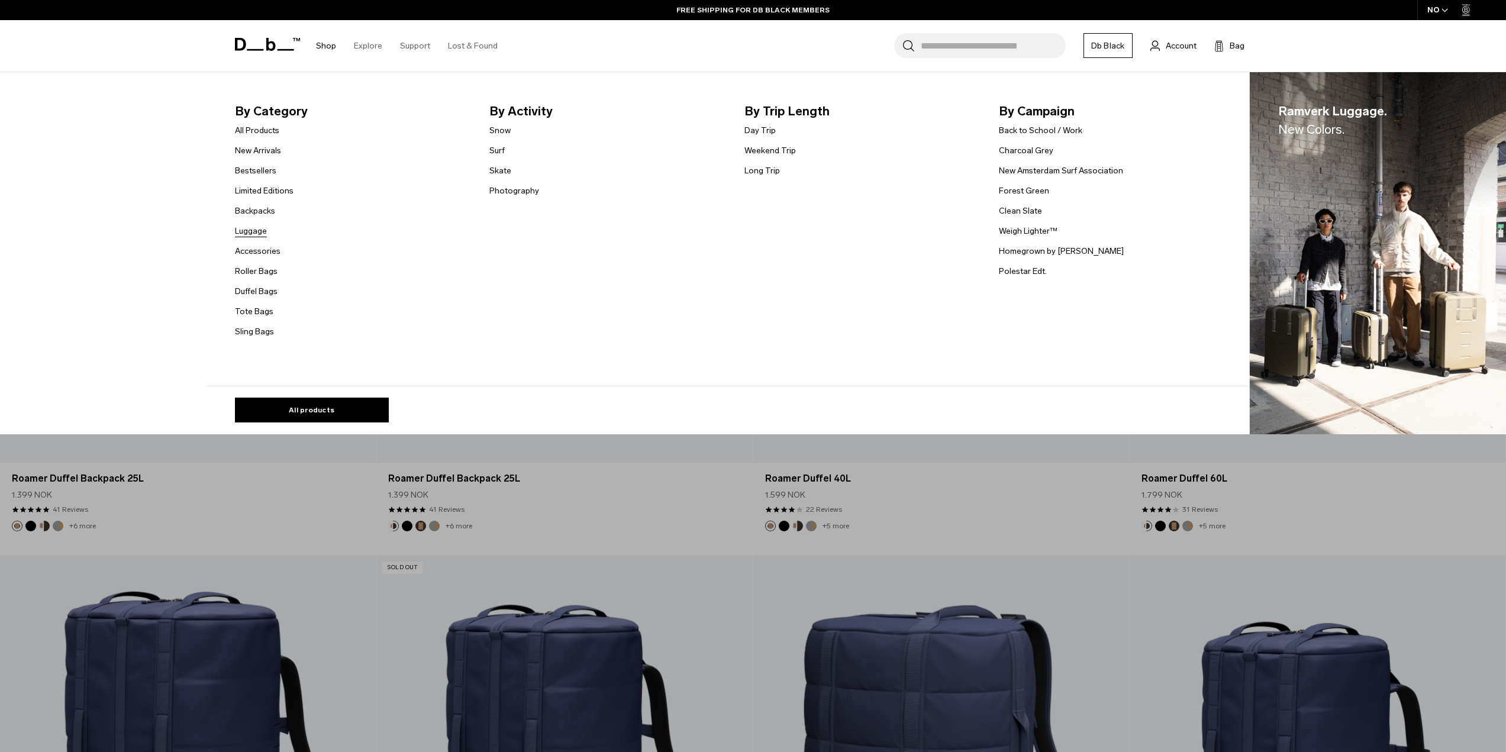
click at [265, 234] on link "Luggage" at bounding box center [251, 231] width 32 height 12
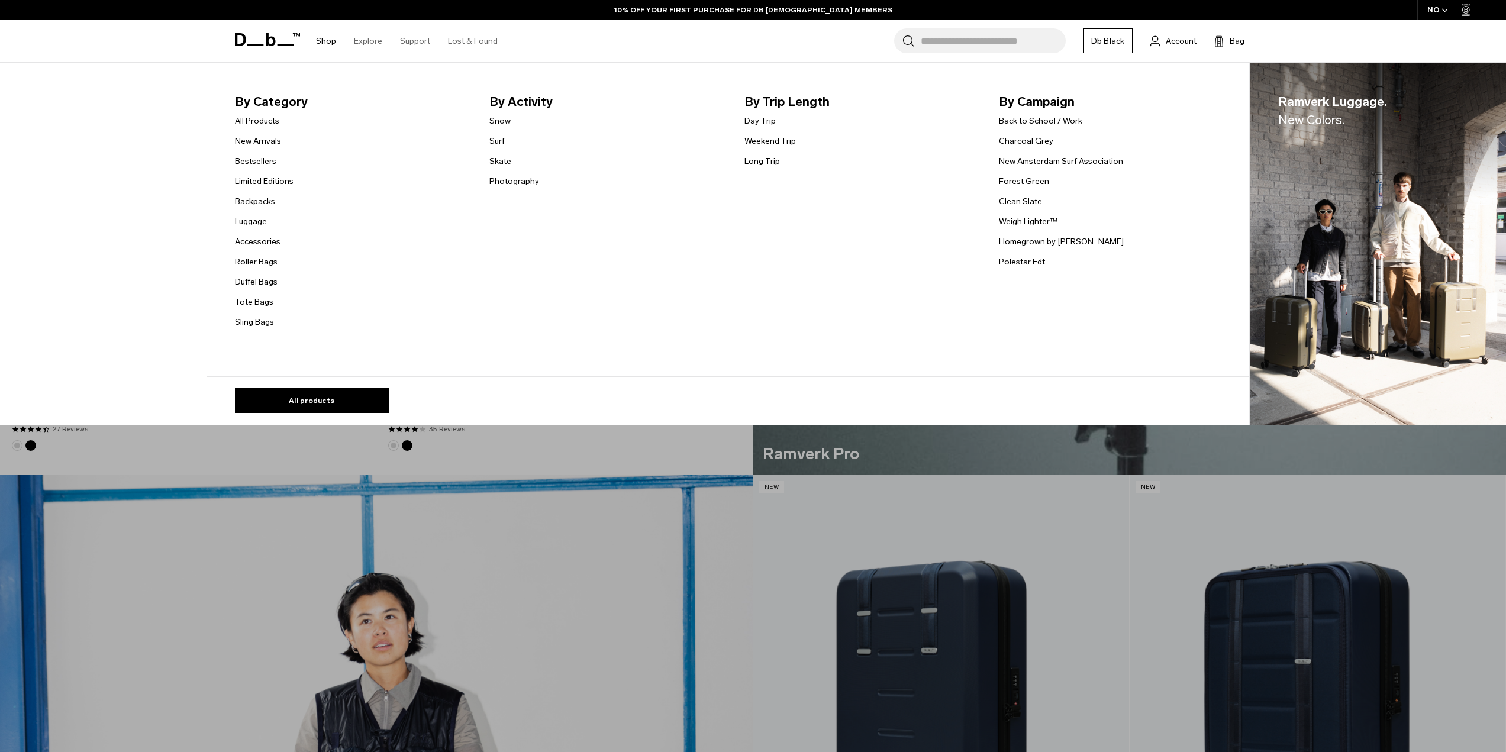
scroll to position [947, 0]
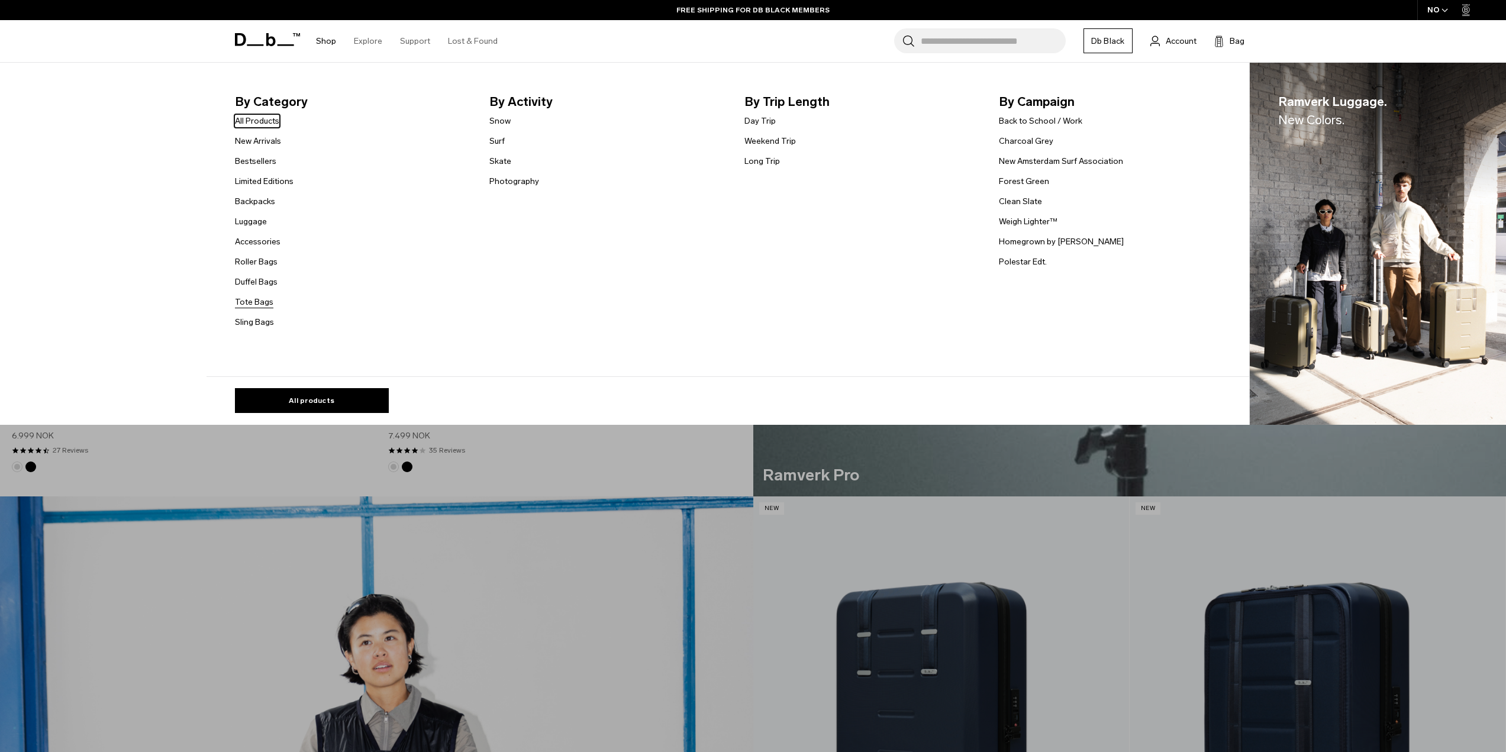
click at [264, 304] on link "Tote Bags" at bounding box center [254, 302] width 38 height 12
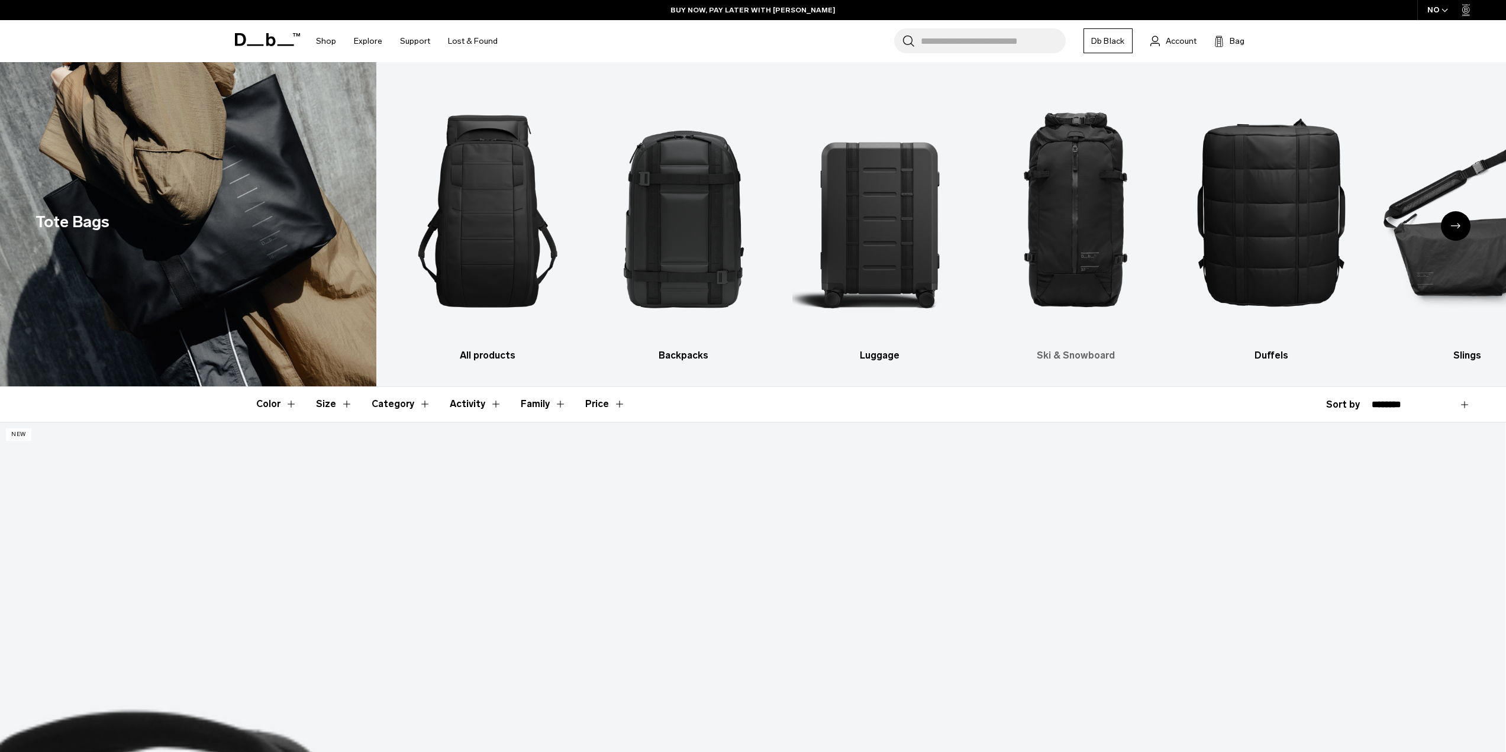
click at [1064, 285] on img "4 / 10" at bounding box center [1075, 211] width 175 height 263
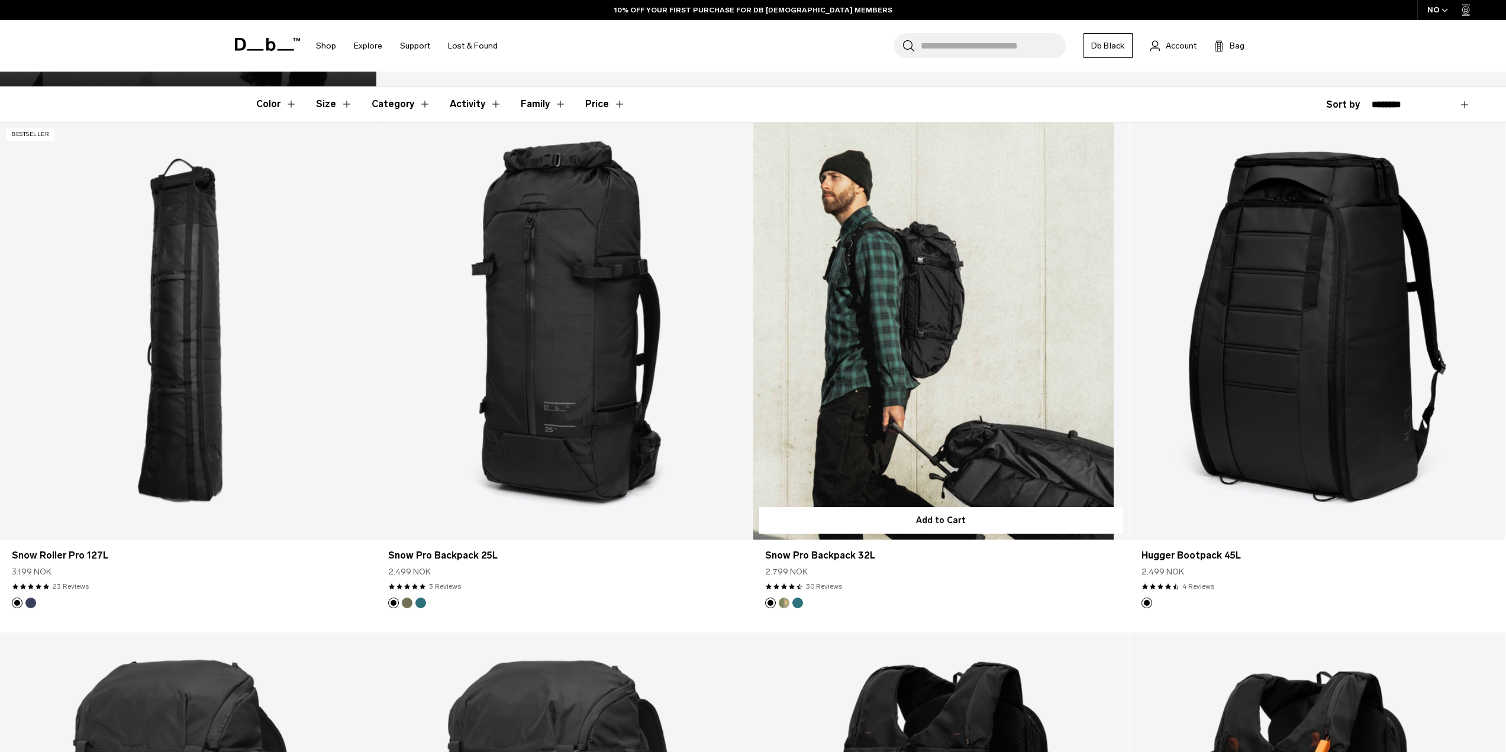
scroll to position [296, 0]
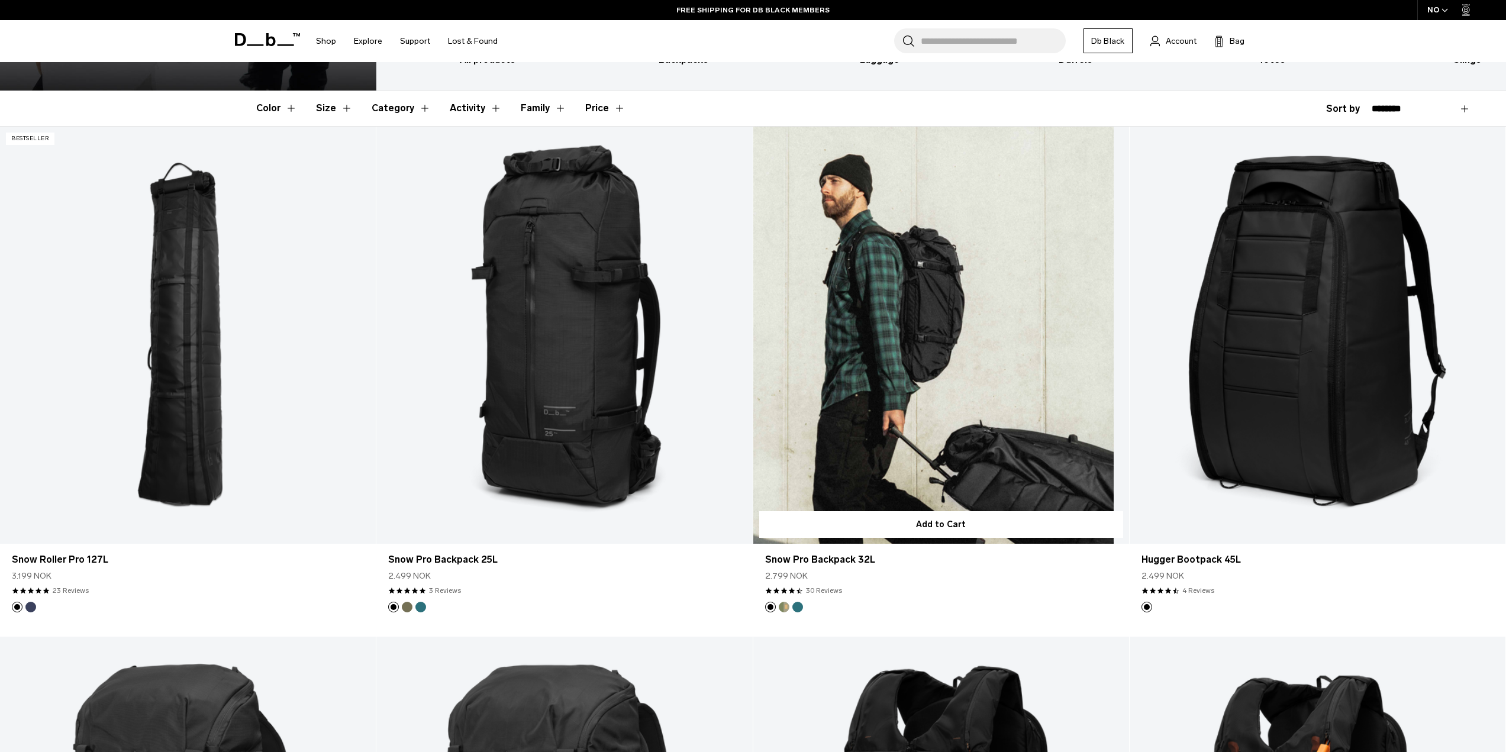
click at [779, 369] on link "Snow Pro Backpack 32L" at bounding box center [941, 336] width 376 height 418
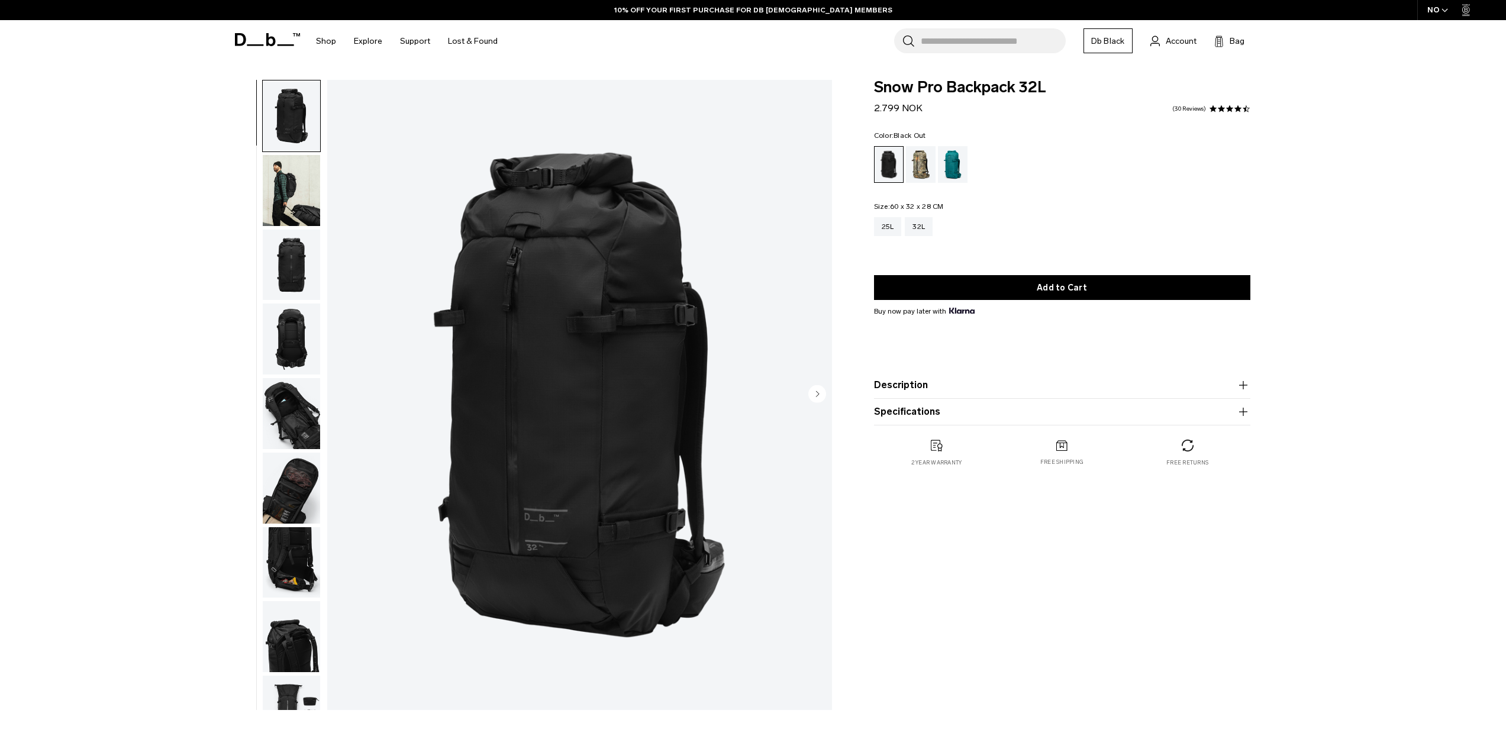
click at [296, 183] on img "button" at bounding box center [291, 190] width 57 height 71
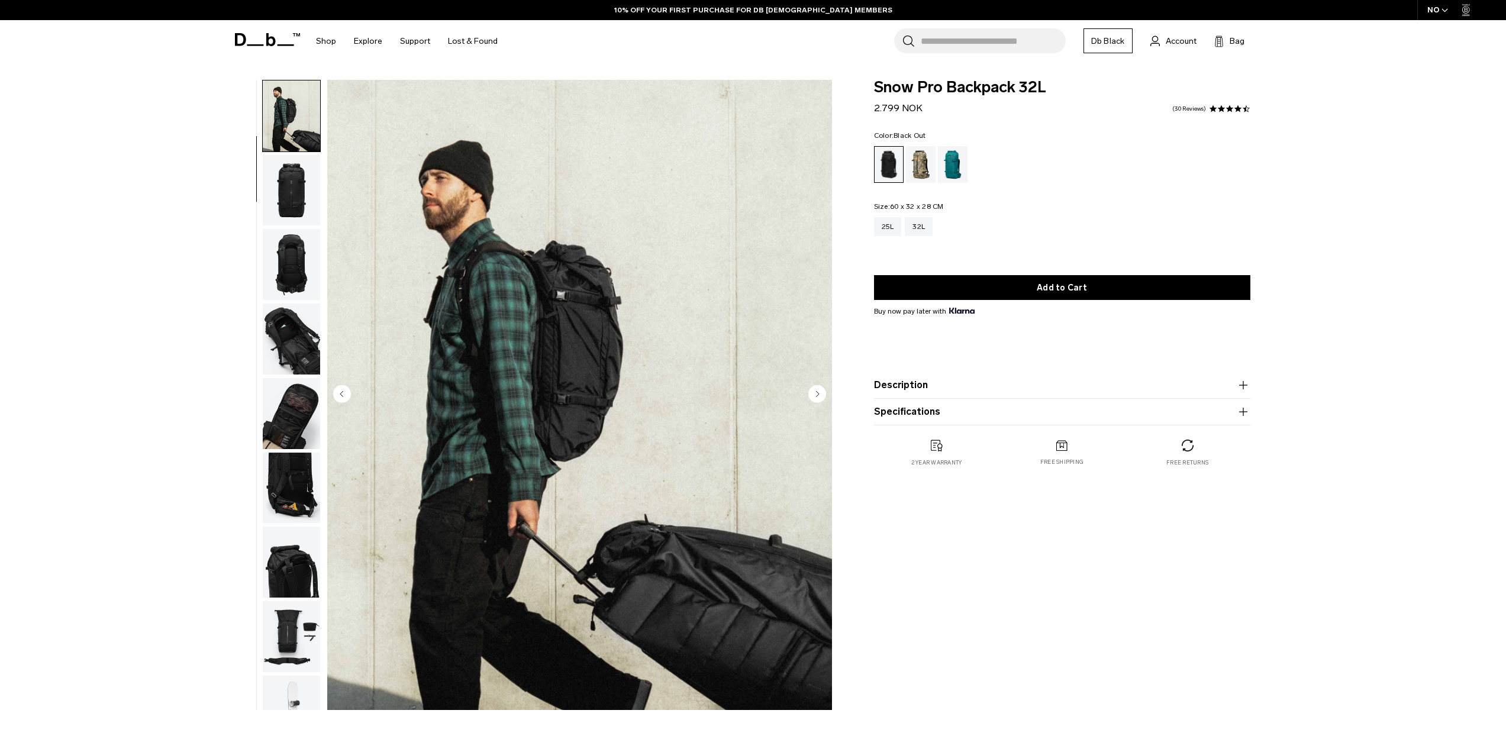
click at [295, 244] on img "button" at bounding box center [291, 264] width 57 height 71
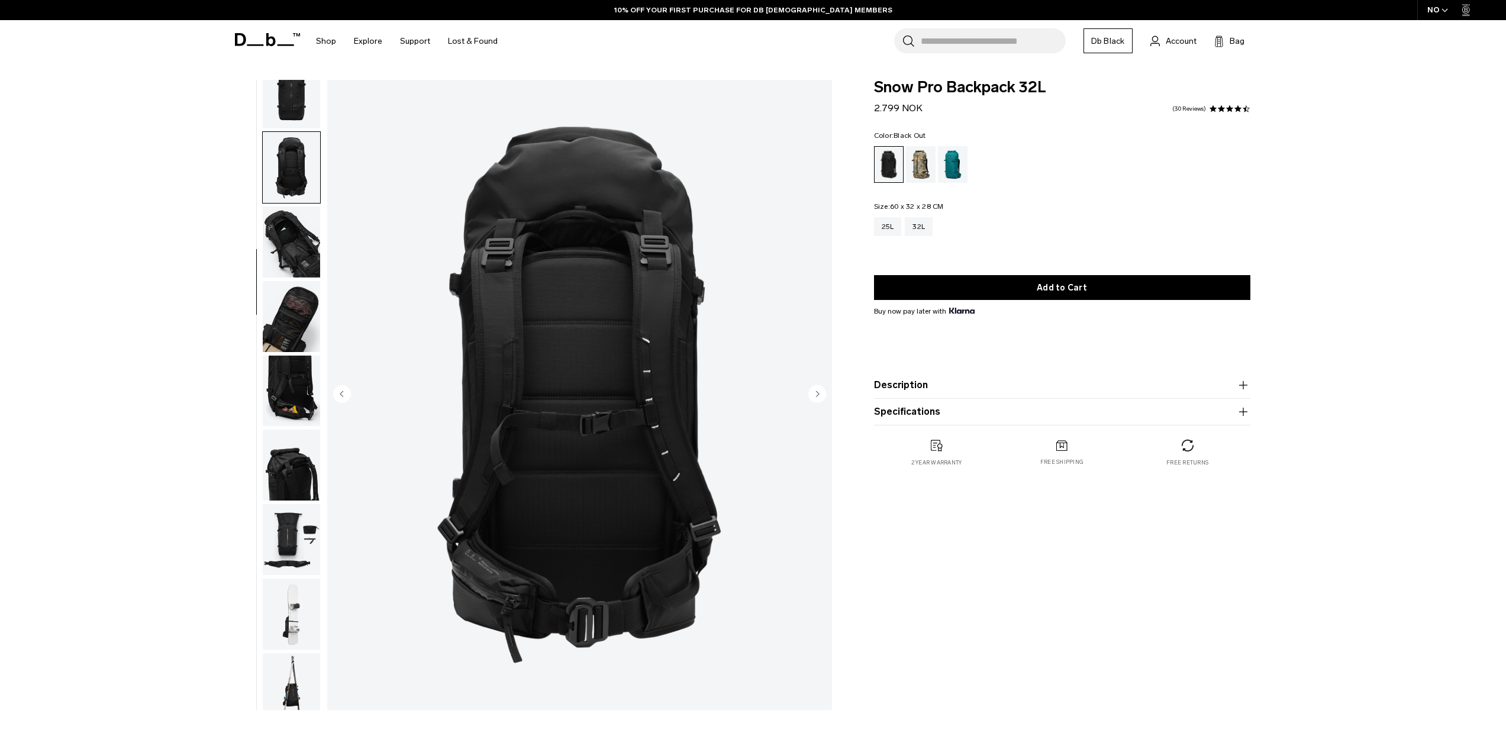
scroll to position [186, 0]
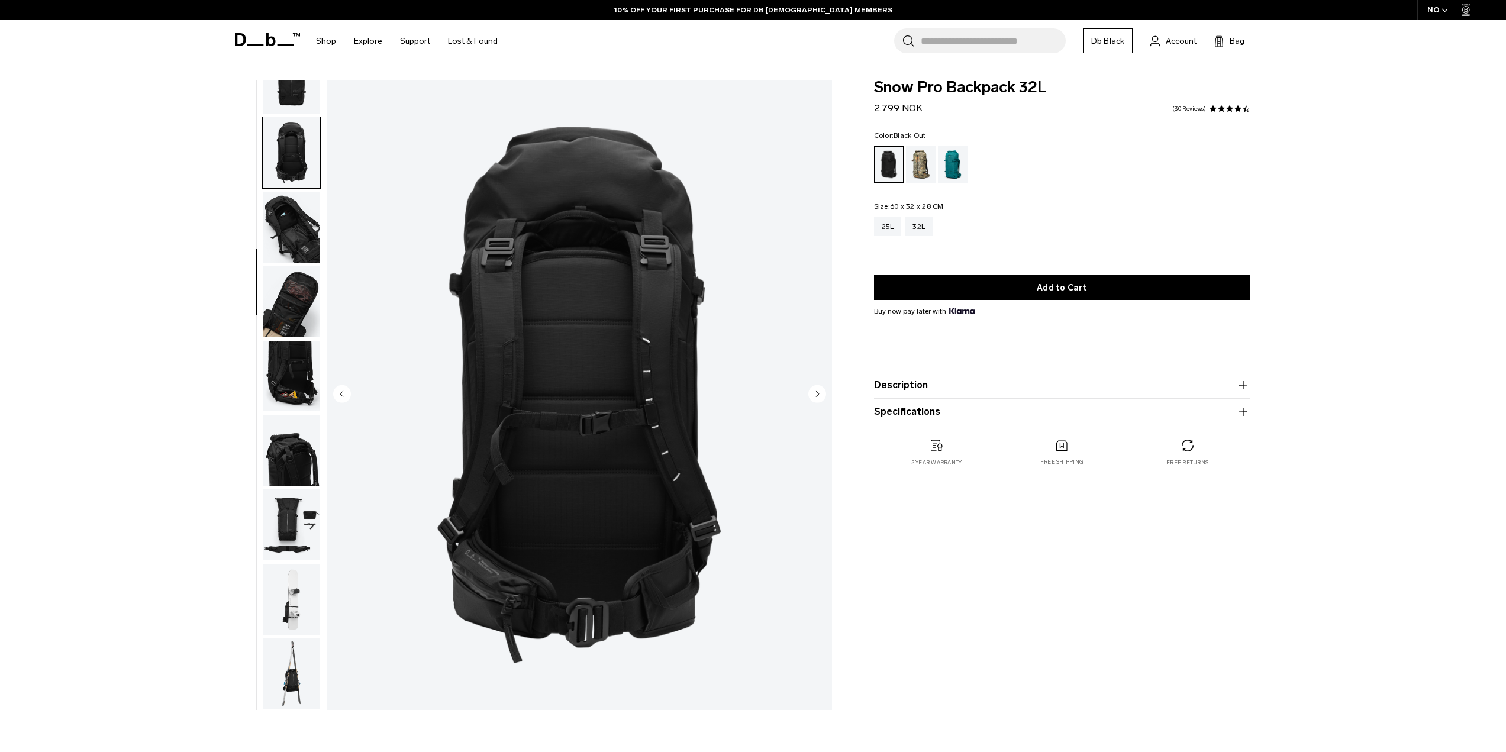
click at [288, 238] on img "button" at bounding box center [291, 227] width 57 height 71
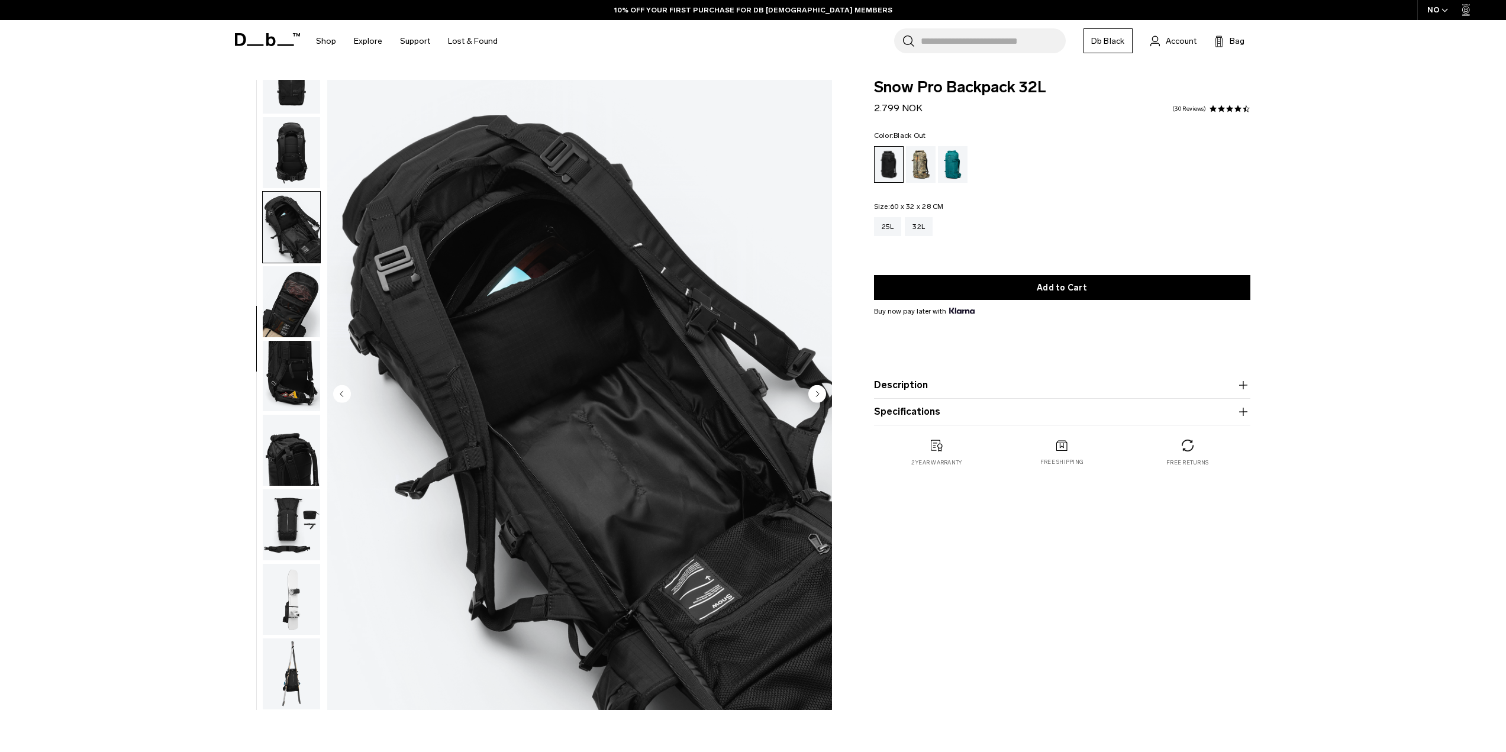
click at [288, 292] on img "button" at bounding box center [291, 301] width 57 height 71
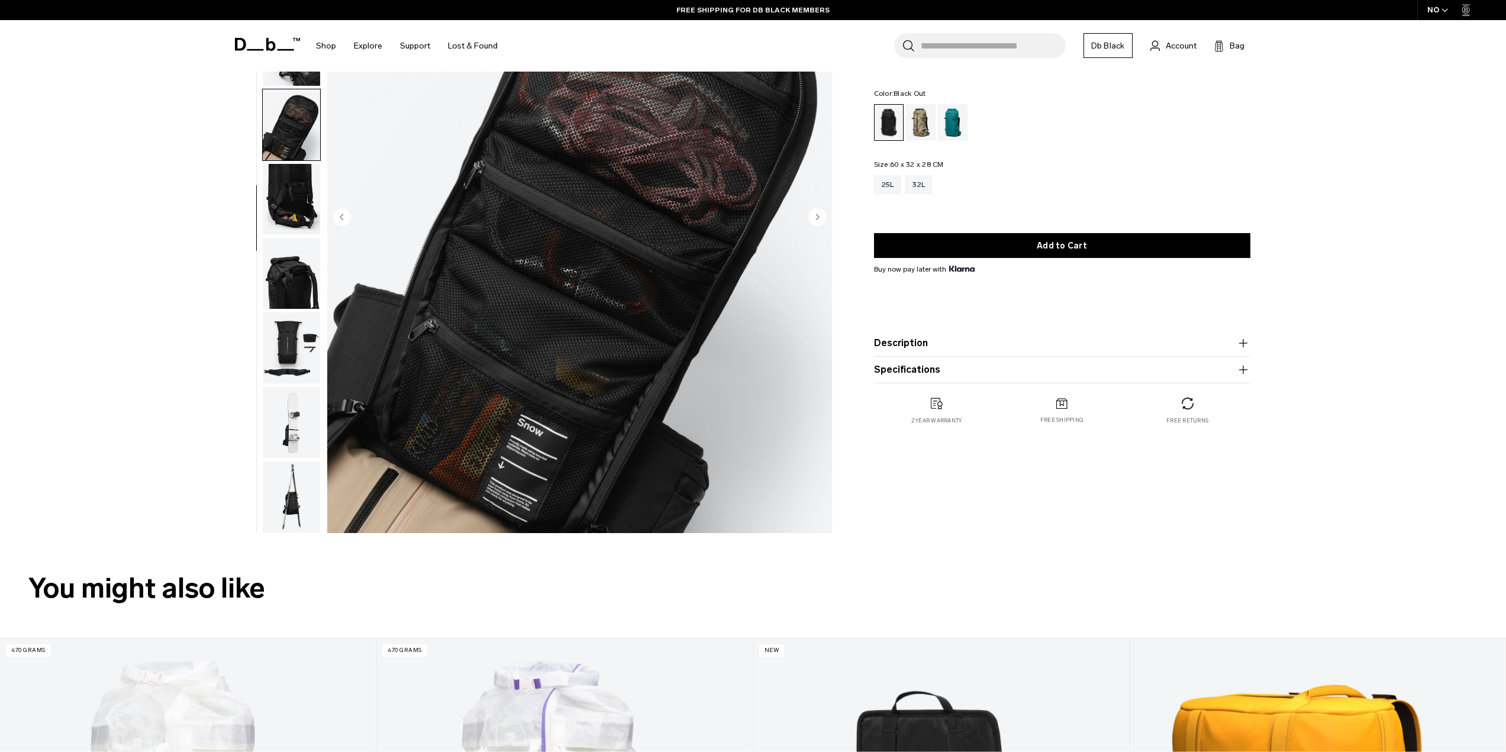
scroll to position [178, 0]
click at [270, 263] on img "button" at bounding box center [291, 272] width 57 height 71
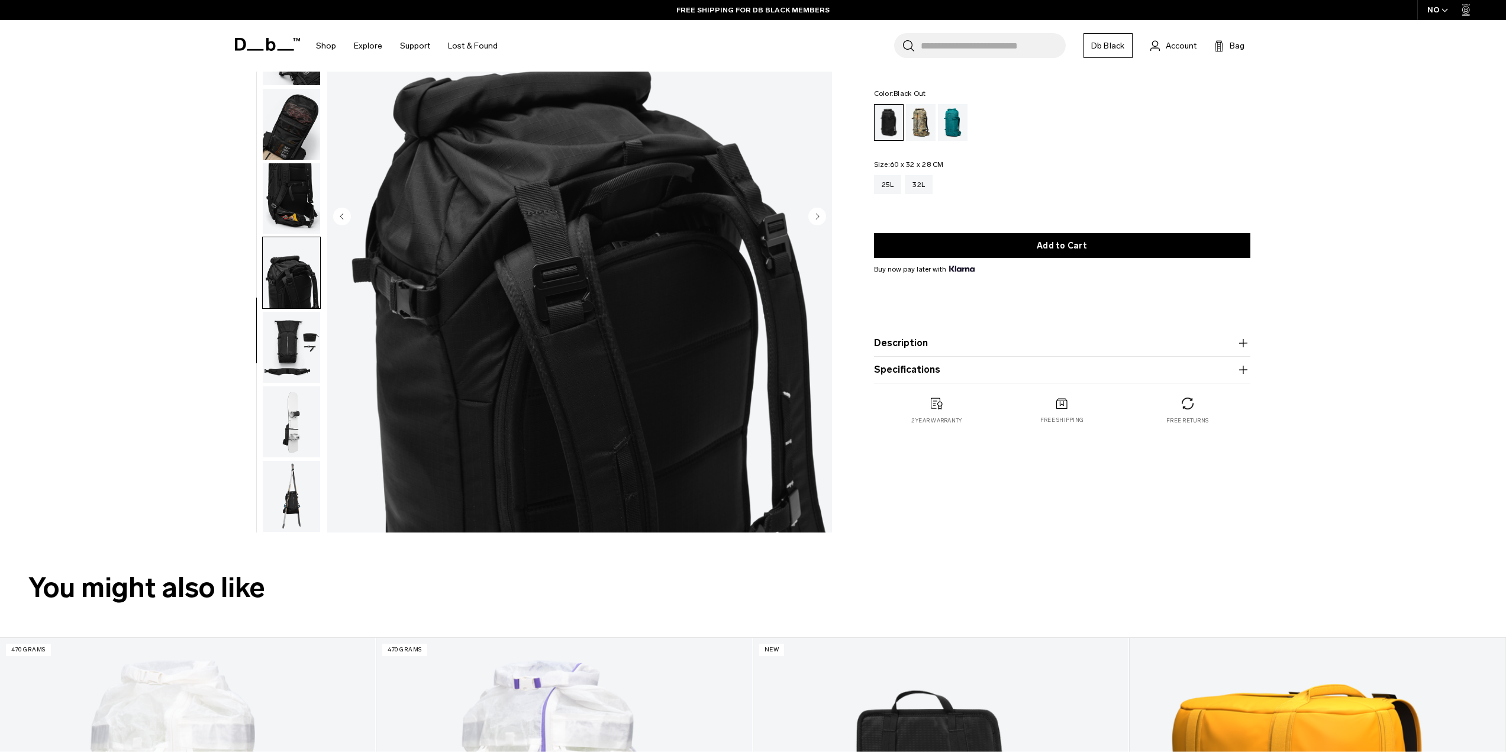
click at [270, 209] on img "button" at bounding box center [291, 198] width 57 height 71
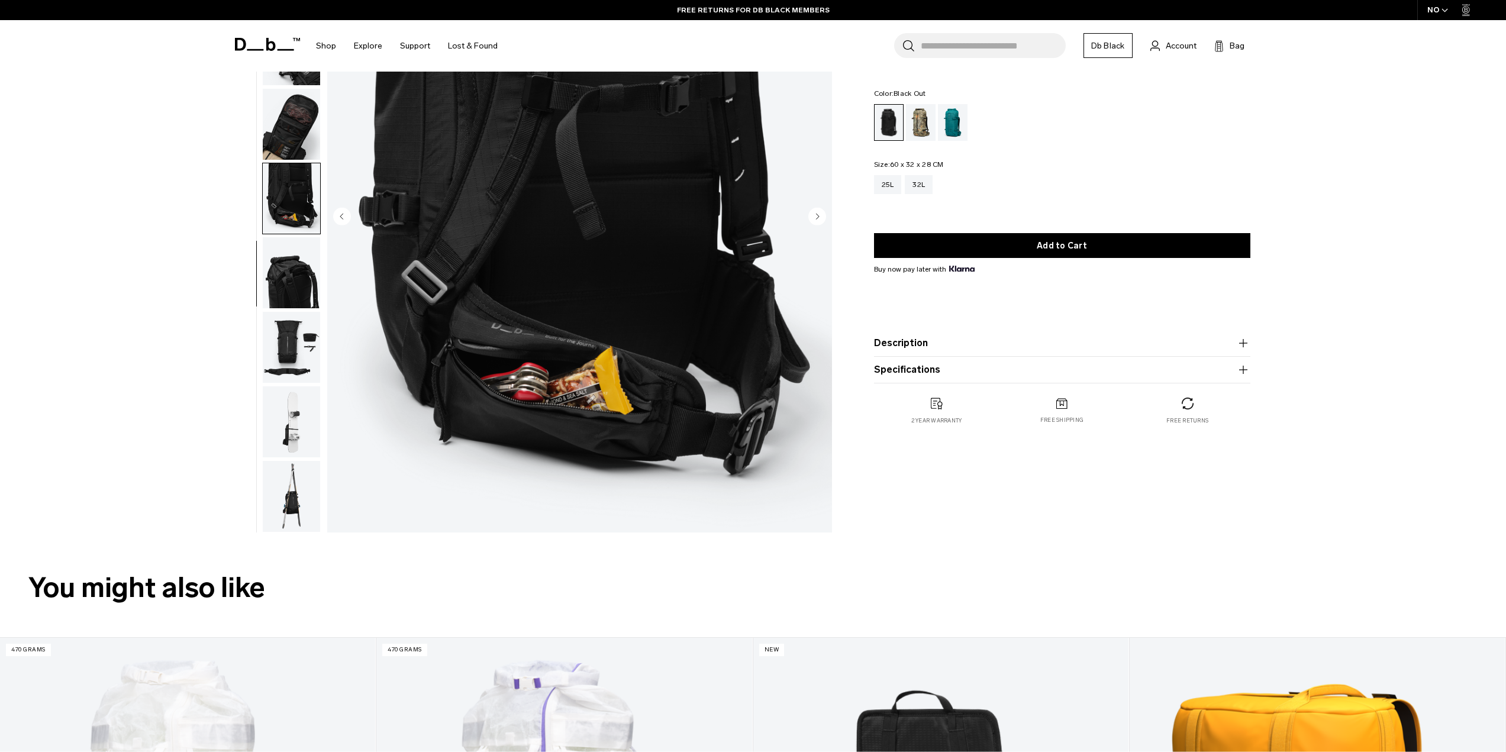
click at [289, 273] on img "button" at bounding box center [291, 272] width 57 height 71
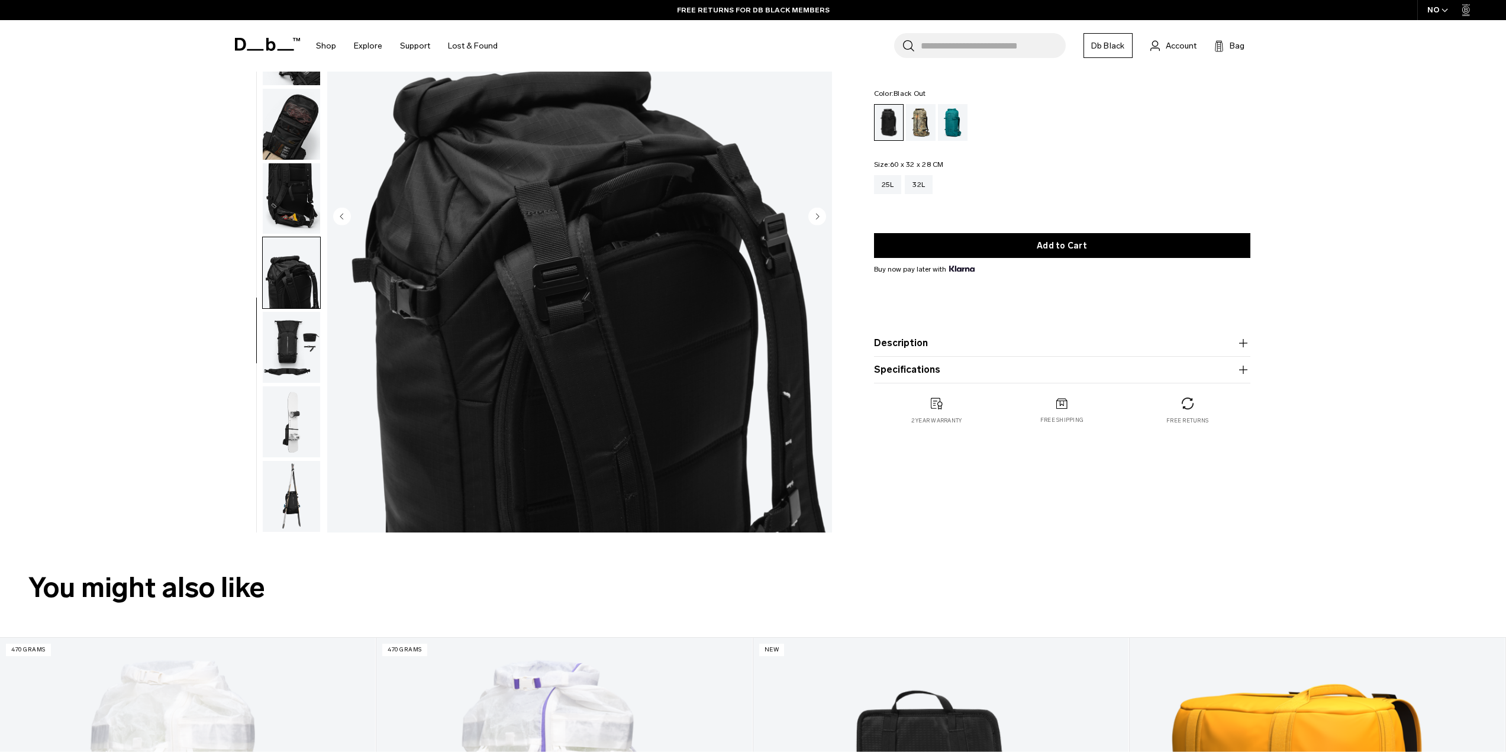
click at [298, 340] on img "button" at bounding box center [291, 347] width 57 height 71
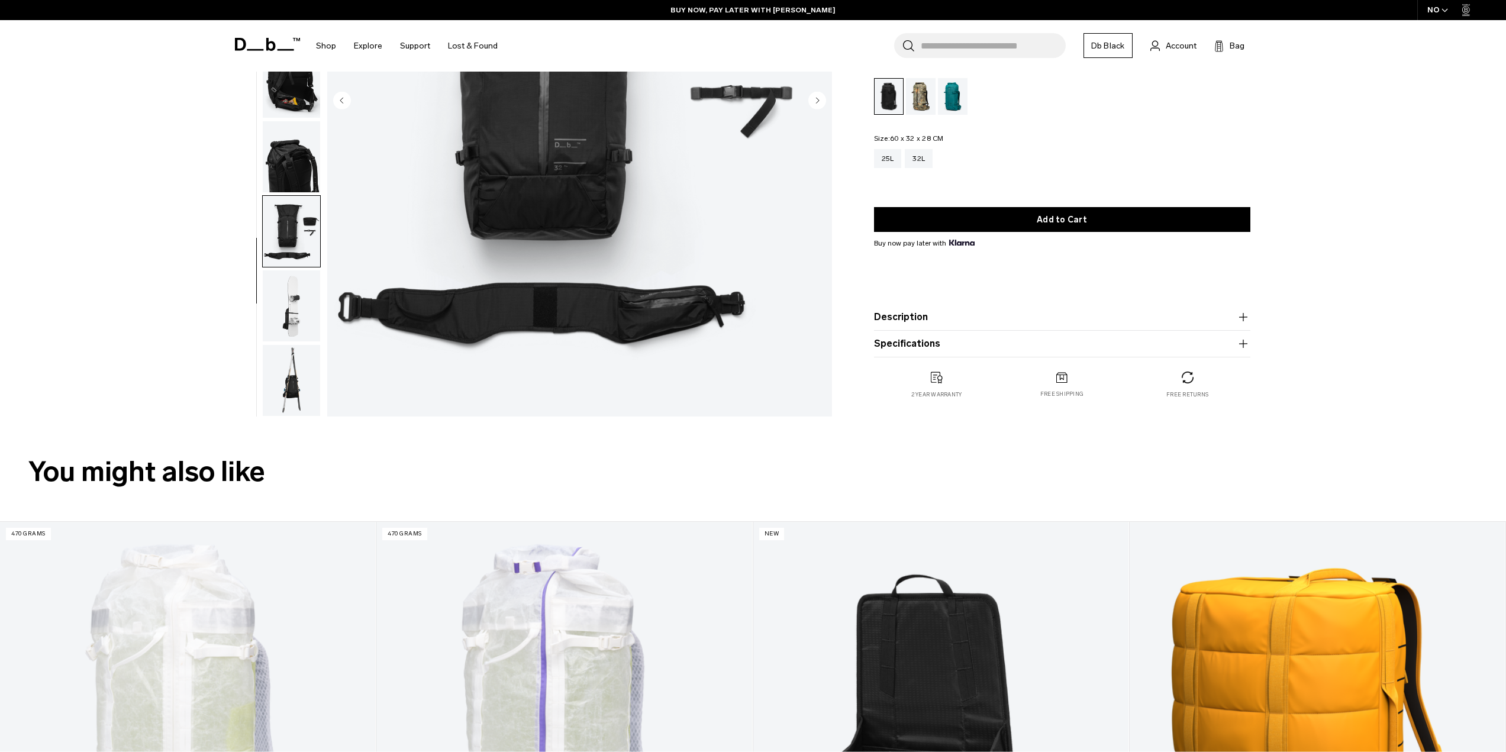
scroll to position [296, 0]
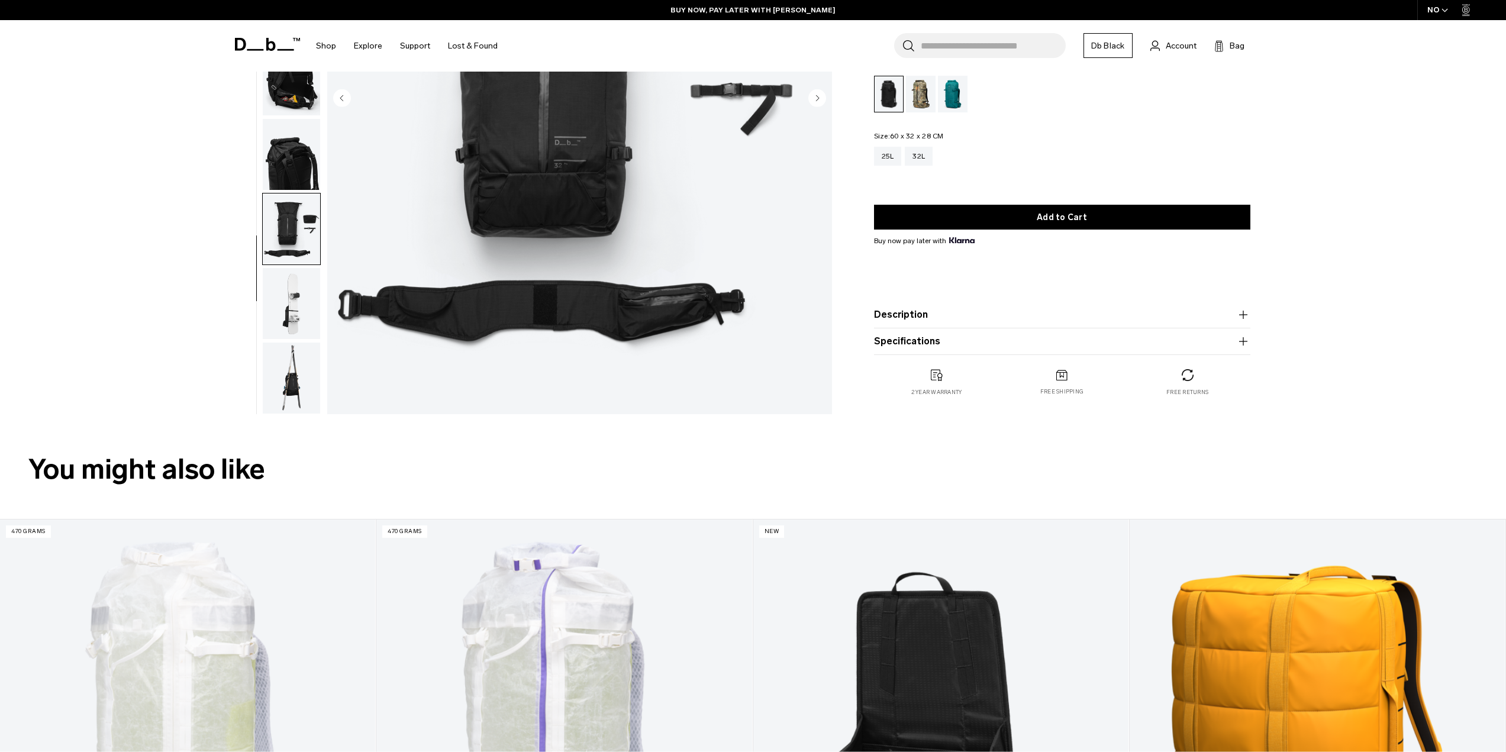
click at [308, 375] on img "button" at bounding box center [291, 378] width 57 height 71
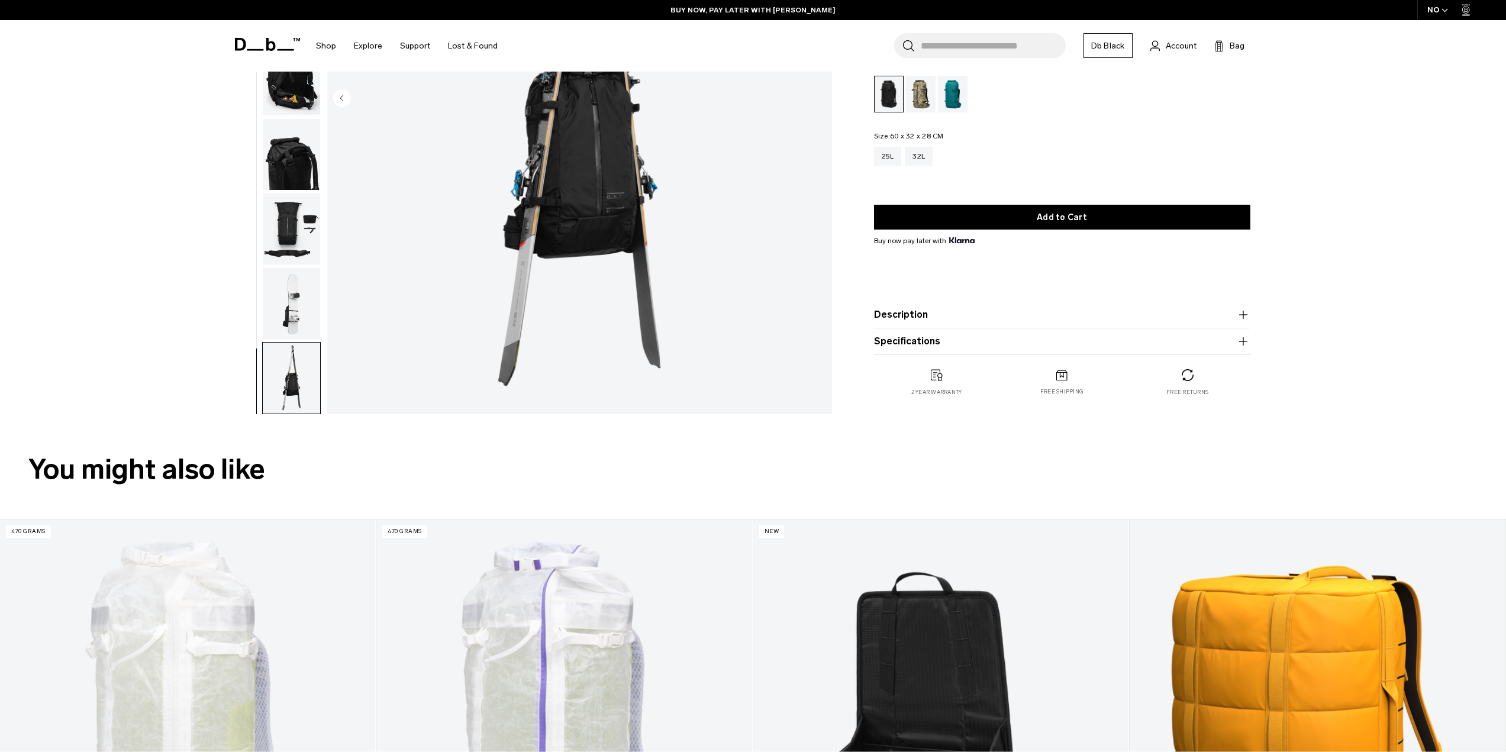
click at [304, 298] on img "button" at bounding box center [291, 303] width 57 height 71
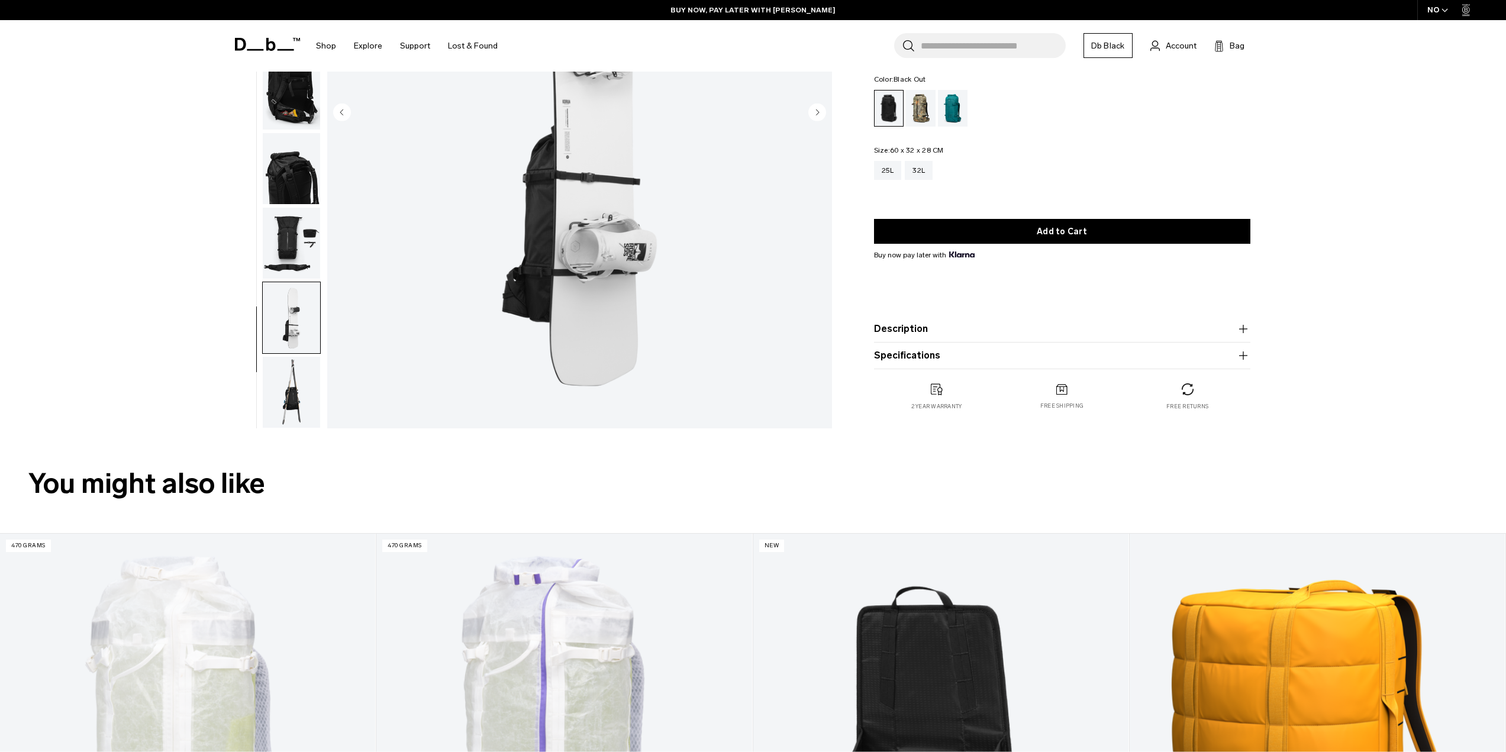
scroll to position [118, 0]
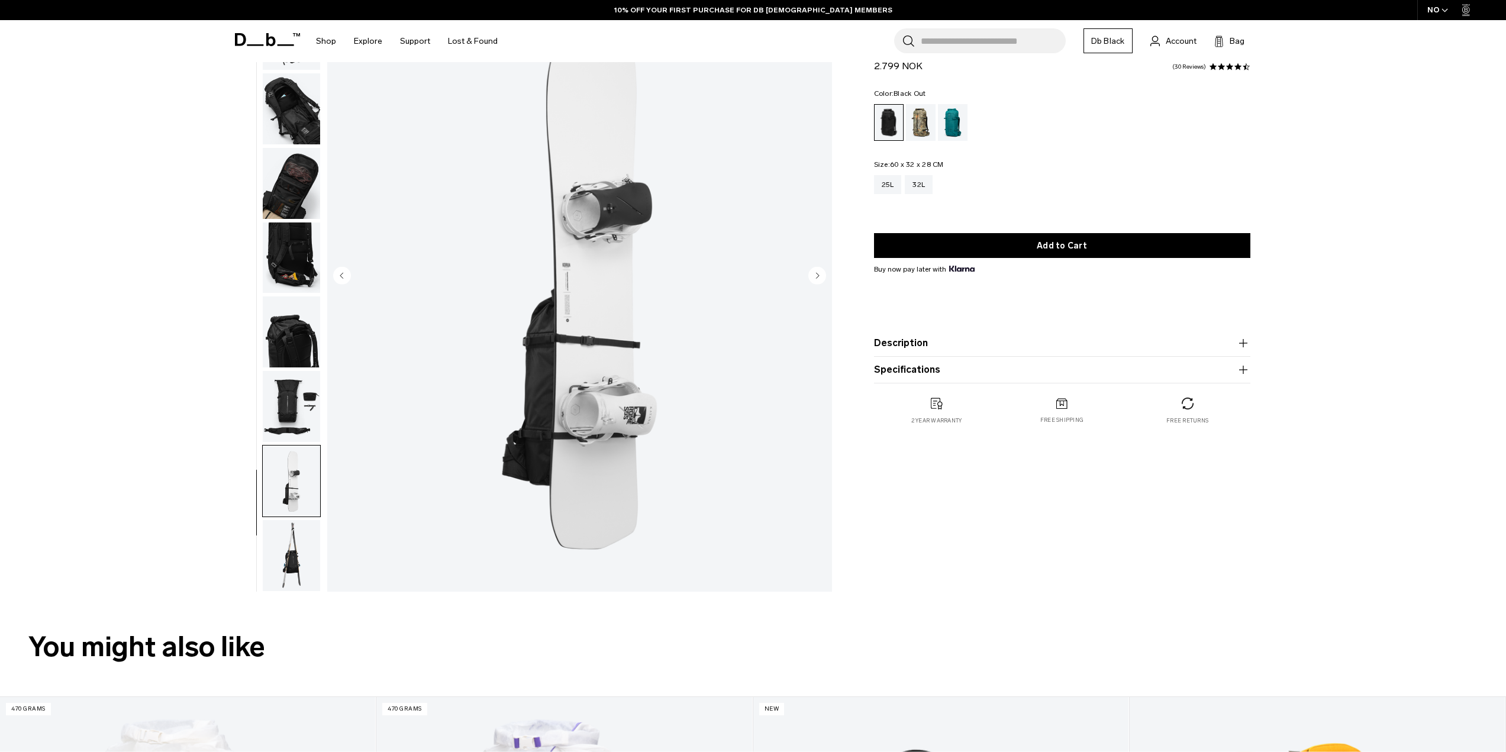
click at [300, 330] on img "button" at bounding box center [291, 331] width 57 height 71
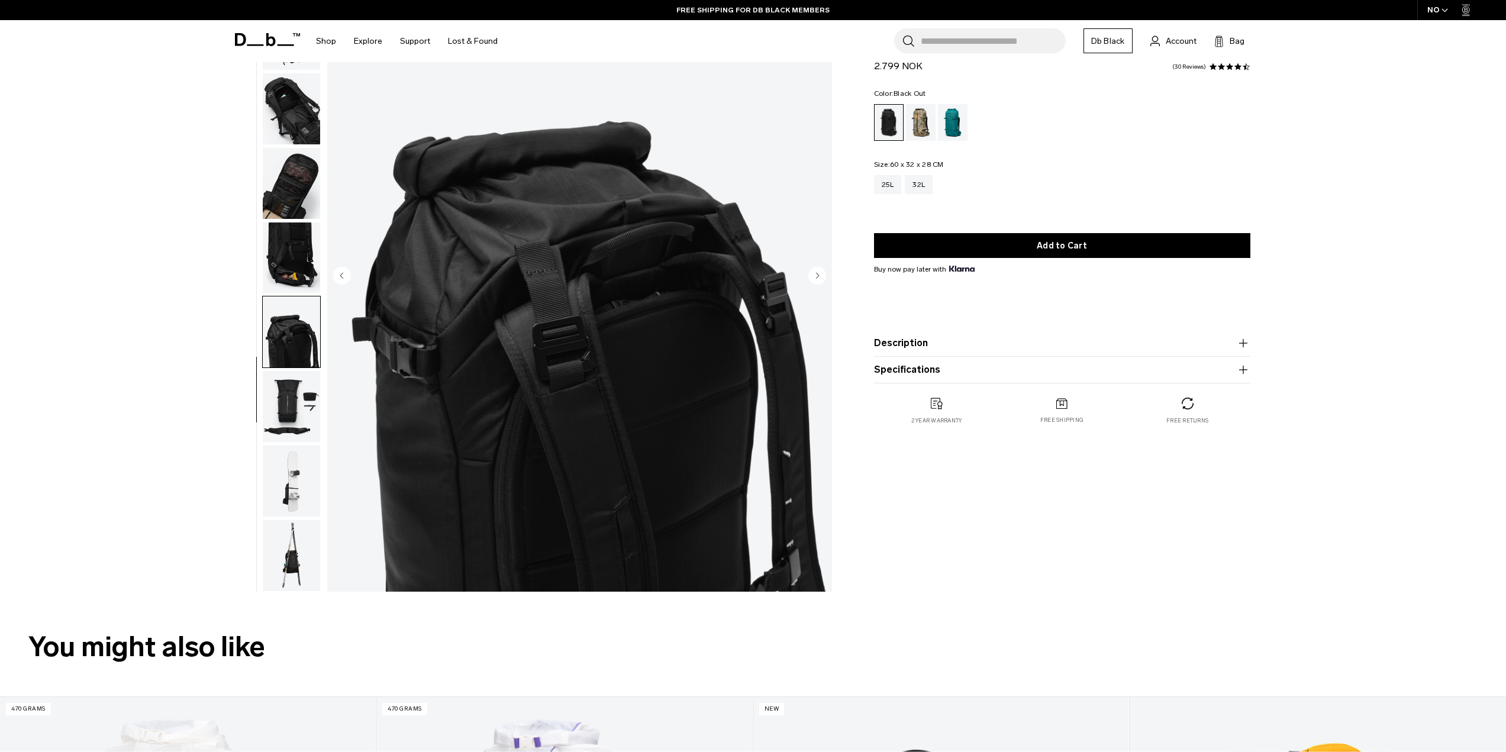
click at [311, 272] on img "button" at bounding box center [291, 257] width 57 height 71
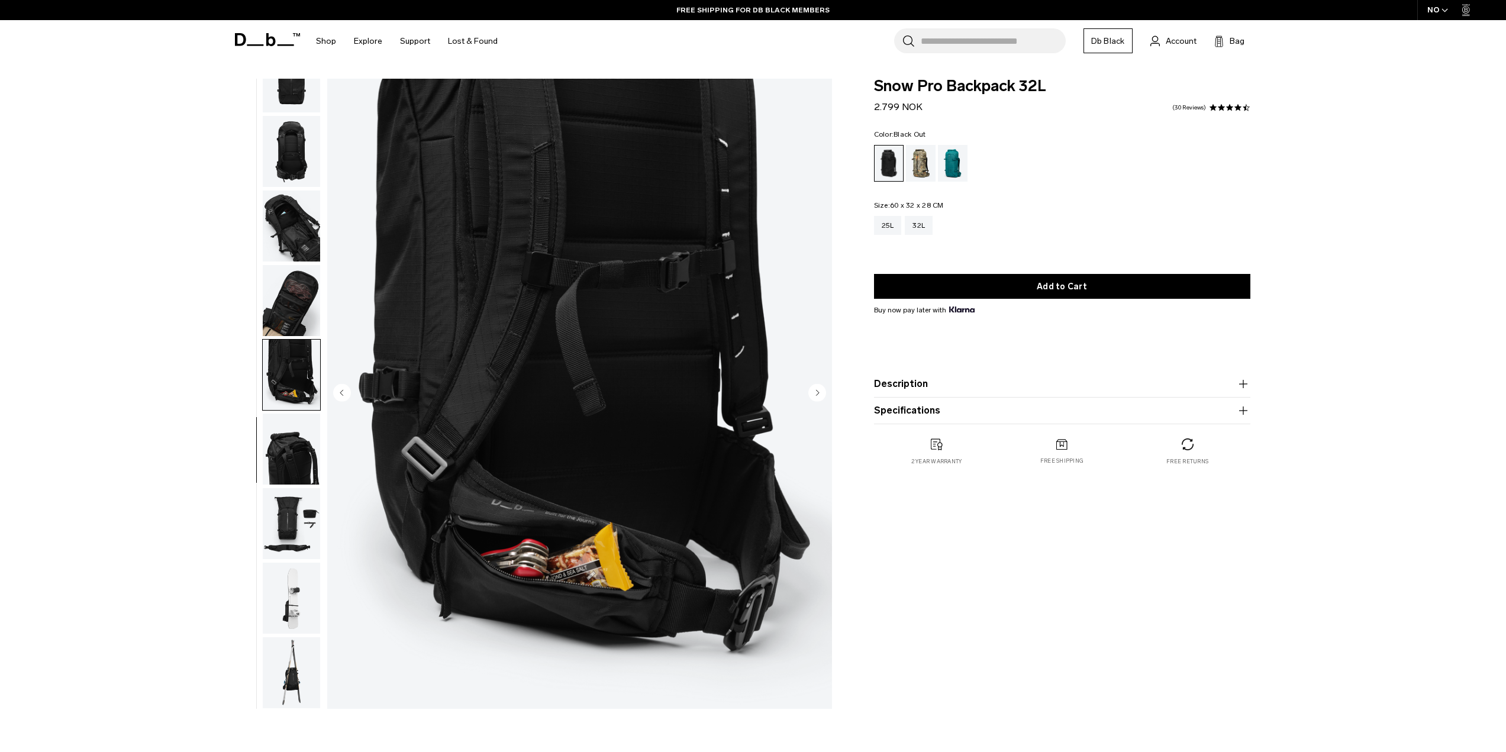
scroll to position [0, 0]
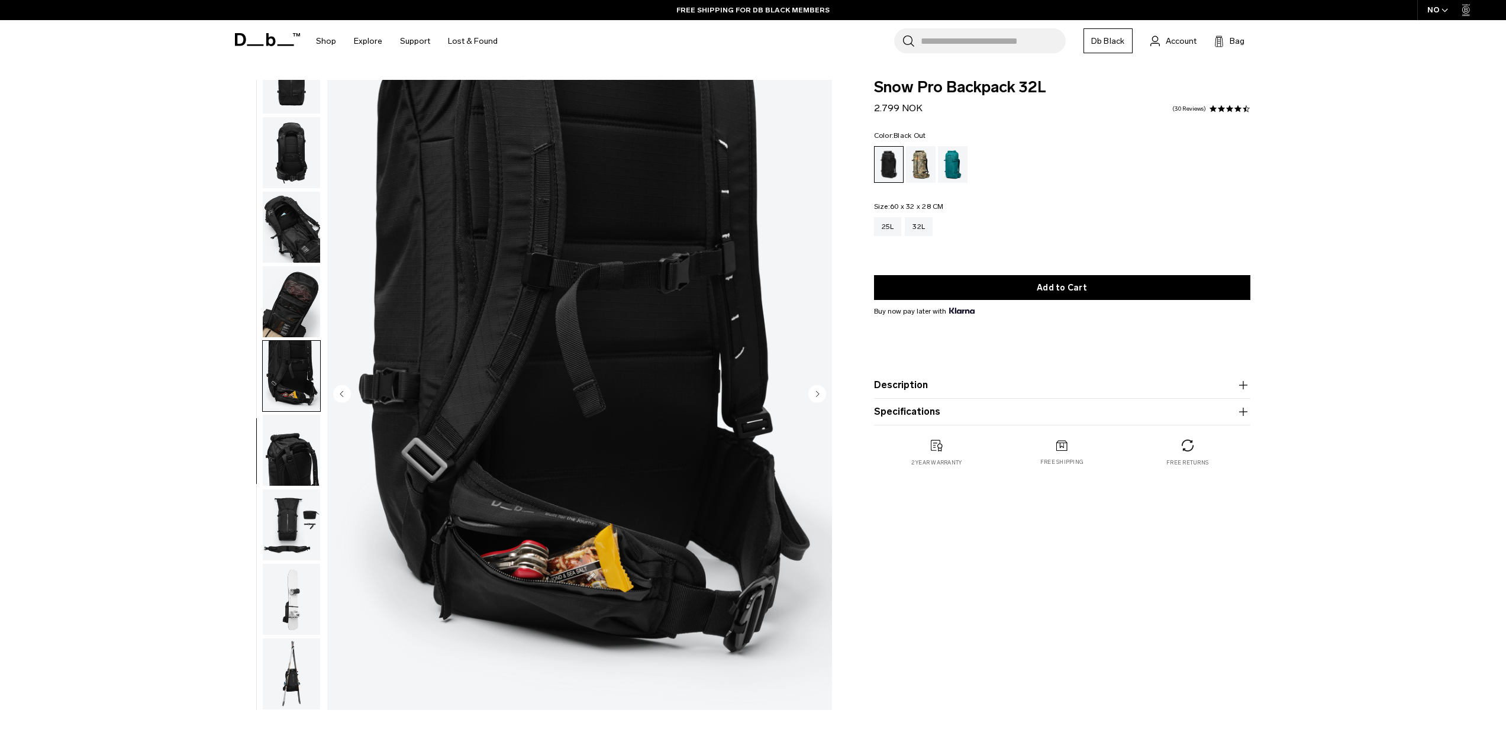
click at [308, 312] on img "button" at bounding box center [291, 301] width 57 height 71
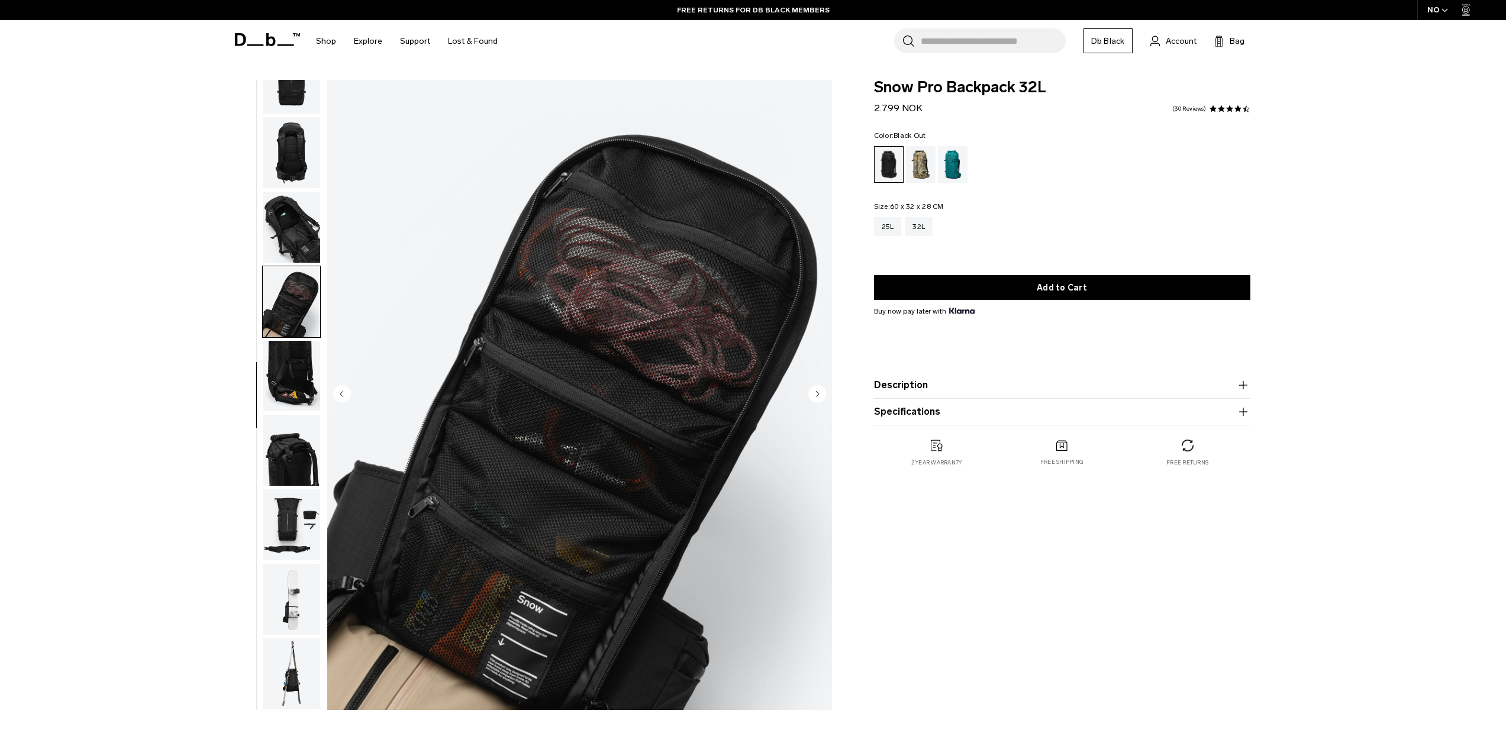
click at [298, 239] on img "button" at bounding box center [291, 227] width 57 height 71
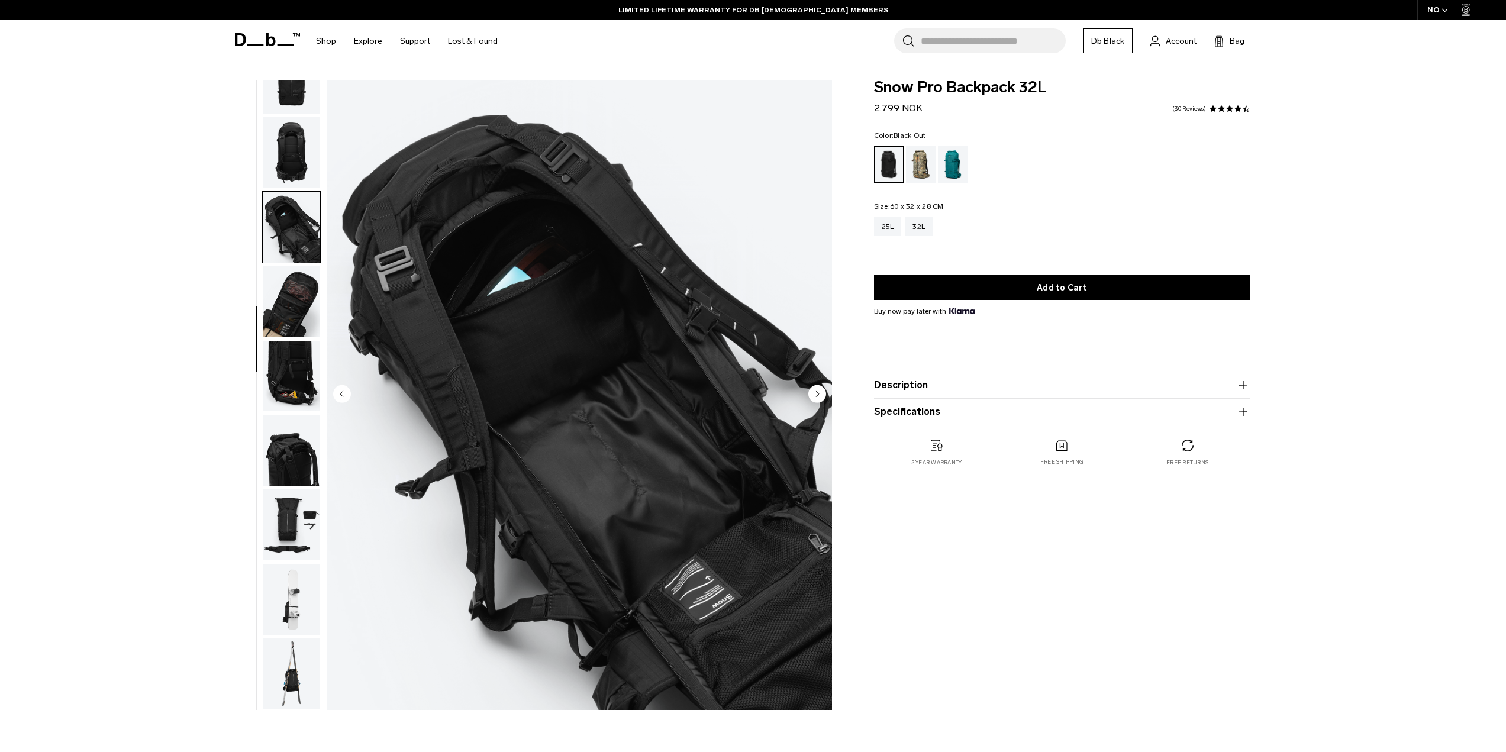
click at [1041, 602] on div "Snow Pro Backpack 32L 2.799 NOK 4.4 star rating 30 Reviews Color: Black Out Out…" at bounding box center [1061, 398] width 447 height 636
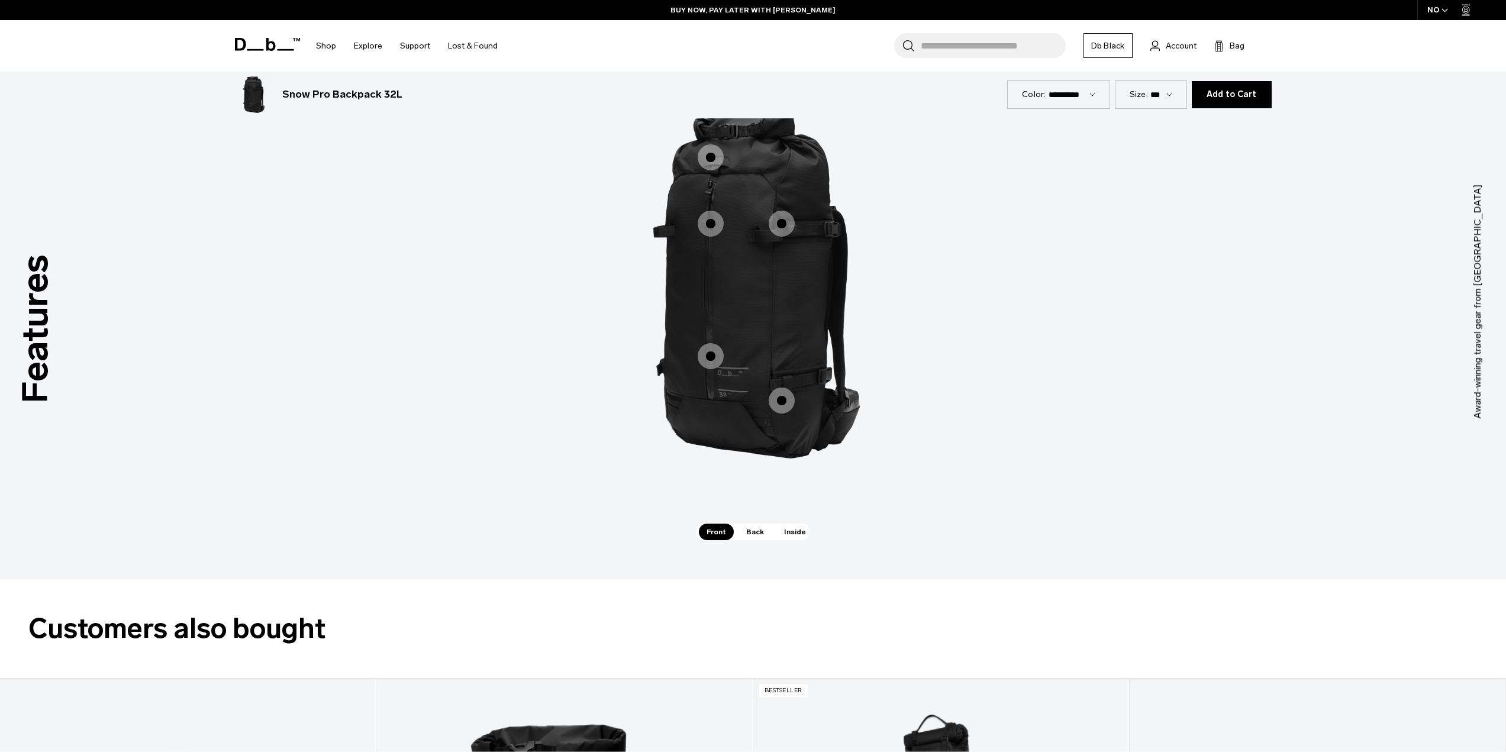
scroll to position [1716, 0]
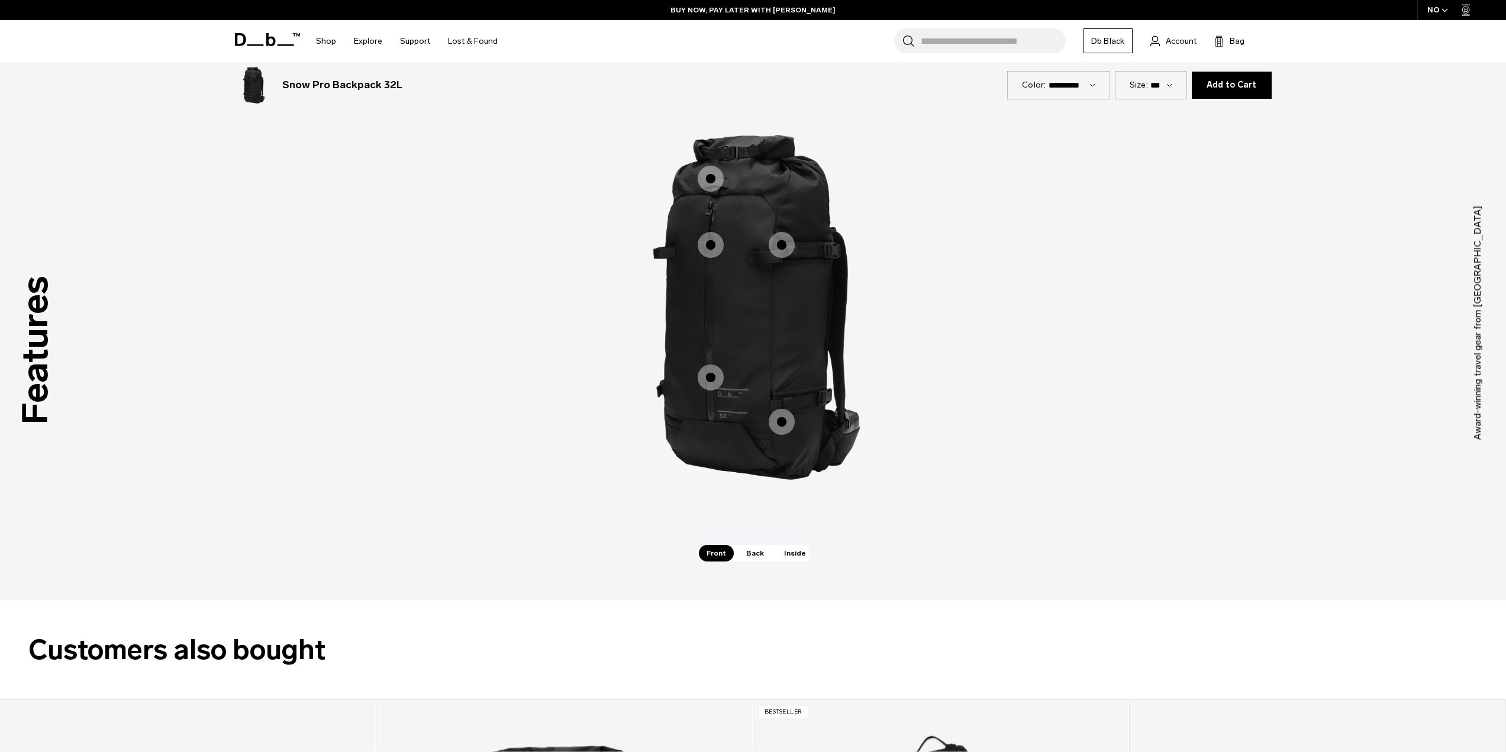
click at [714, 176] on span "1 / 3" at bounding box center [711, 179] width 26 height 26
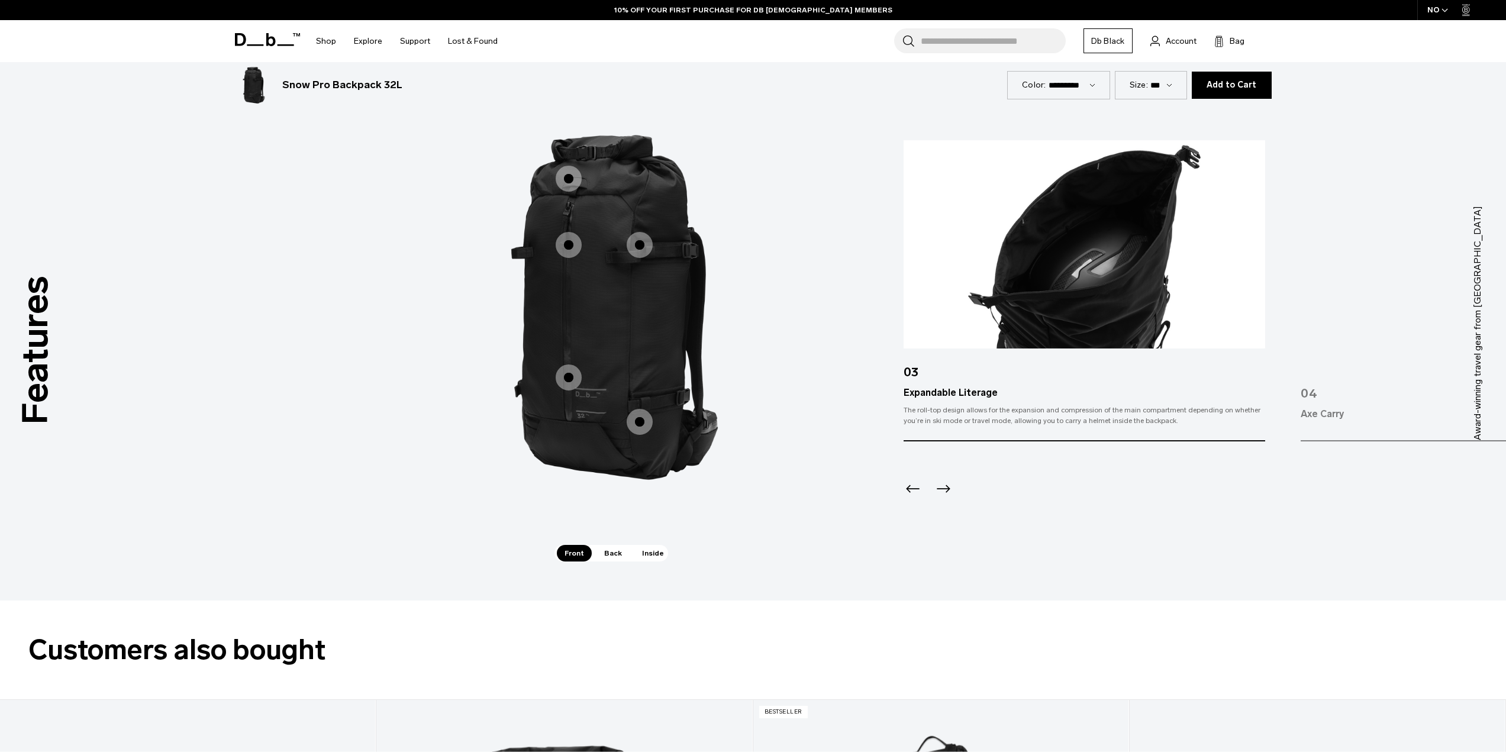
click at [568, 243] on span "1 / 3" at bounding box center [569, 245] width 26 height 26
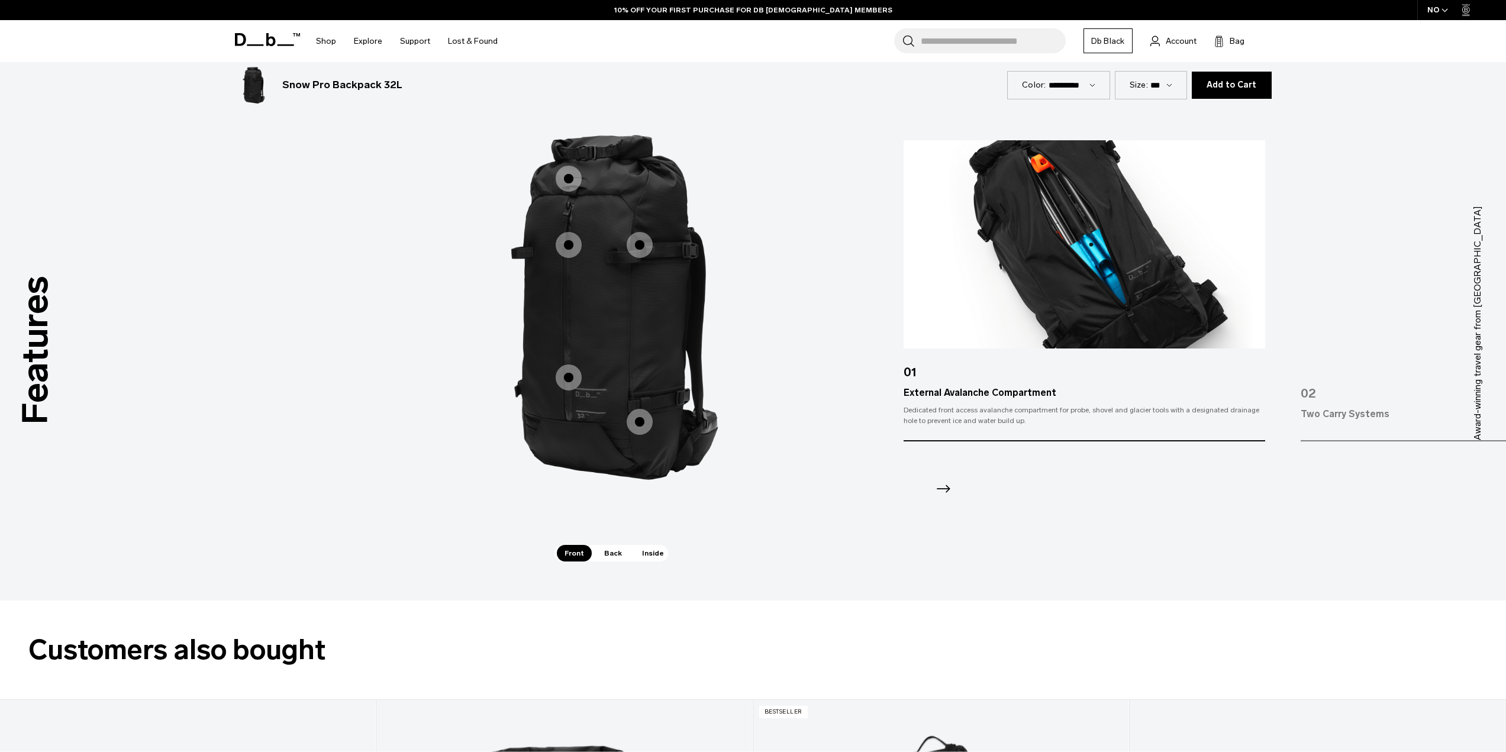
click at [645, 249] on span "1 / 3" at bounding box center [640, 245] width 26 height 26
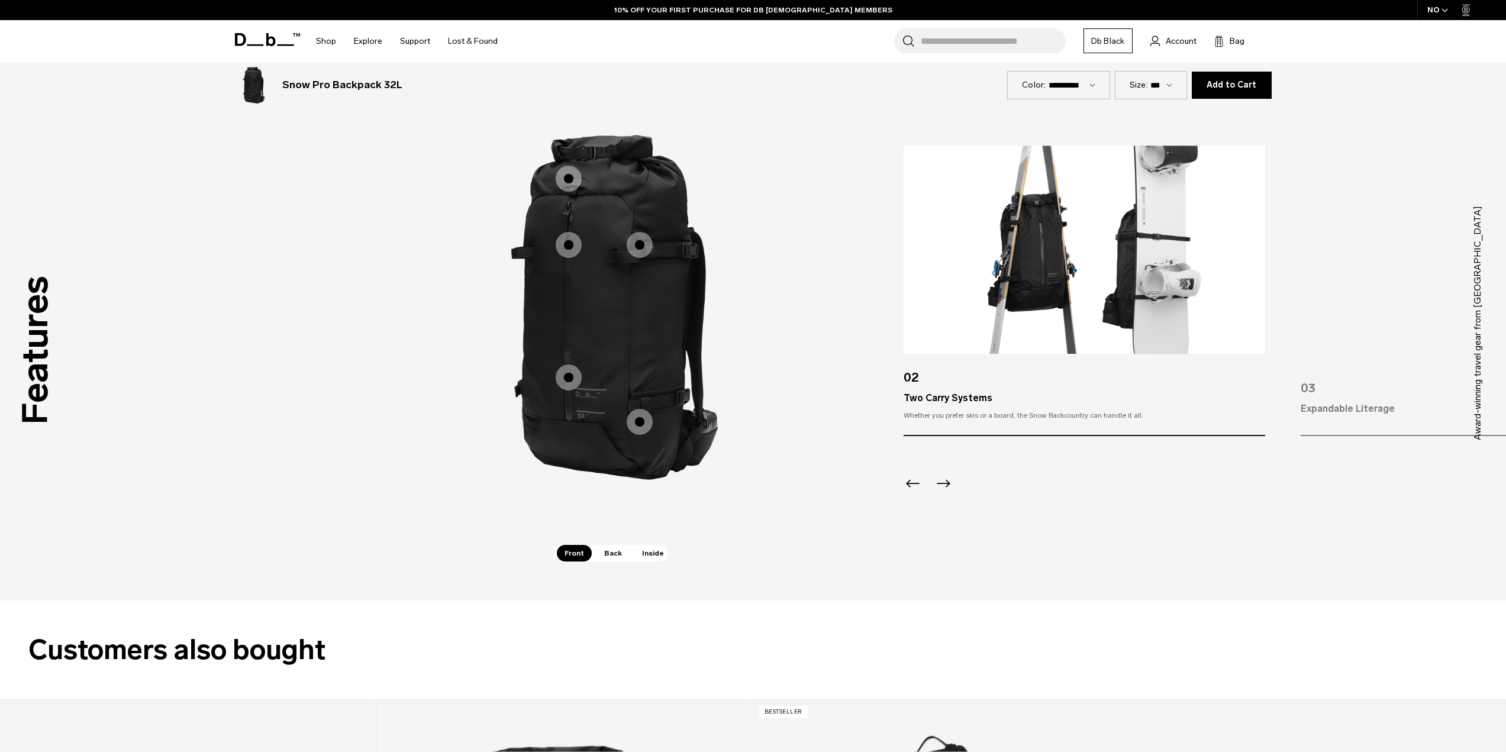
click at [573, 374] on span "1 / 3" at bounding box center [569, 378] width 26 height 26
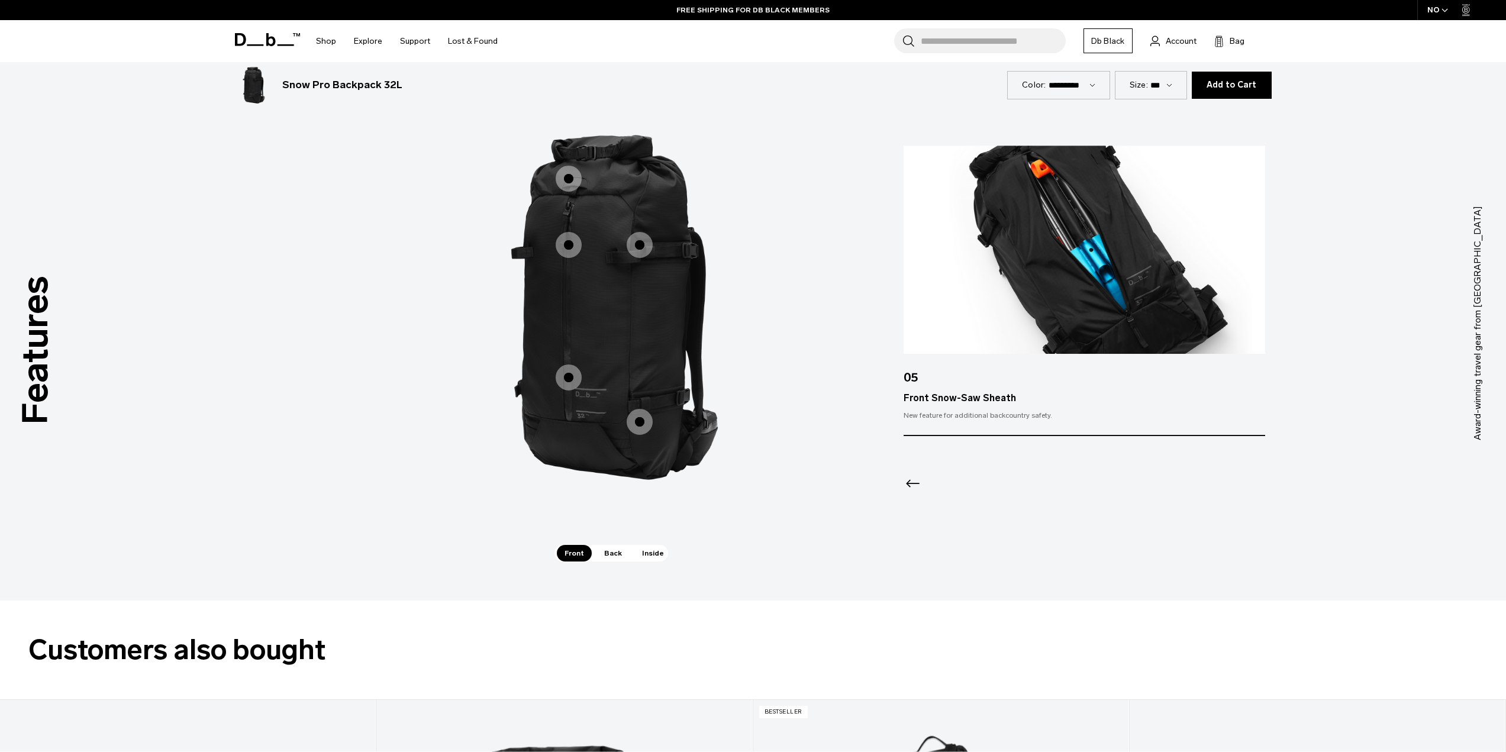
click at [645, 416] on span "1 / 3" at bounding box center [640, 422] width 26 height 26
click at [638, 423] on span "1 / 3" at bounding box center [640, 422] width 26 height 26
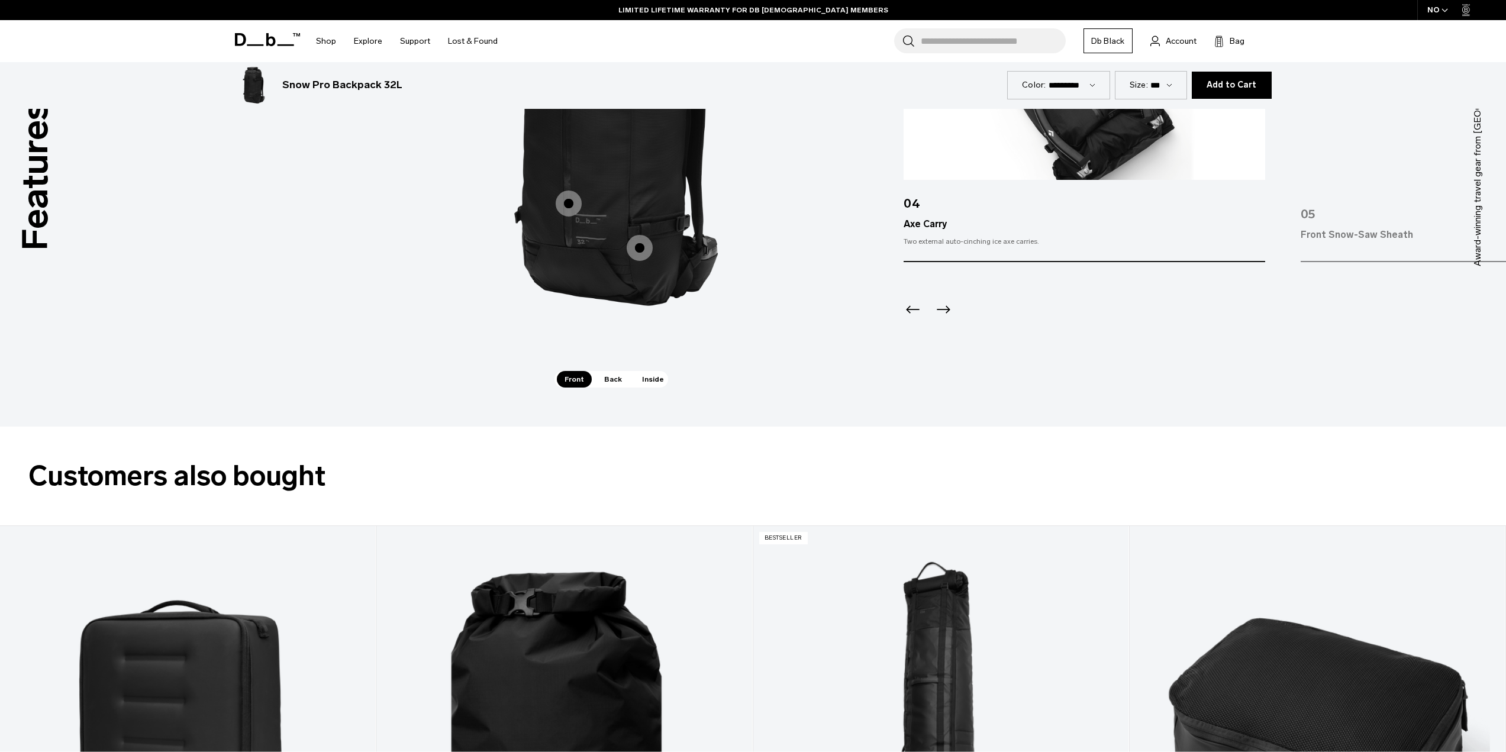
scroll to position [1894, 0]
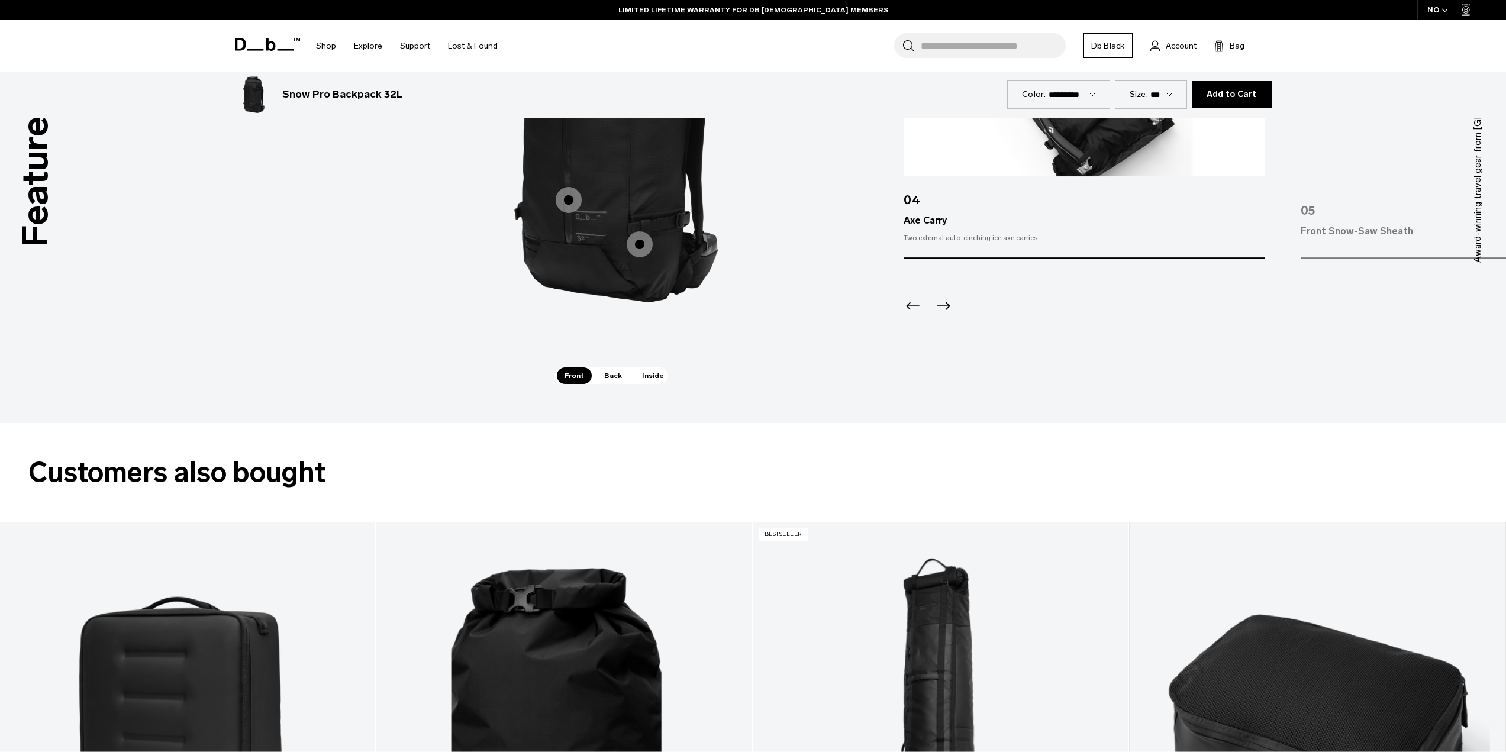
click at [611, 375] on span "Back" at bounding box center [612, 375] width 33 height 17
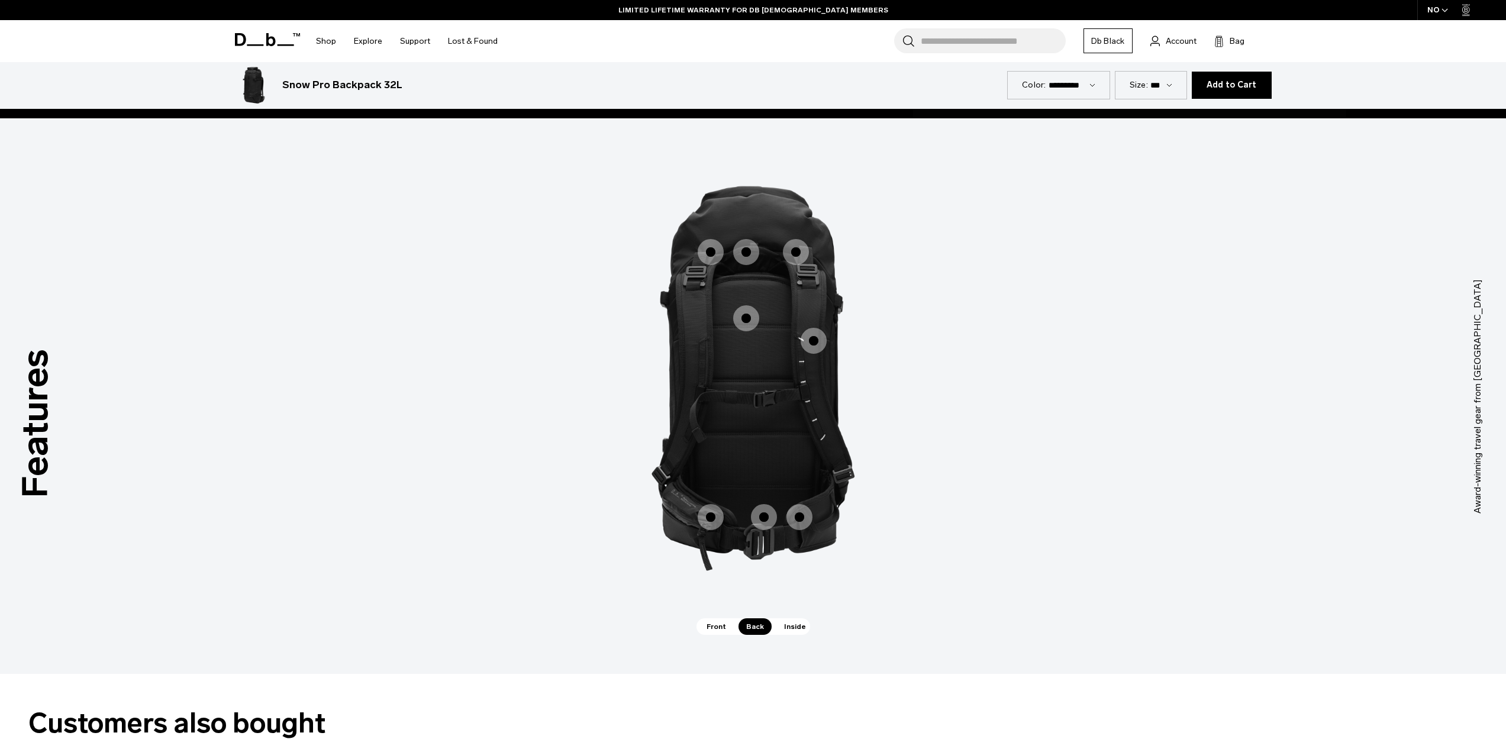
scroll to position [1598, 0]
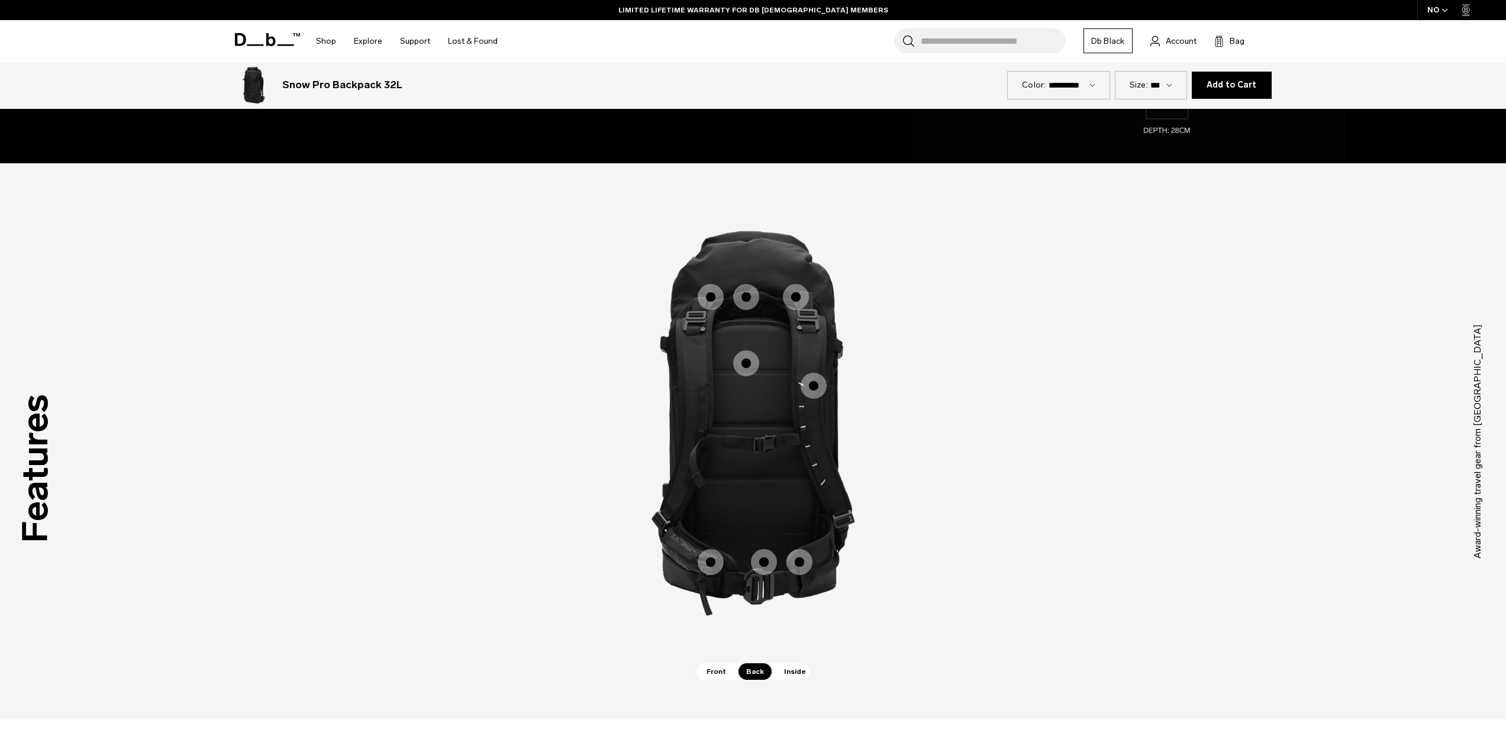
click at [708, 297] on span "2 / 3" at bounding box center [711, 297] width 26 height 26
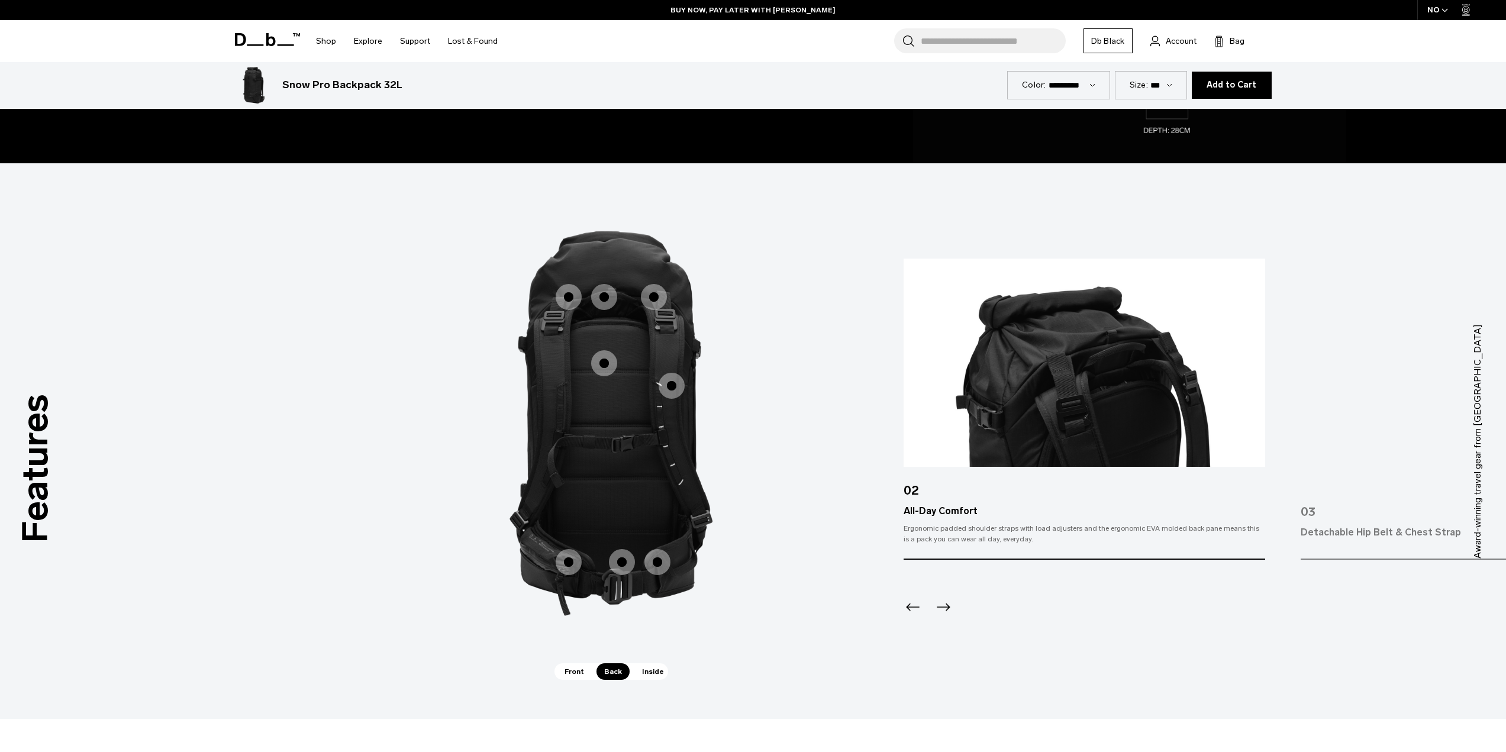
click at [612, 299] on span "2 / 3" at bounding box center [604, 297] width 26 height 26
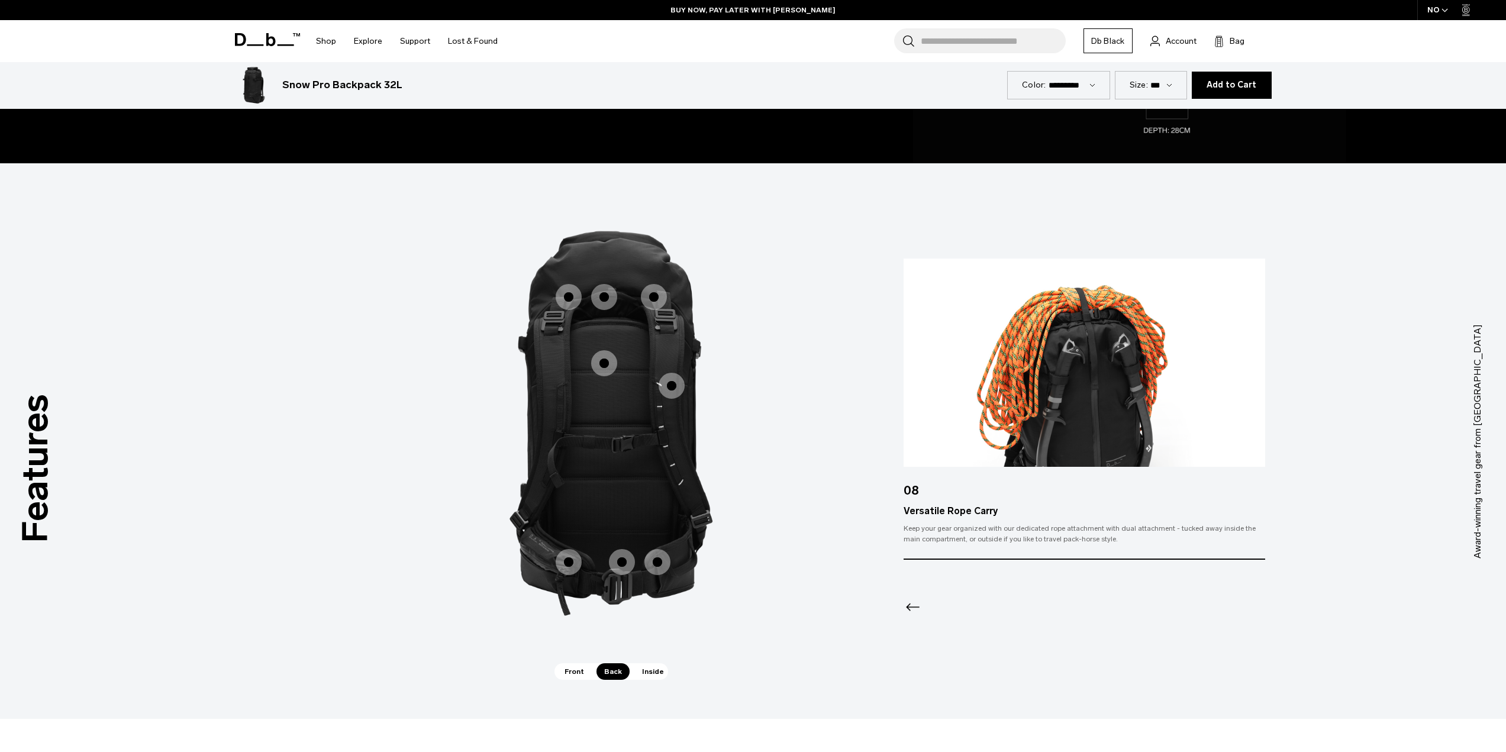
click at [647, 301] on span "2 / 3" at bounding box center [654, 297] width 26 height 26
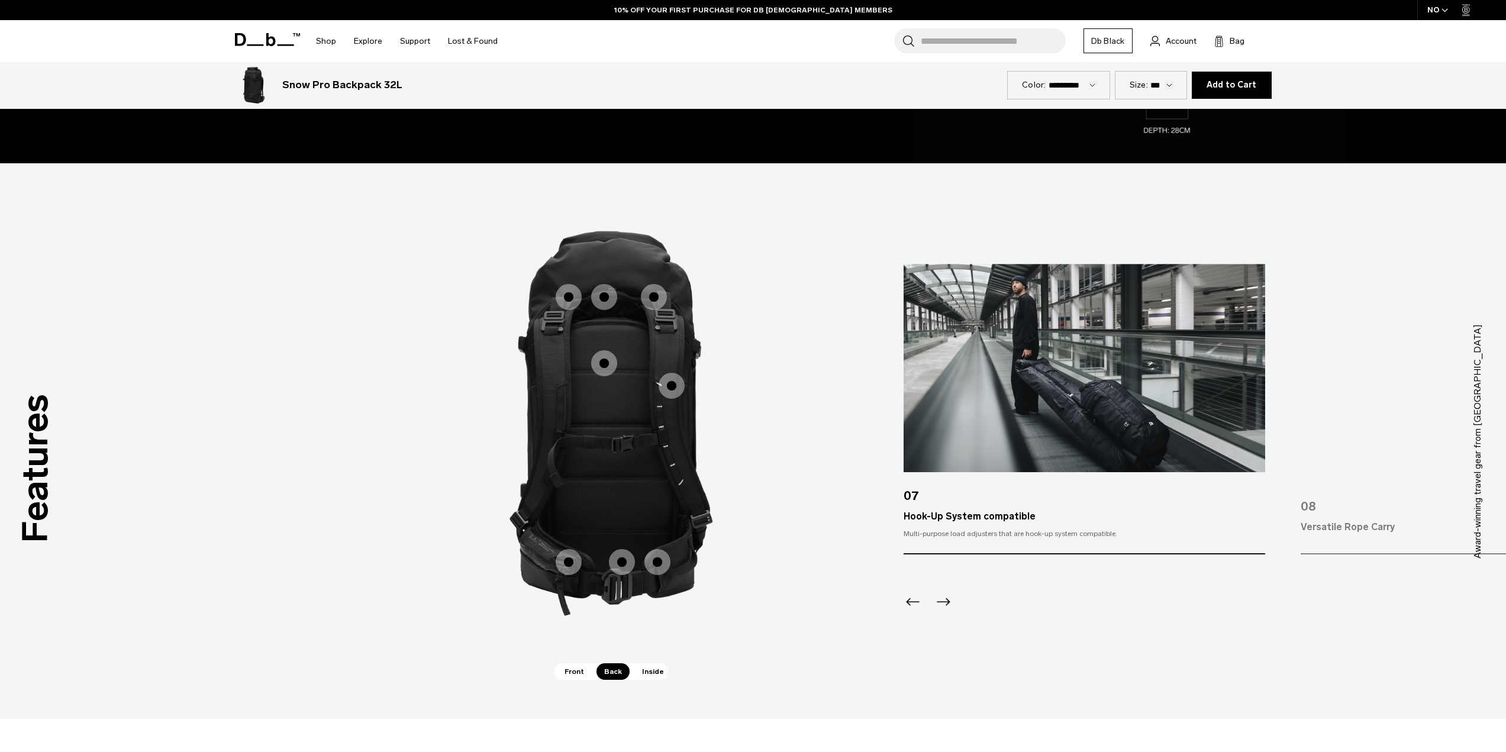
click at [601, 367] on span "2 / 3" at bounding box center [604, 363] width 26 height 26
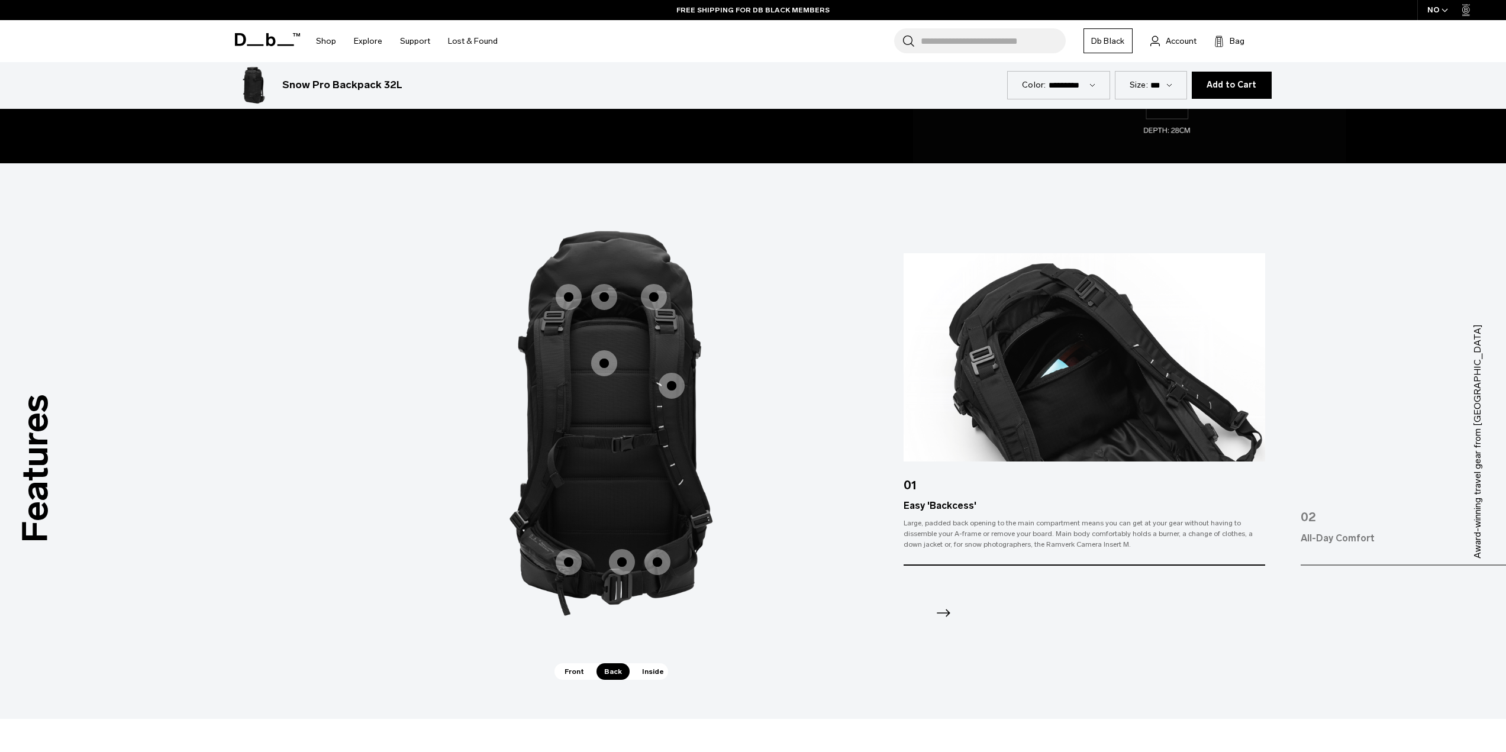
click at [670, 387] on span "2 / 3" at bounding box center [672, 386] width 26 height 26
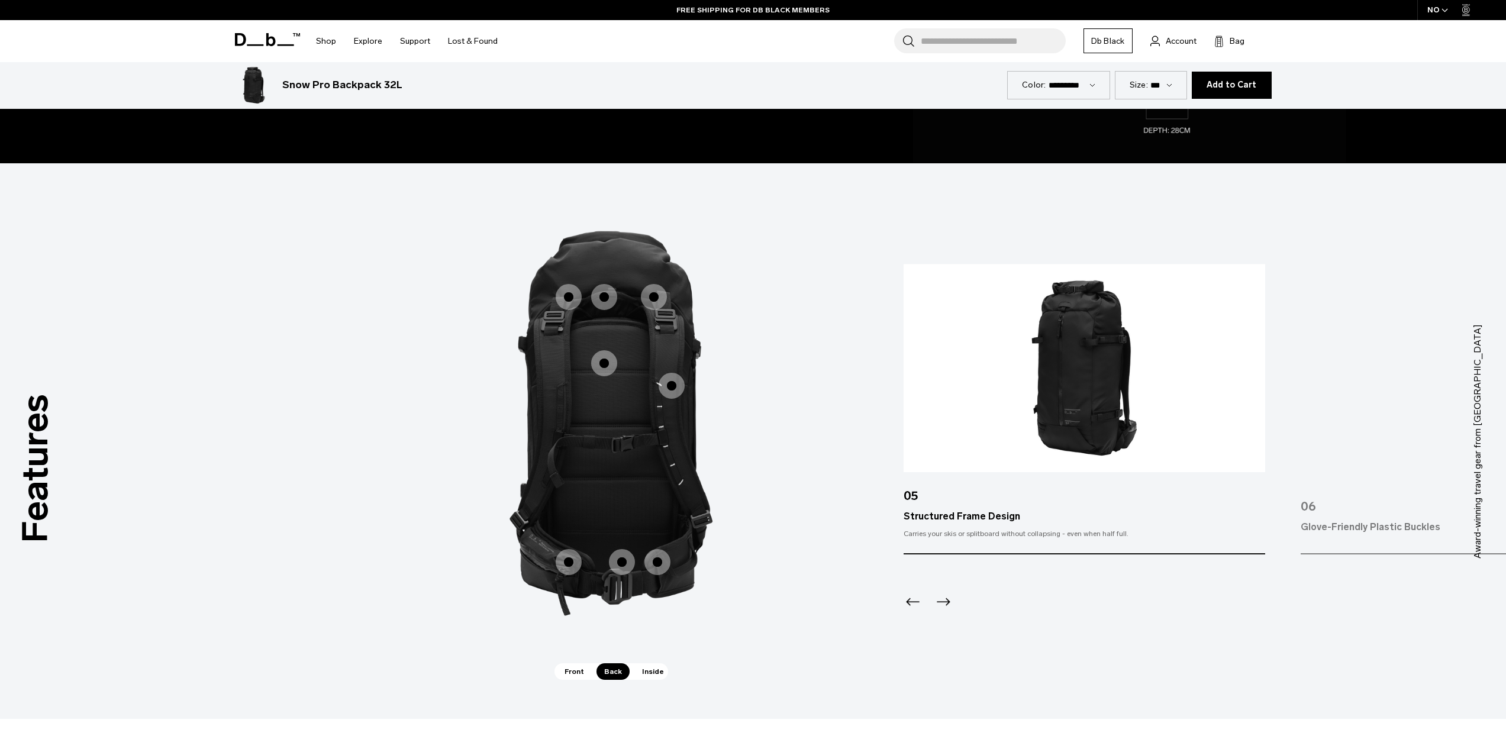
click at [566, 563] on span "2 / 3" at bounding box center [569, 562] width 26 height 26
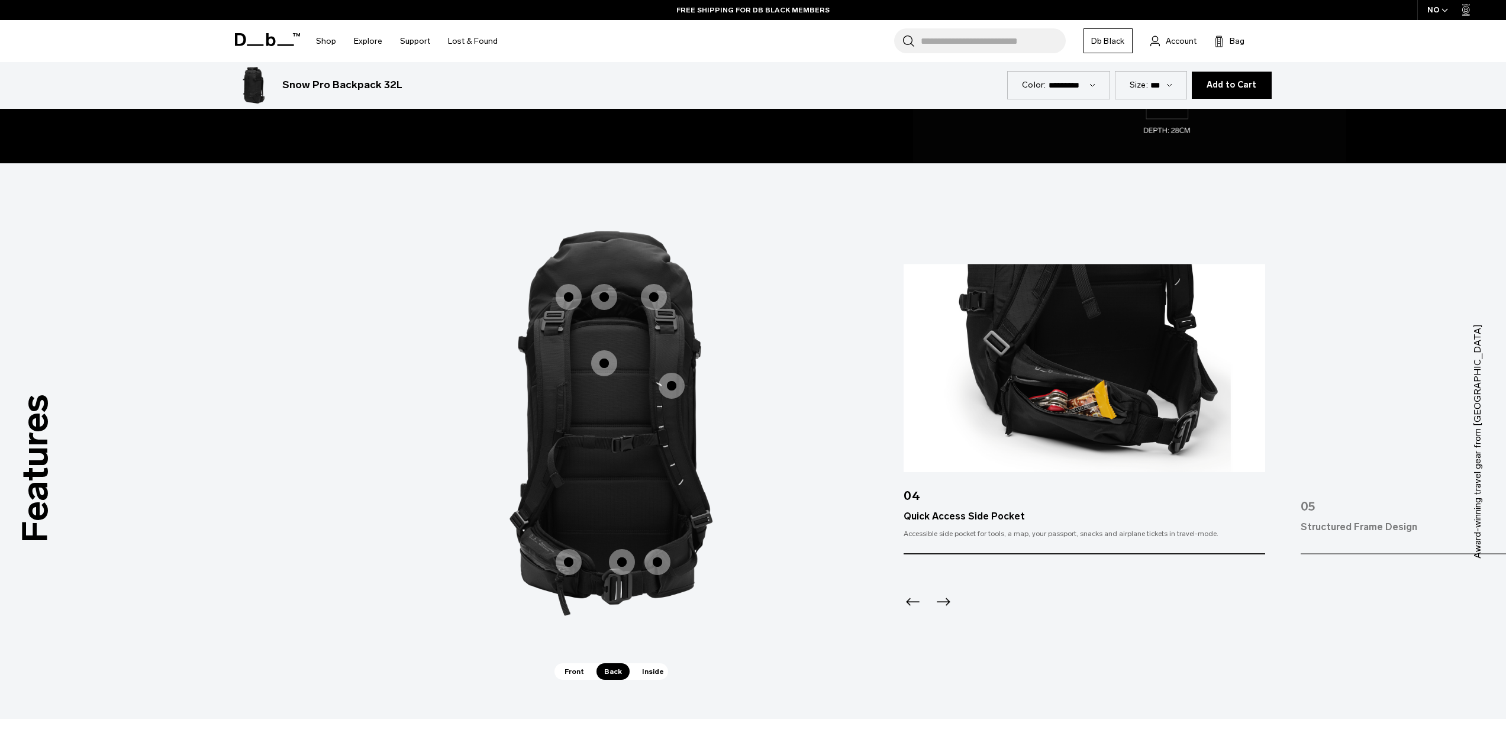
click at [623, 563] on span "2 / 3" at bounding box center [622, 562] width 26 height 26
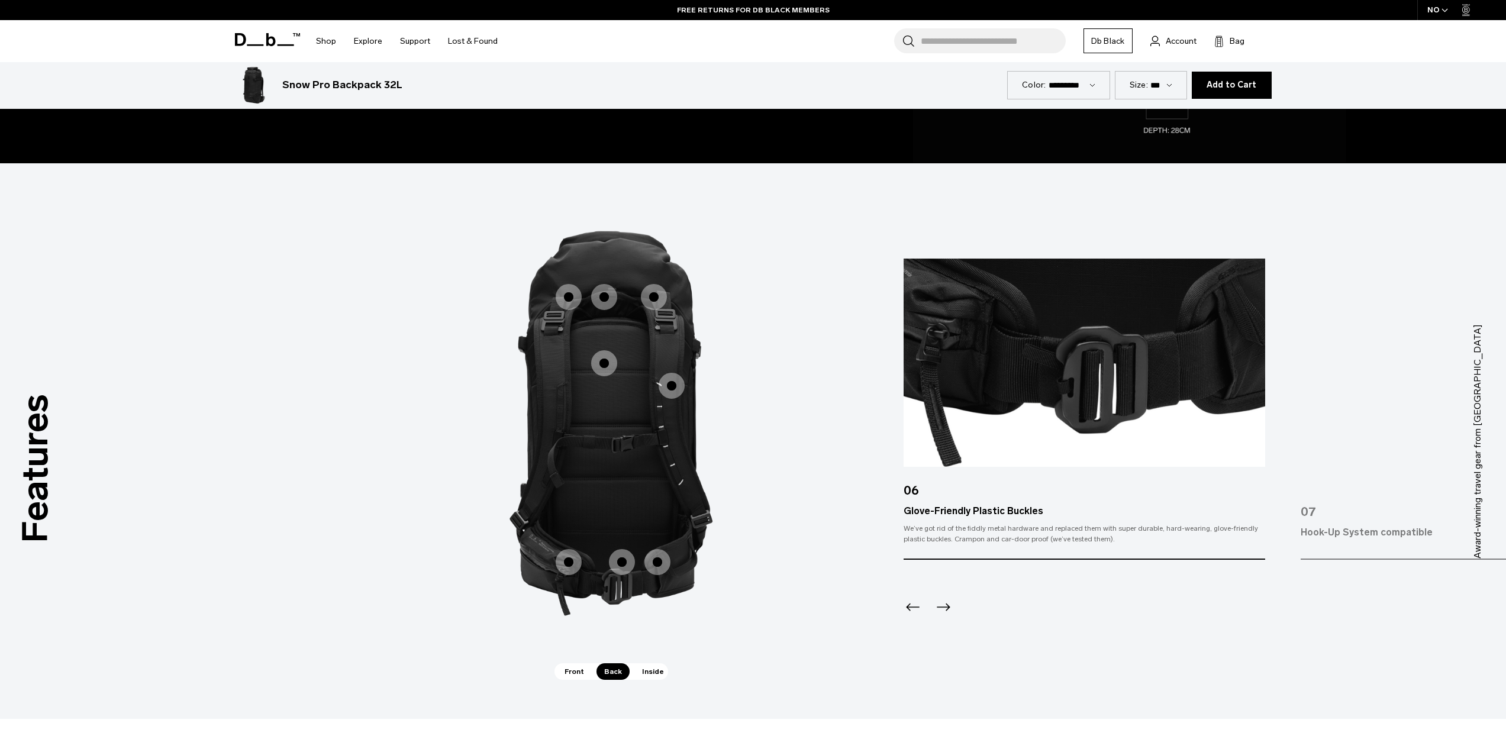
click at [659, 562] on span "2 / 3" at bounding box center [657, 562] width 26 height 26
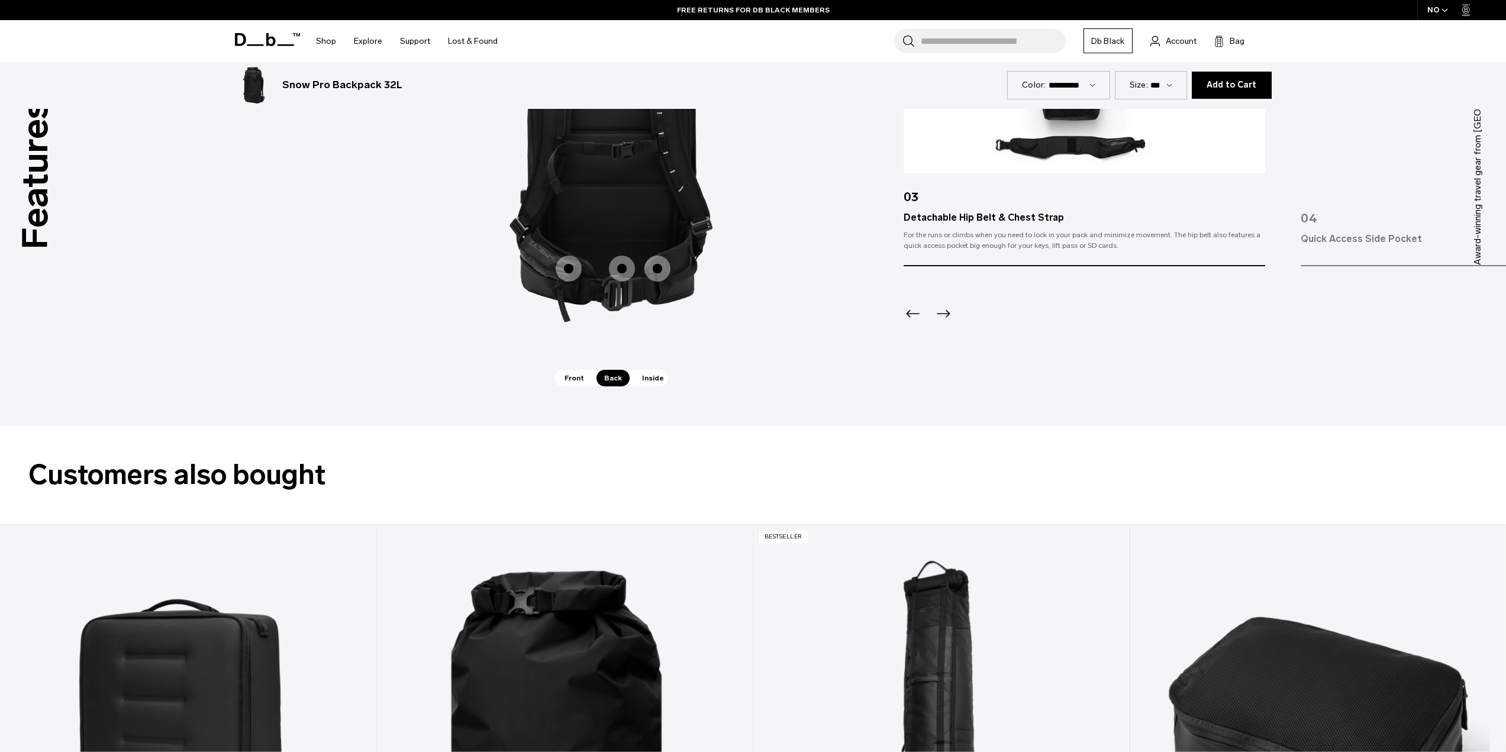
scroll to position [1894, 0]
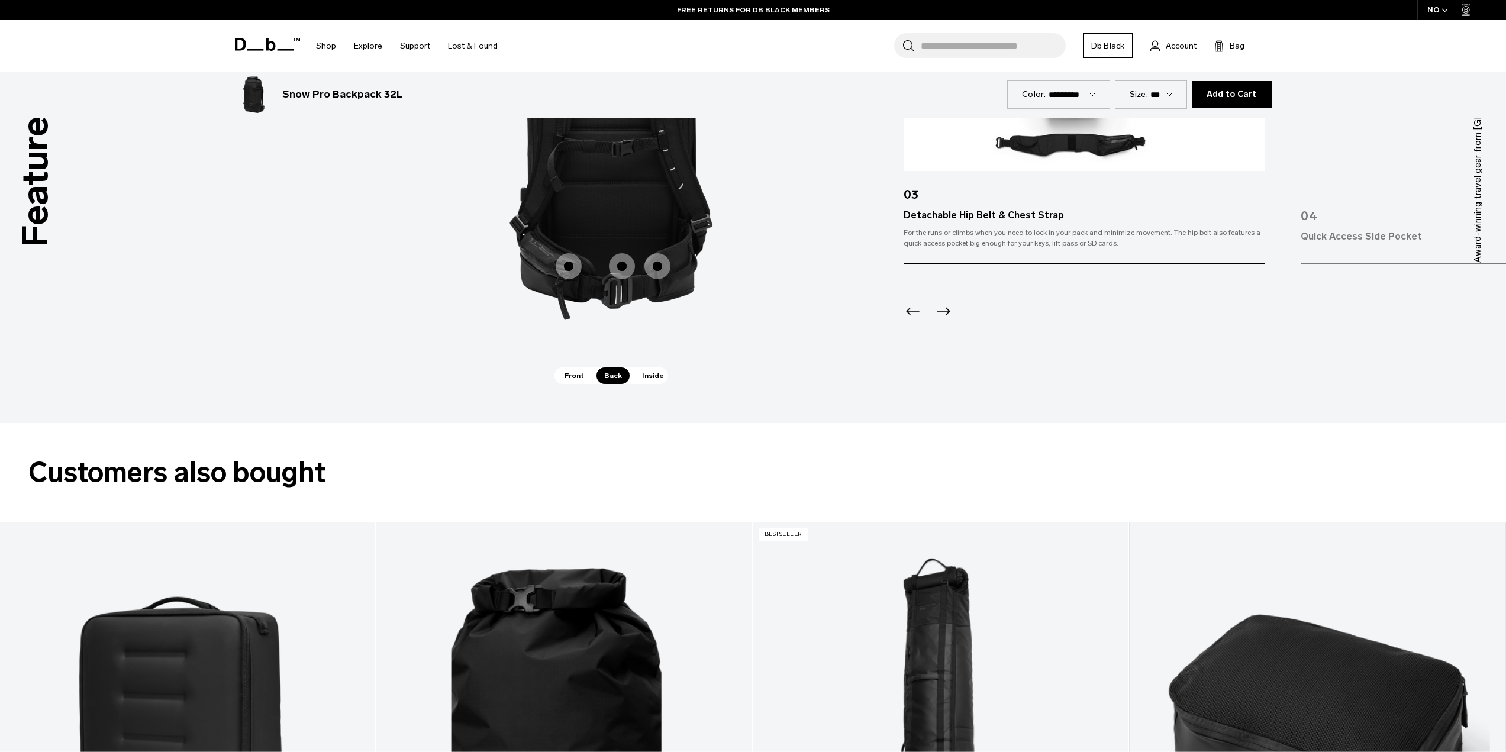
click at [656, 374] on span "Inside" at bounding box center [652, 375] width 37 height 17
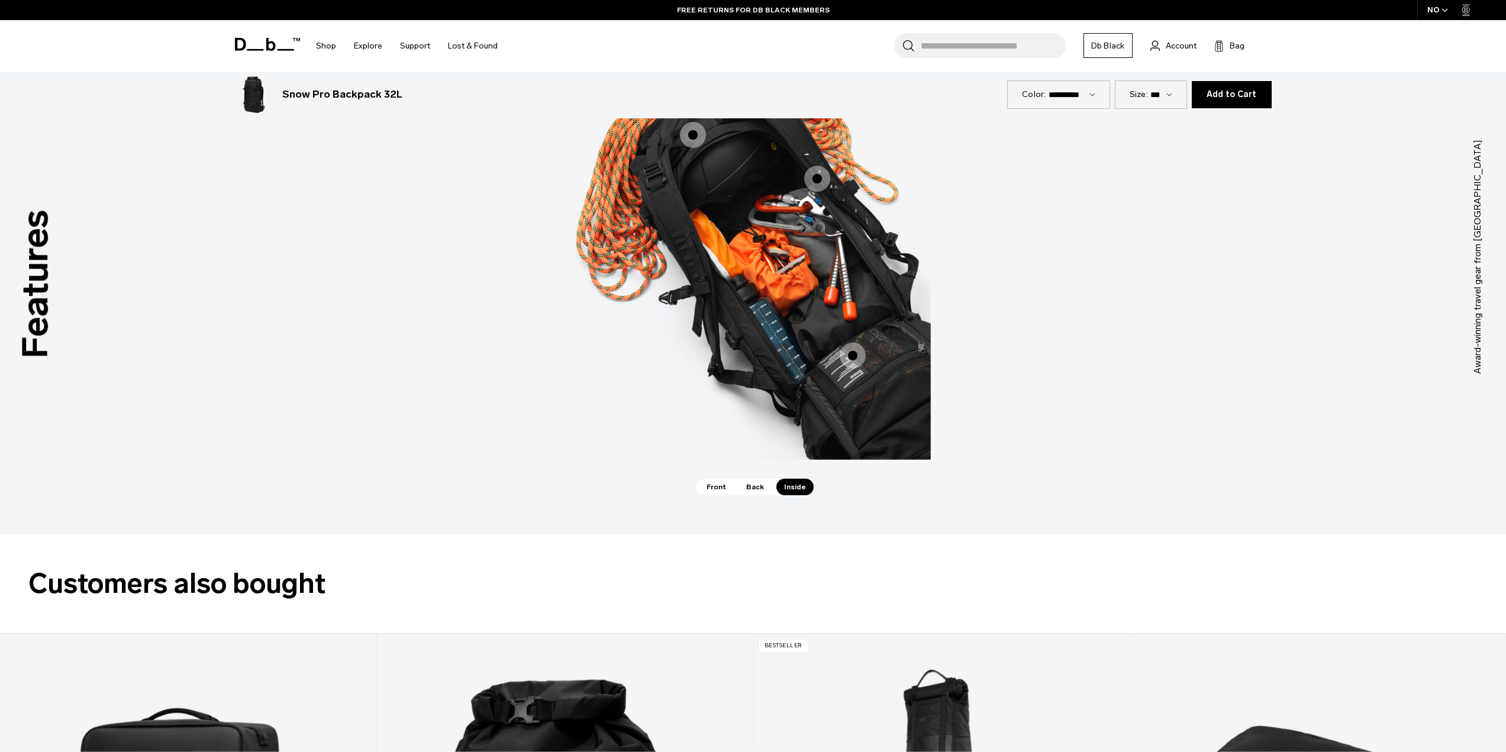
scroll to position [1598, 0]
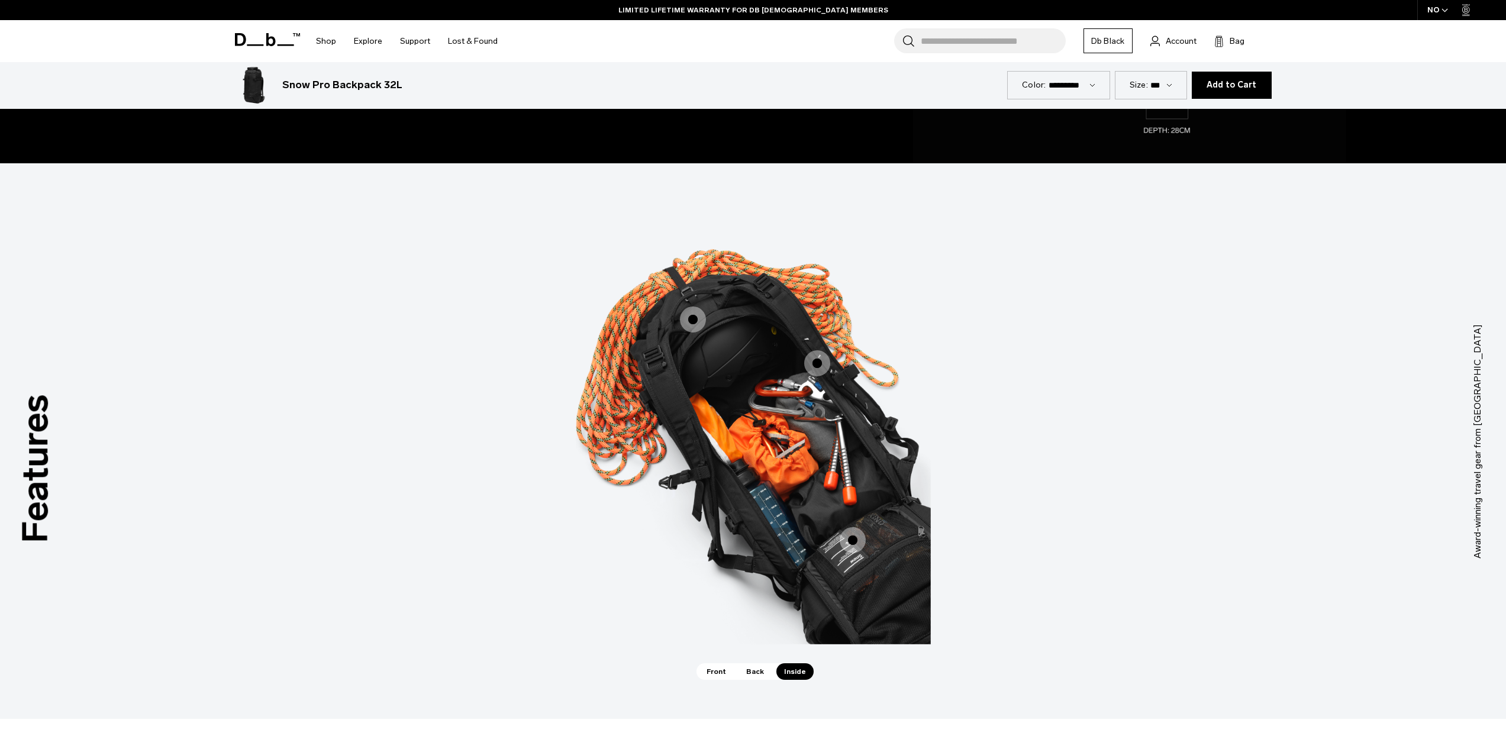
click at [701, 321] on span "3 / 3" at bounding box center [693, 320] width 26 height 26
click at [695, 317] on span "3 / 3" at bounding box center [693, 320] width 26 height 26
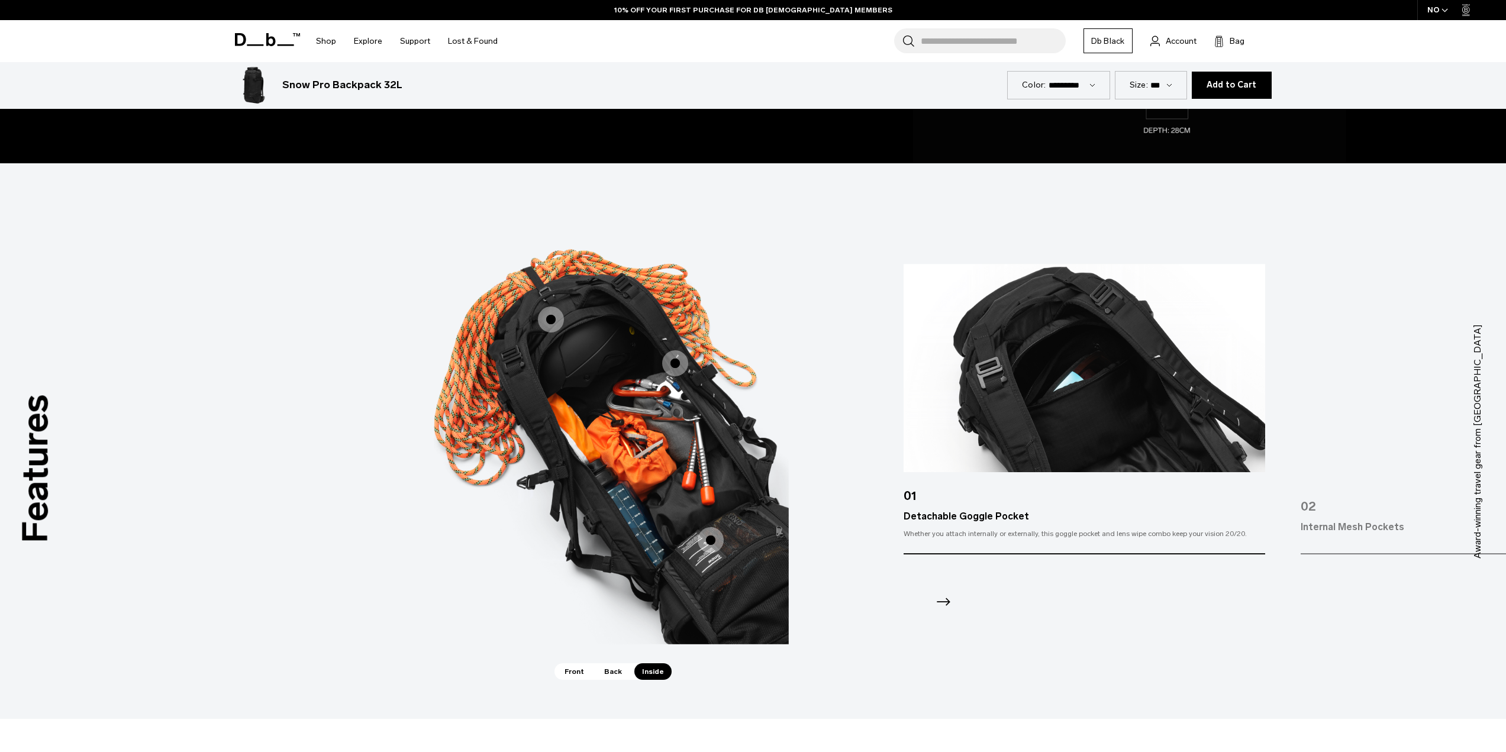
click at [670, 362] on span "3 / 3" at bounding box center [675, 363] width 26 height 26
click at [676, 367] on span "3 / 3" at bounding box center [675, 363] width 26 height 26
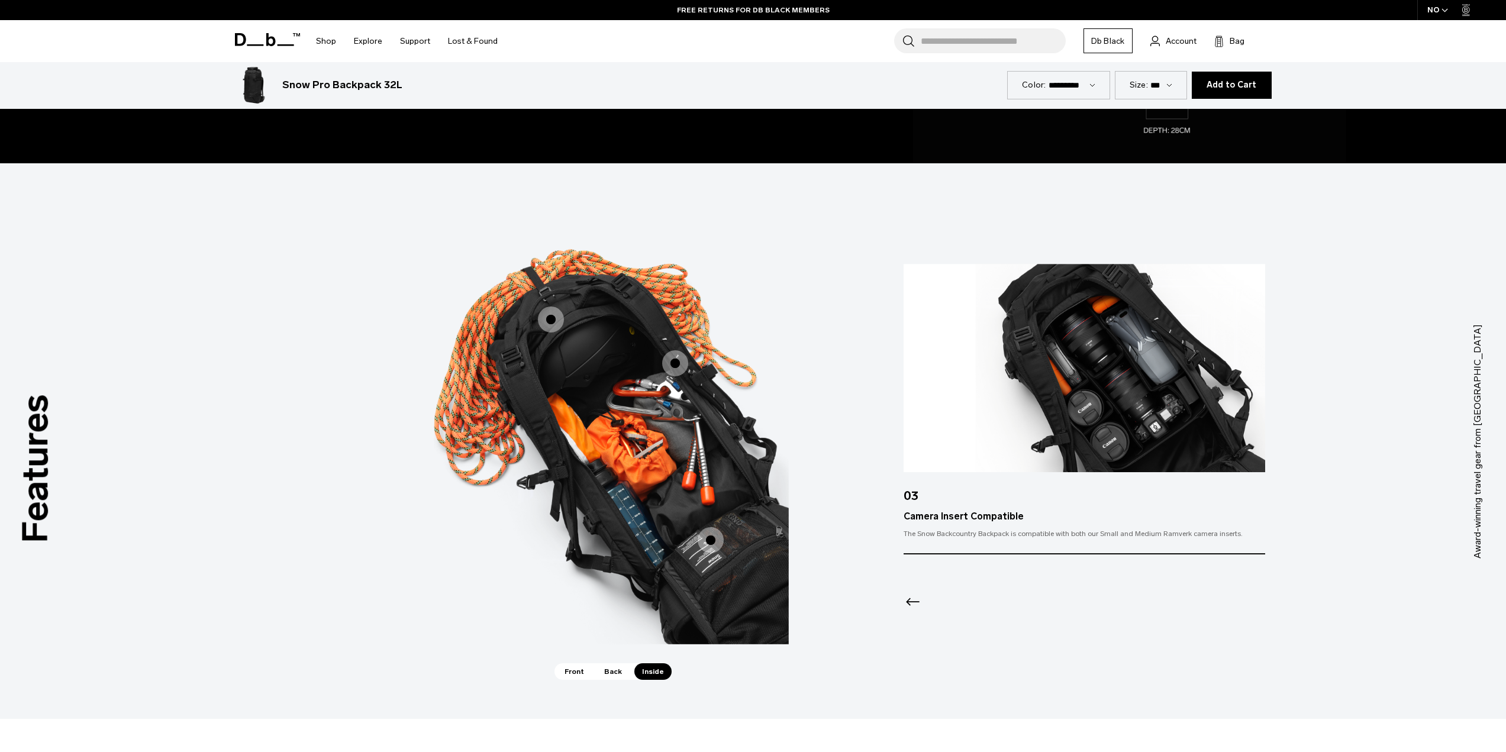
click at [710, 536] on span "3 / 3" at bounding box center [711, 540] width 26 height 26
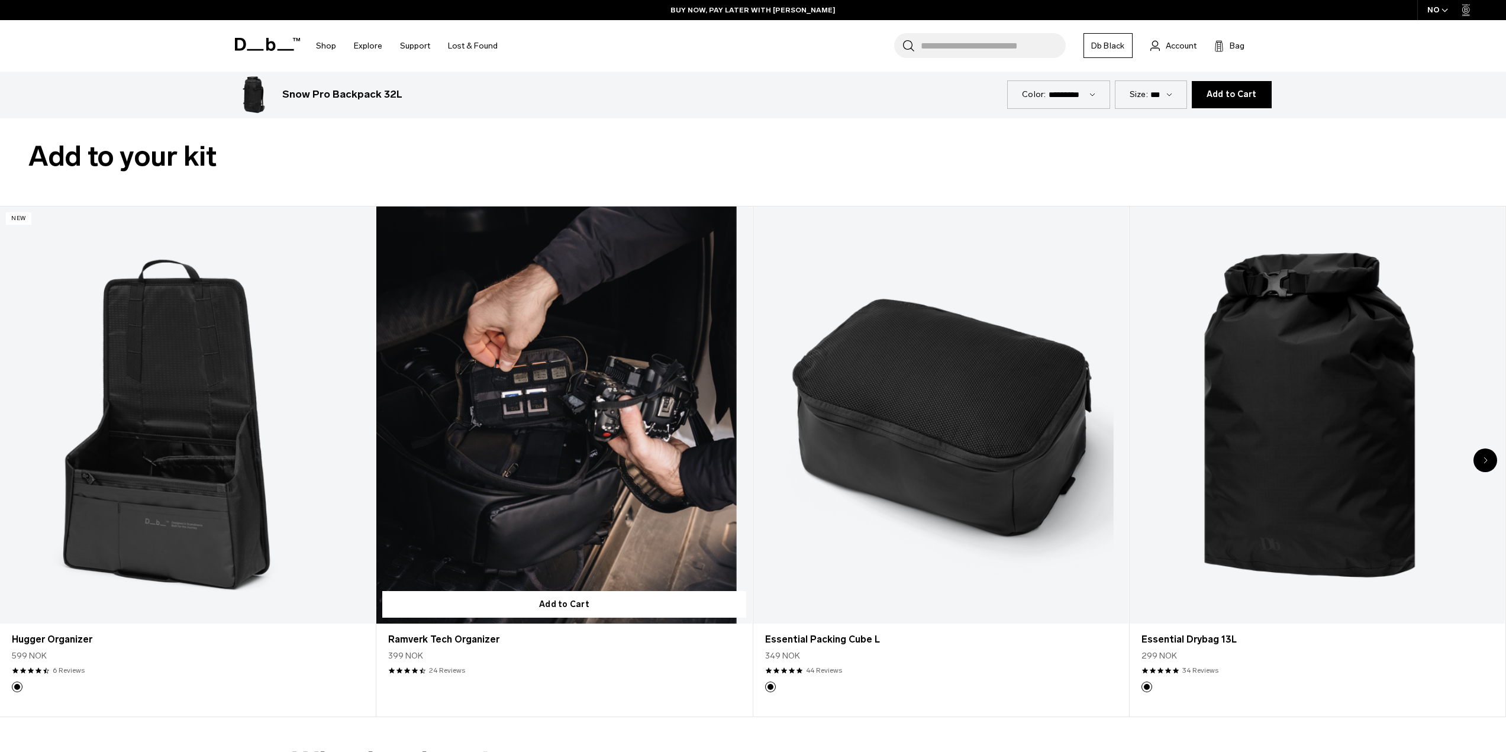
scroll to position [2840, 0]
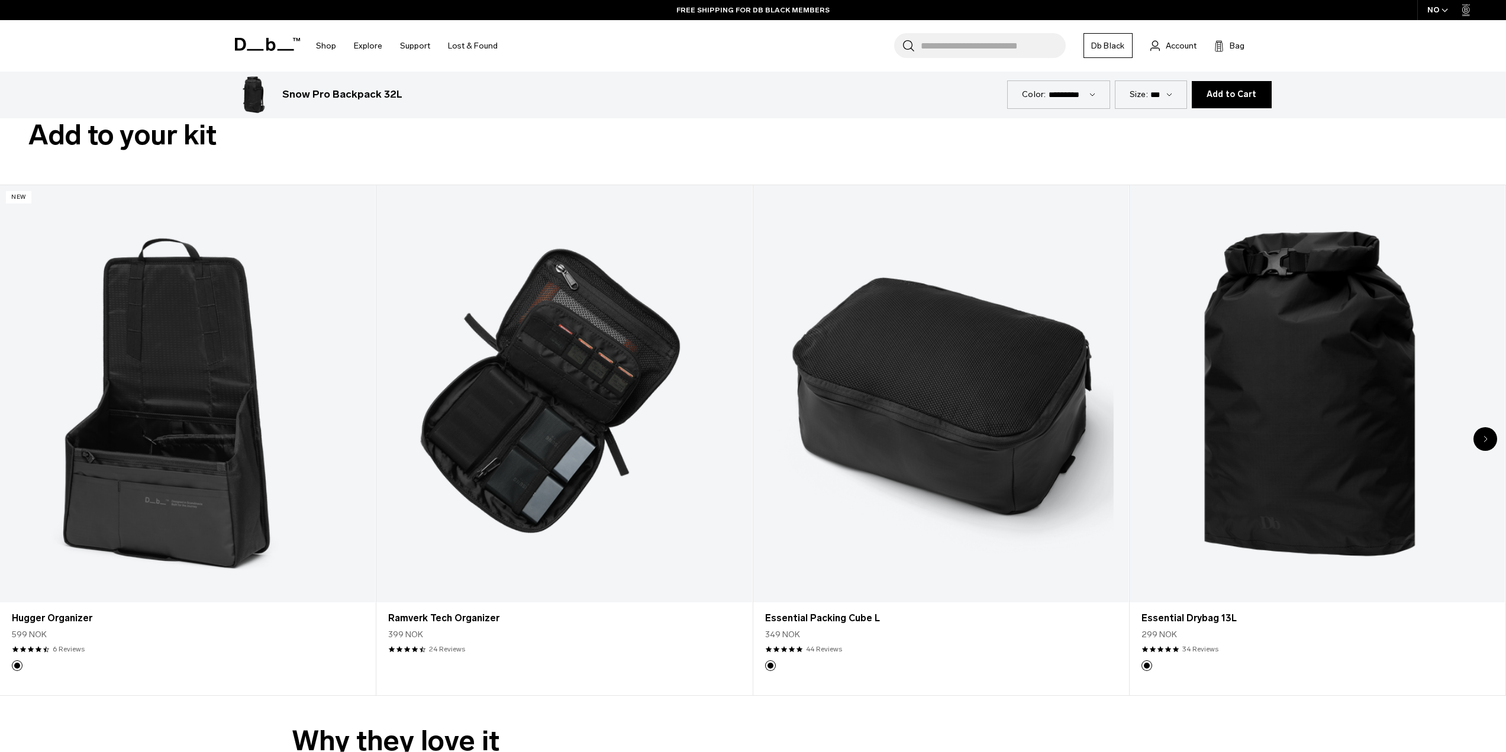
click at [1482, 440] on div "Next slide" at bounding box center [1485, 439] width 24 height 24
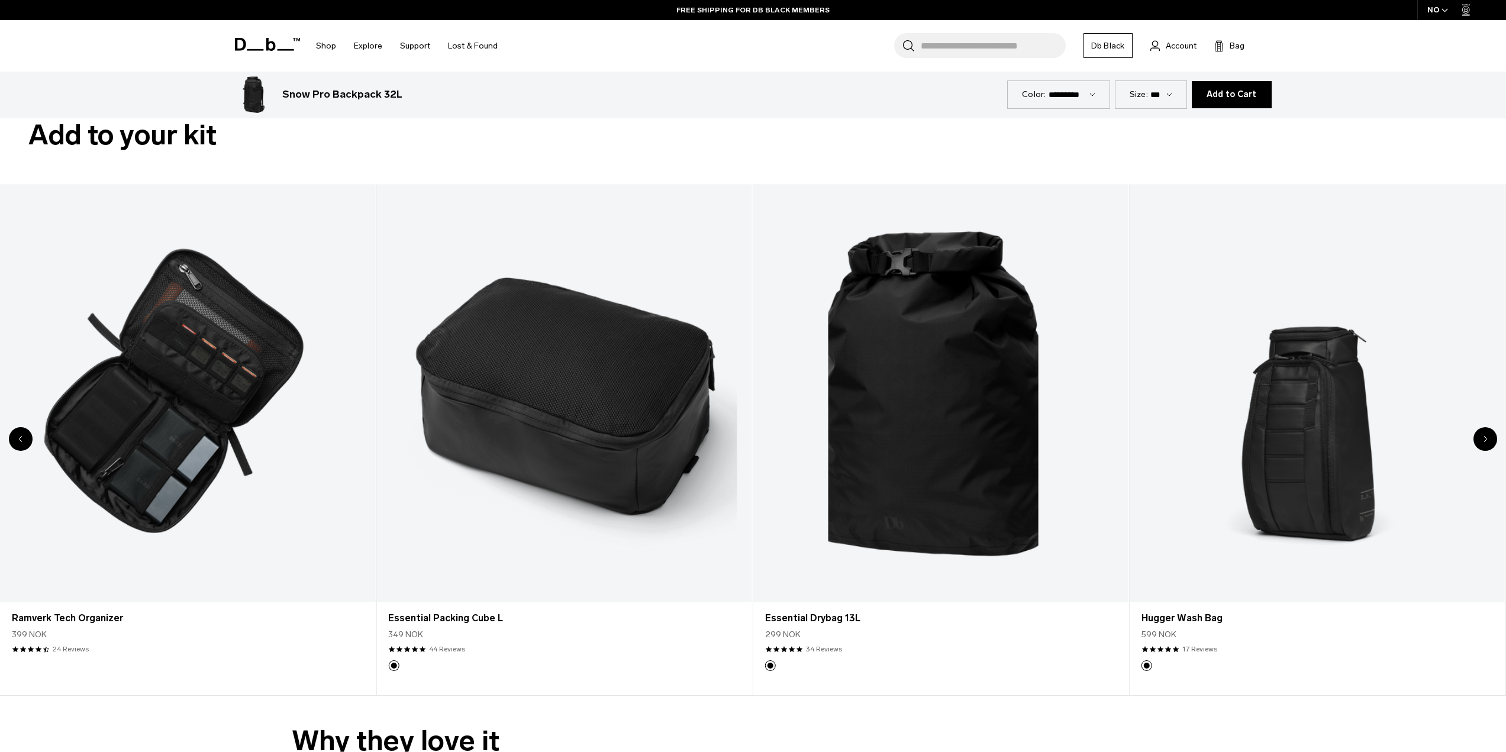
click at [1482, 440] on div "Next slide" at bounding box center [1485, 439] width 24 height 24
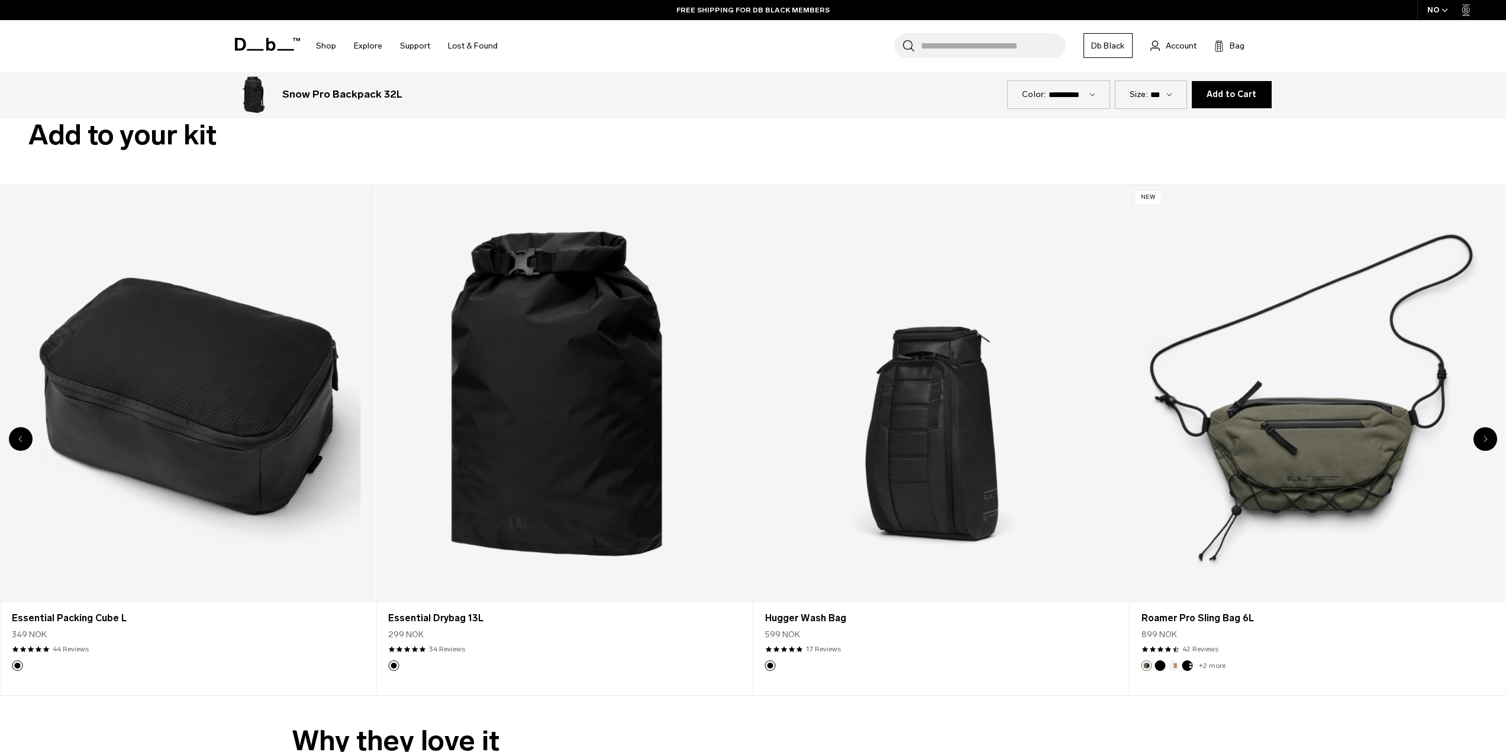
click at [1482, 440] on div "Next slide" at bounding box center [1485, 439] width 24 height 24
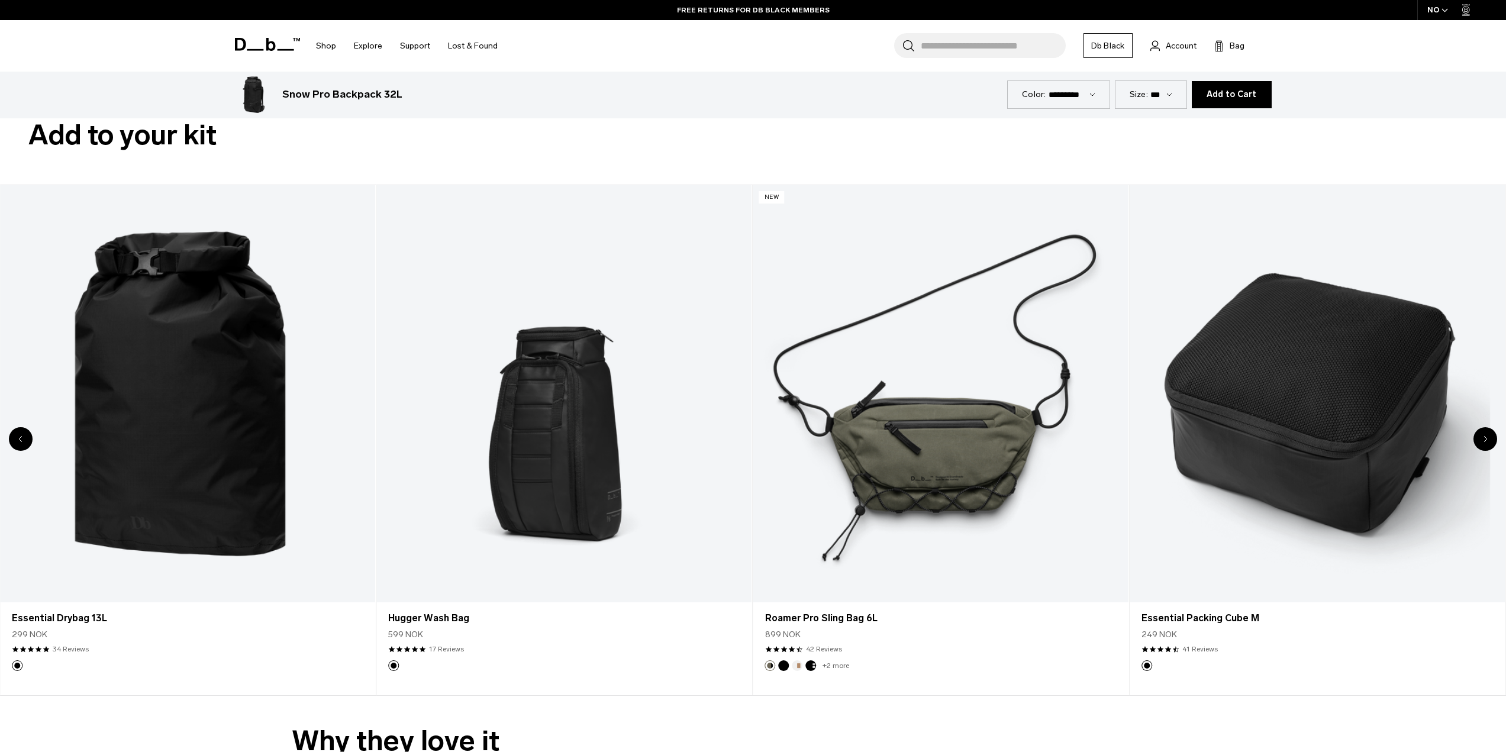
click at [1486, 437] on icon "Next slide" at bounding box center [1485, 439] width 4 height 7
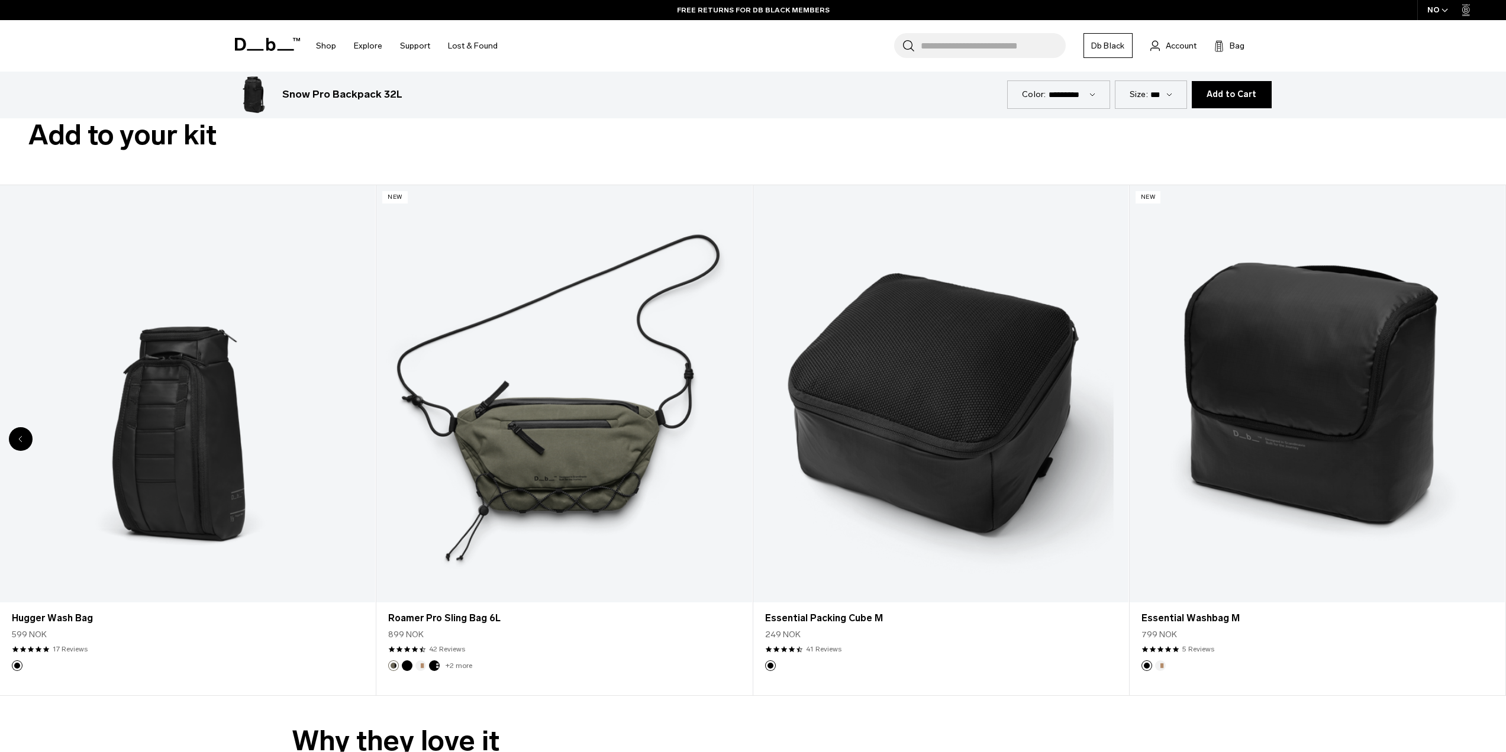
click at [1486, 437] on div "8 / 8" at bounding box center [1317, 393] width 375 height 417
